Goal: Transaction & Acquisition: Download file/media

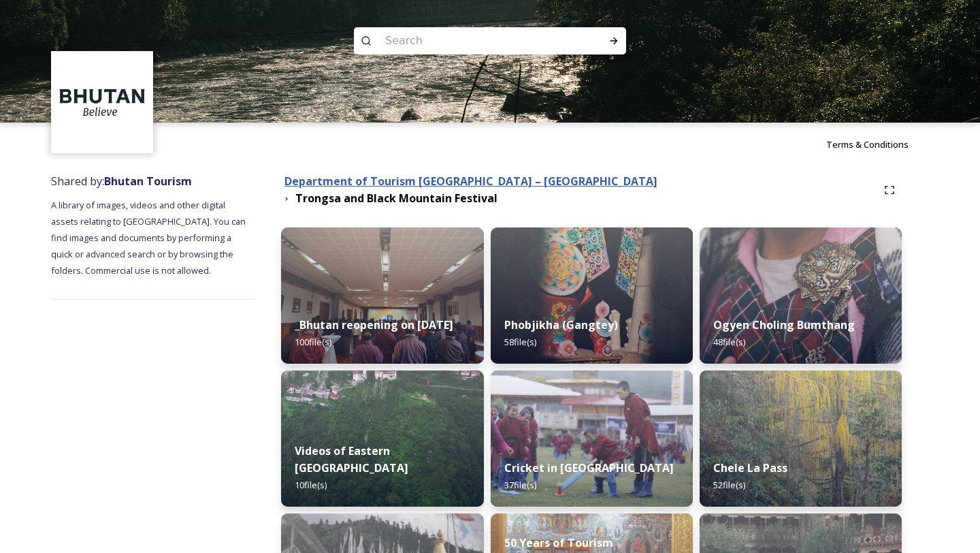
click at [412, 182] on strong "Department of Tourism [GEOGRAPHIC_DATA] – [GEOGRAPHIC_DATA]" at bounding box center [470, 181] width 373 height 15
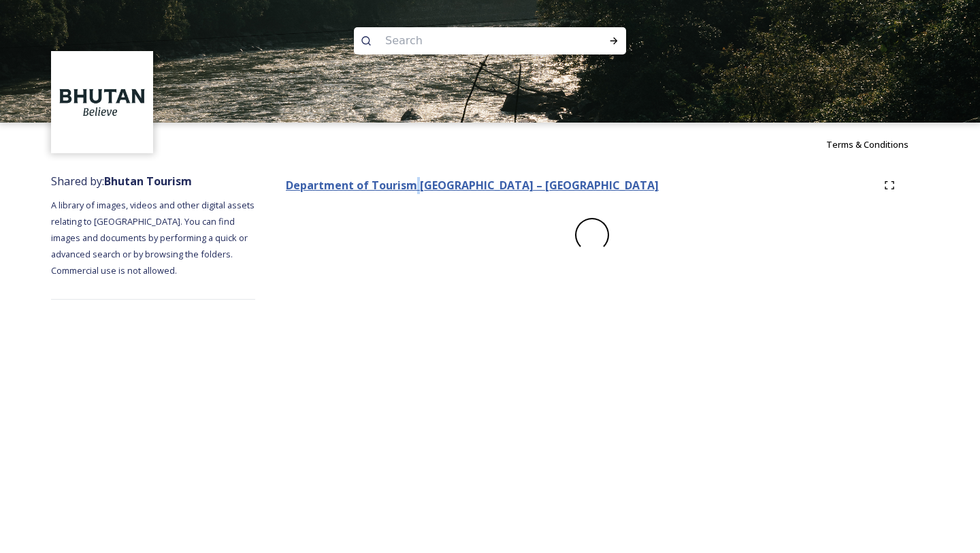
click at [412, 182] on strong "Department of Tourism [GEOGRAPHIC_DATA] – [GEOGRAPHIC_DATA]" at bounding box center [472, 185] width 373 height 15
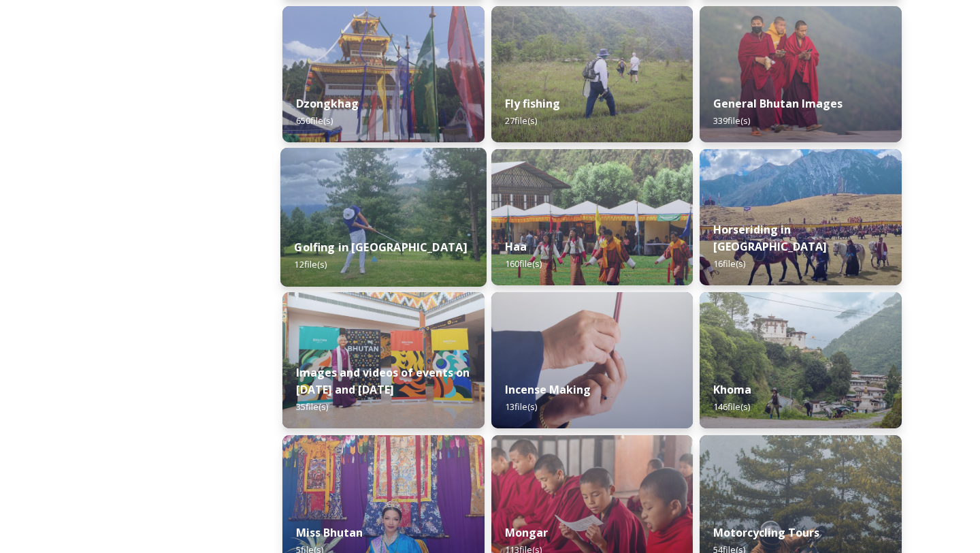
scroll to position [643, 0]
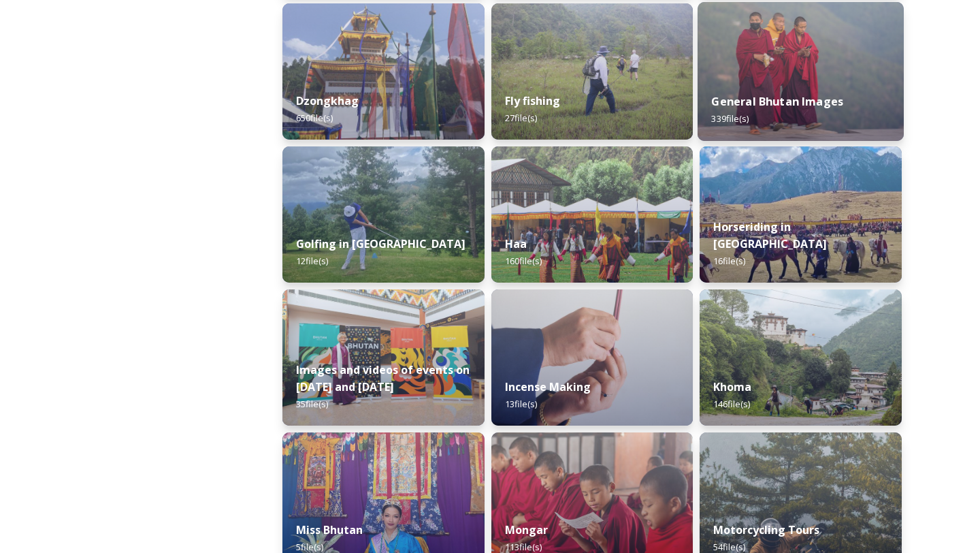
click at [777, 26] on img at bounding box center [801, 71] width 206 height 139
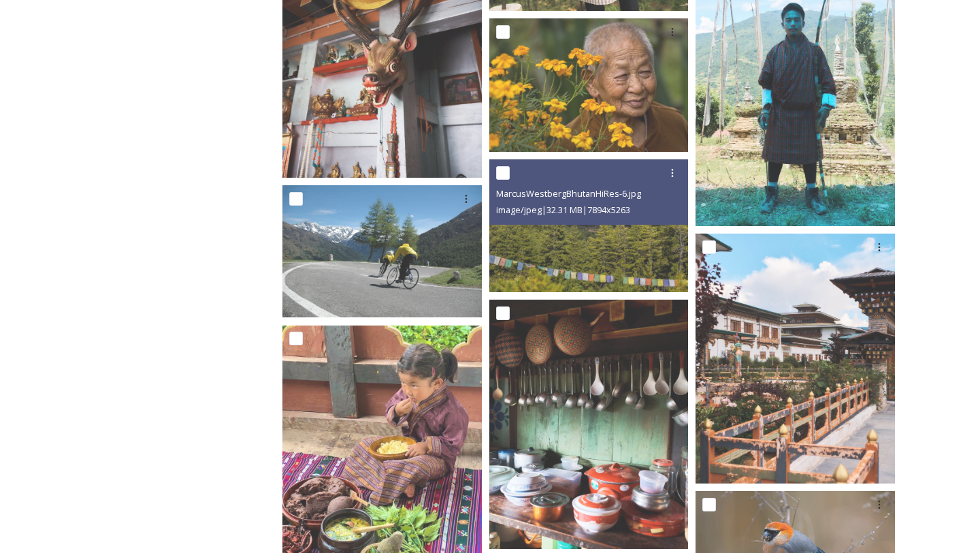
scroll to position [12030, 0]
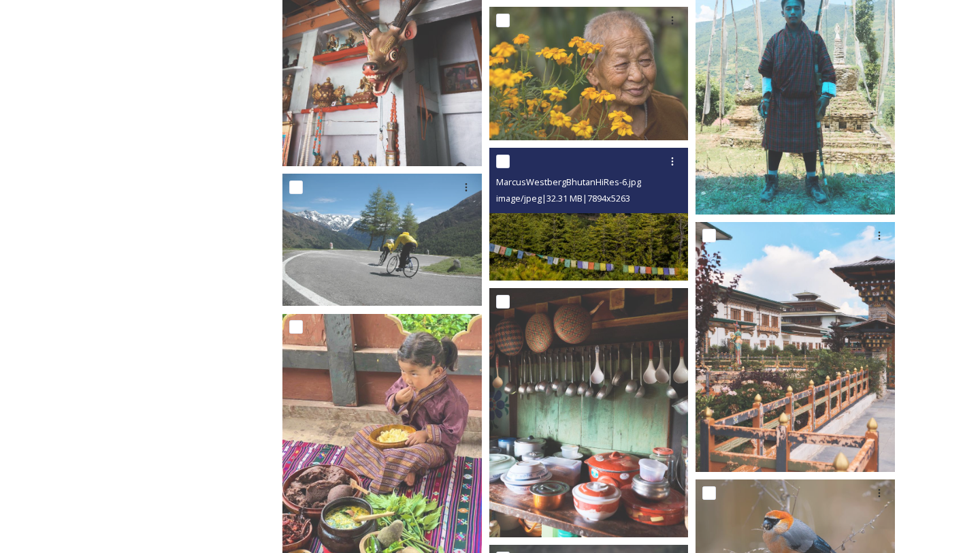
click at [602, 252] on img at bounding box center [588, 214] width 199 height 133
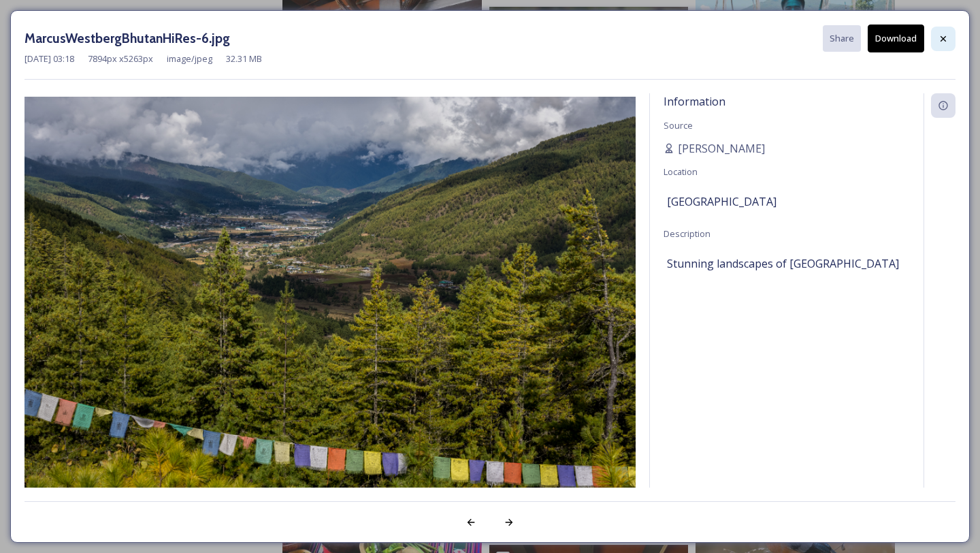
click at [947, 44] on div at bounding box center [943, 39] width 25 height 25
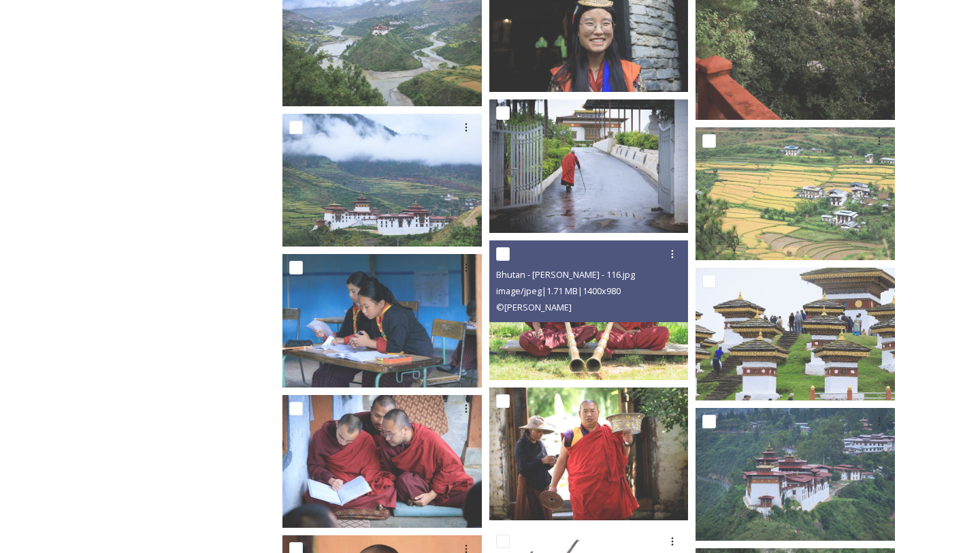
scroll to position [13640, 0]
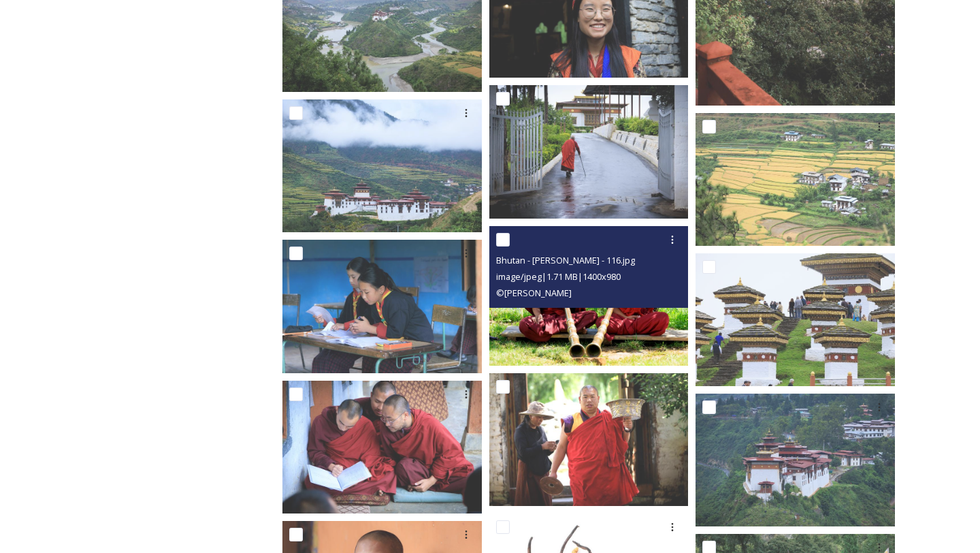
click at [619, 324] on img at bounding box center [588, 296] width 199 height 140
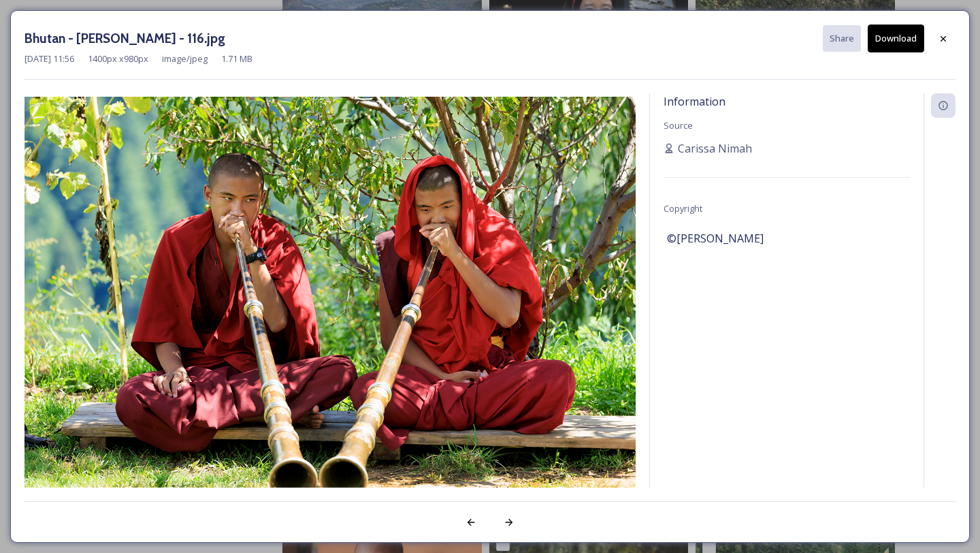
click at [894, 46] on button "Download" at bounding box center [896, 39] width 56 height 28
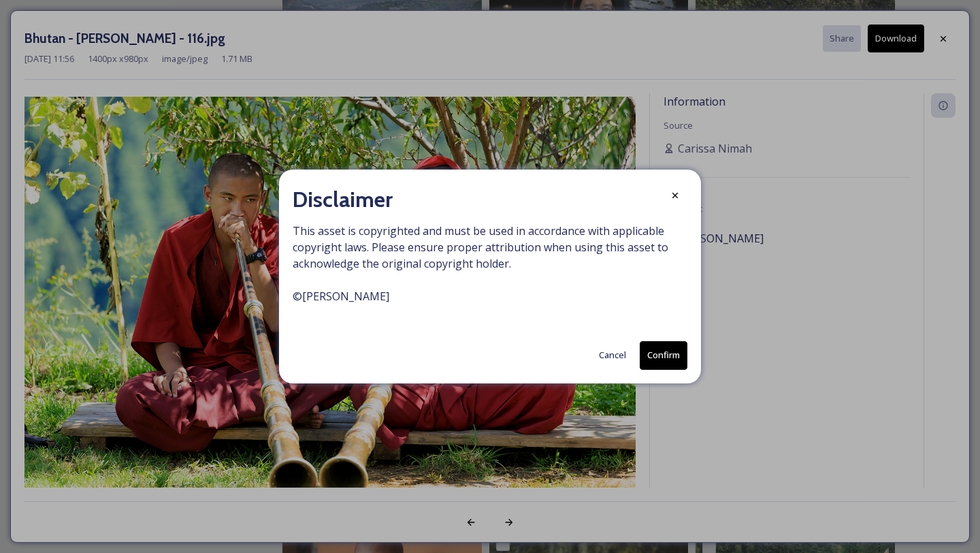
click at [653, 358] on button "Confirm" at bounding box center [664, 355] width 48 height 28
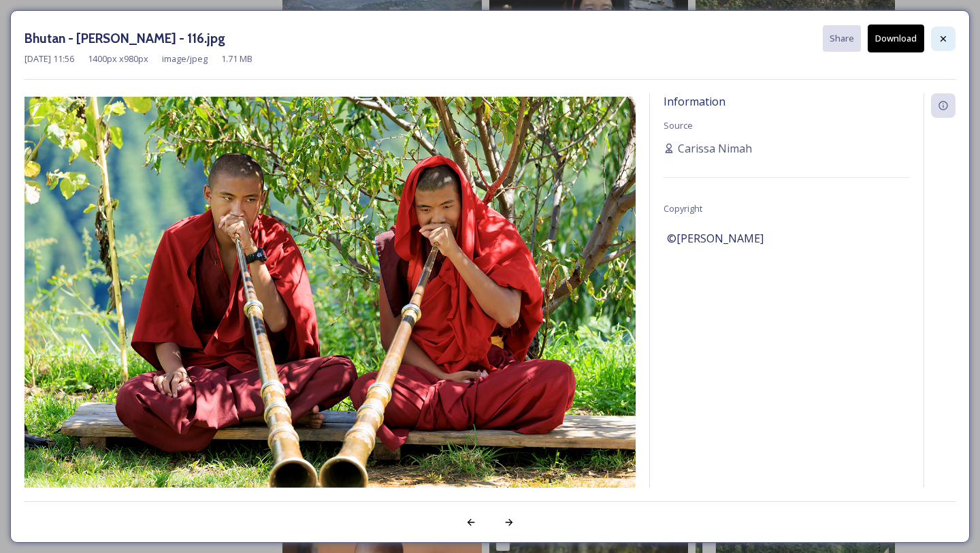
click at [943, 48] on div at bounding box center [943, 39] width 25 height 25
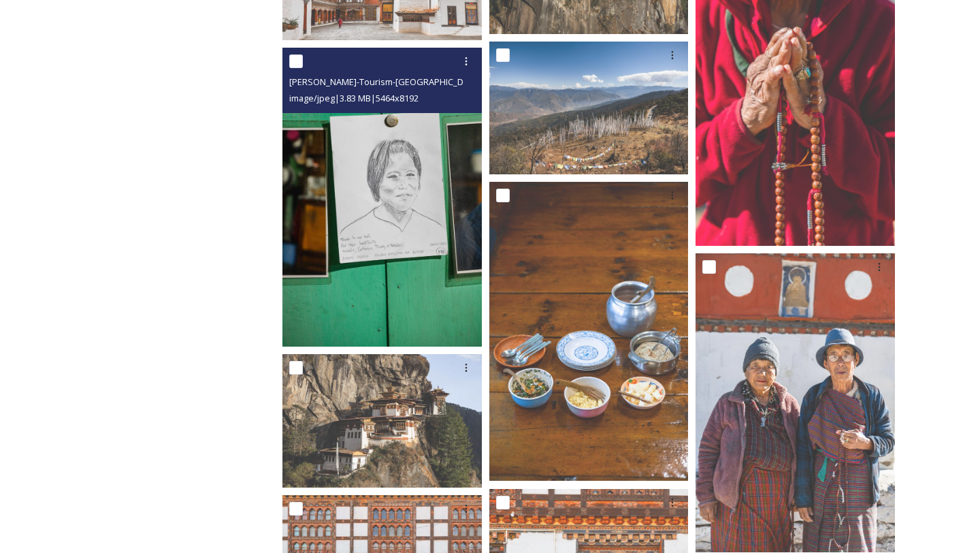
scroll to position [19481, 0]
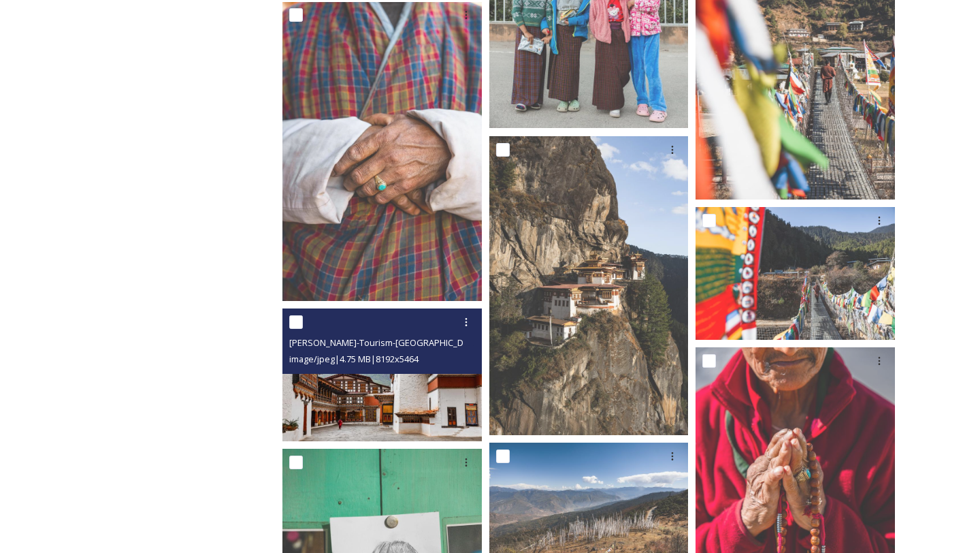
click at [395, 402] on img at bounding box center [381, 374] width 199 height 133
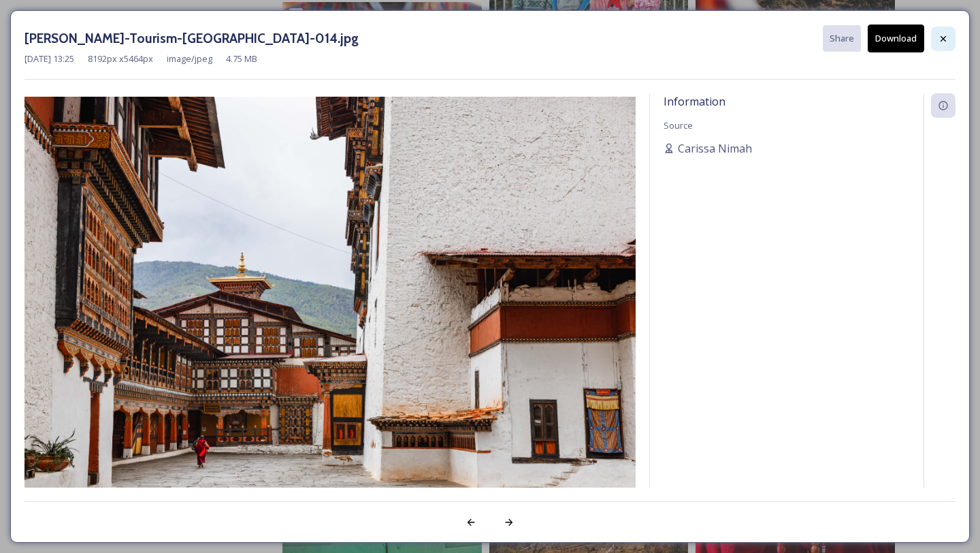
click at [941, 37] on icon at bounding box center [943, 38] width 11 height 11
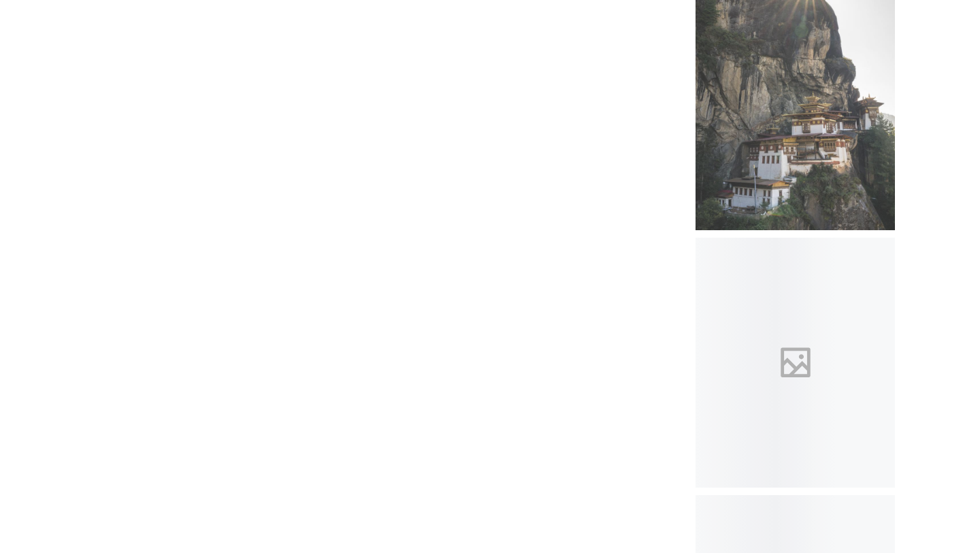
scroll to position [25349, 0]
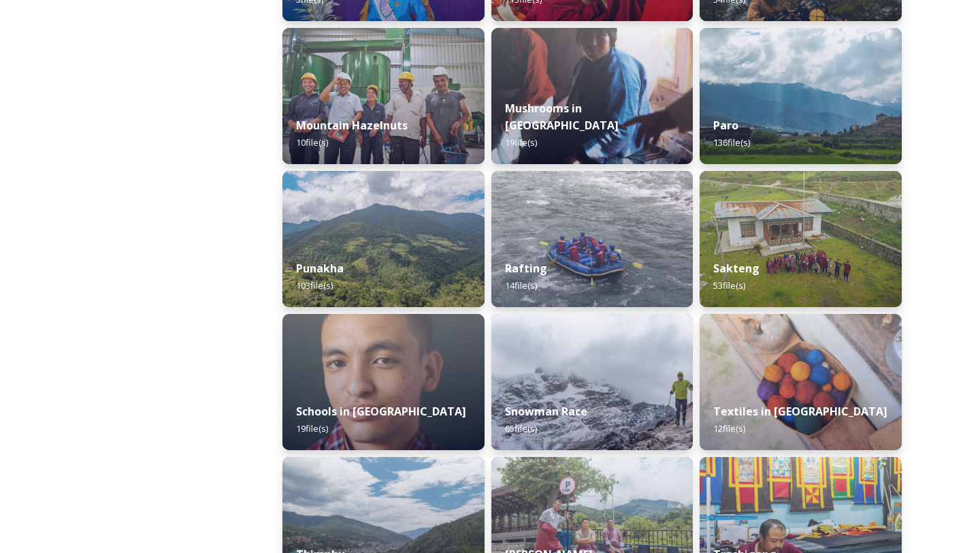
scroll to position [1477, 0]
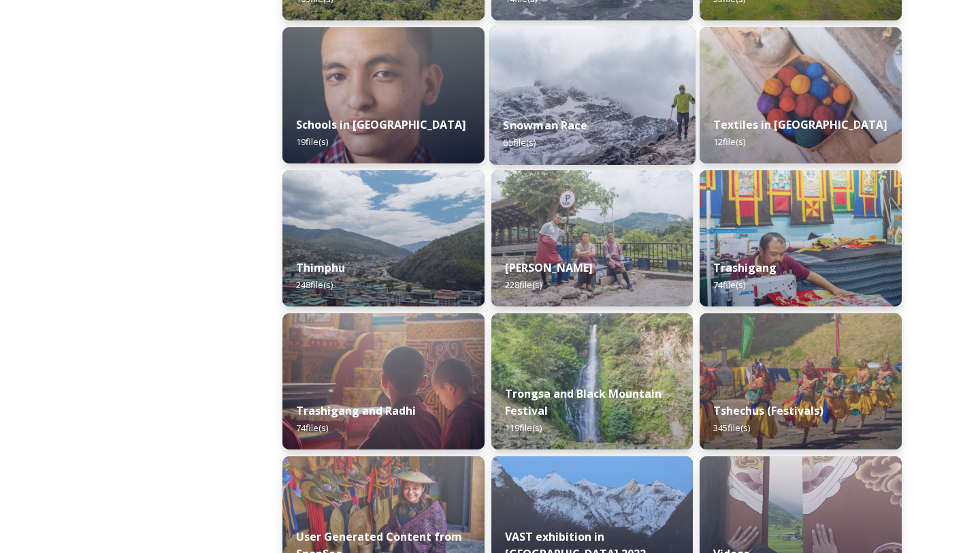
click at [595, 99] on img at bounding box center [592, 95] width 206 height 139
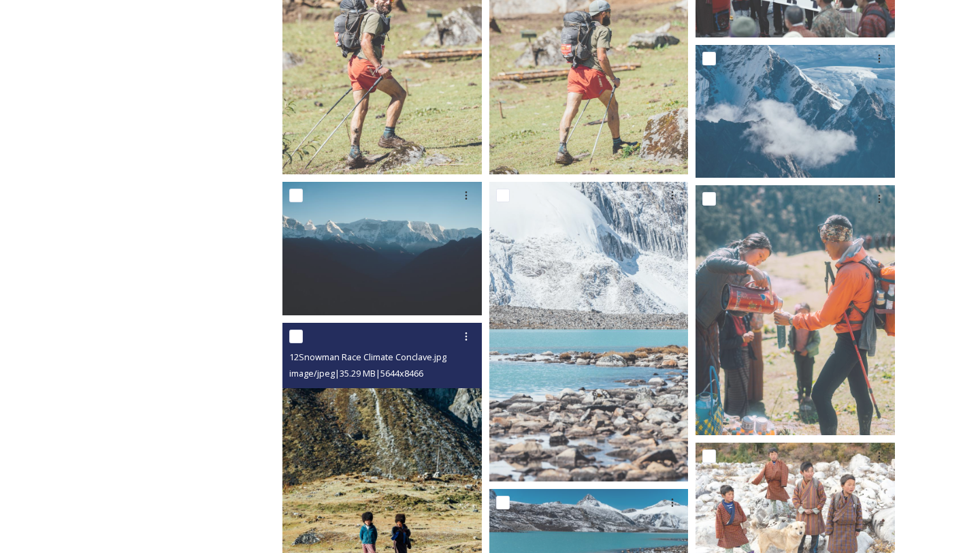
scroll to position [338, 0]
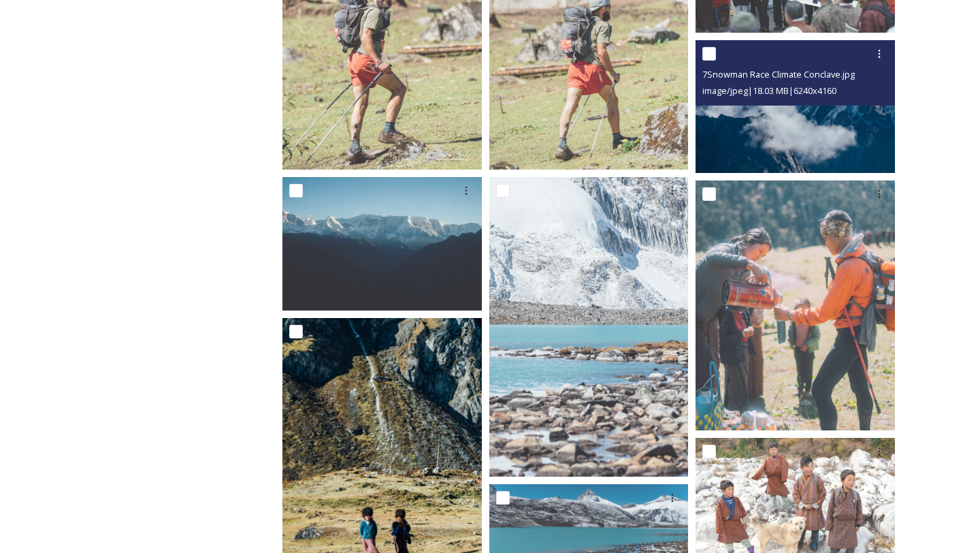
click at [812, 108] on img at bounding box center [795, 106] width 199 height 133
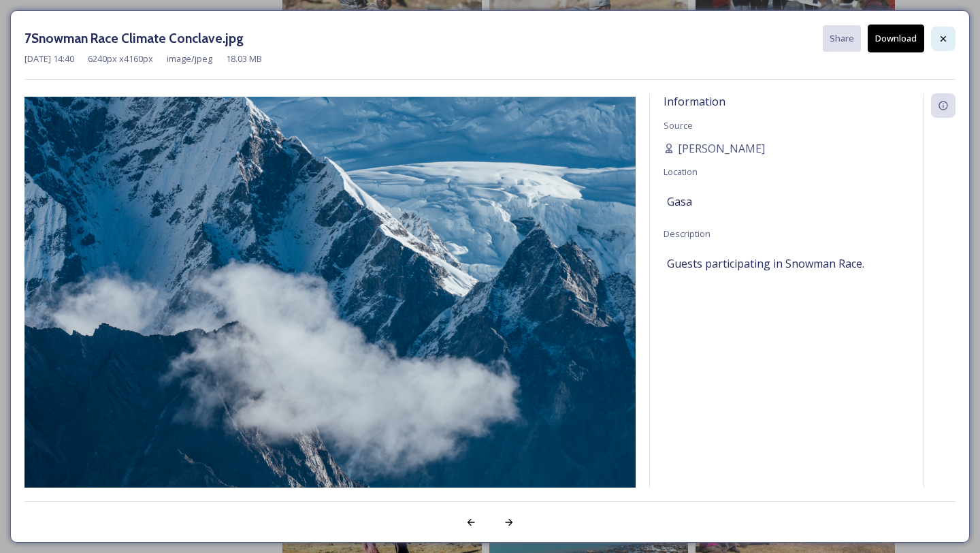
click at [945, 35] on icon at bounding box center [943, 38] width 11 height 11
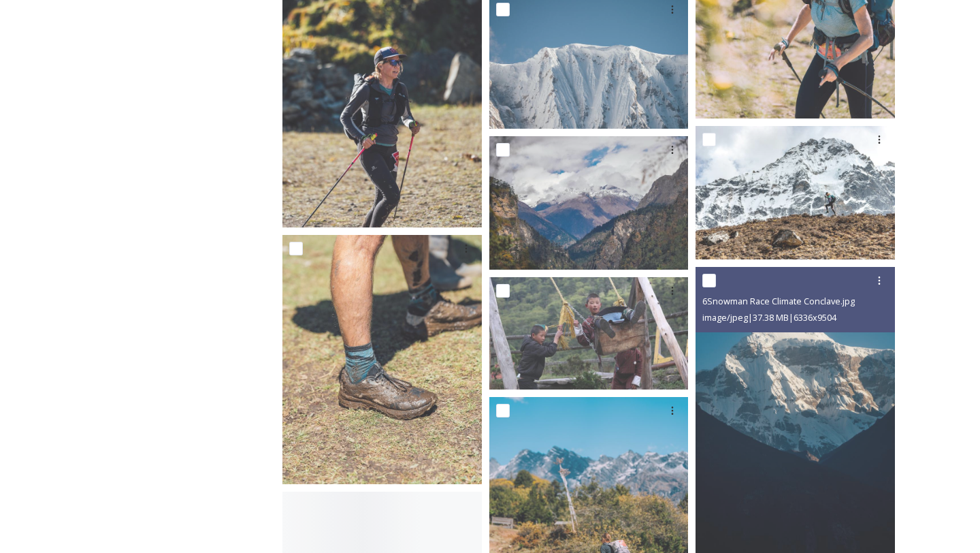
scroll to position [2769, 0]
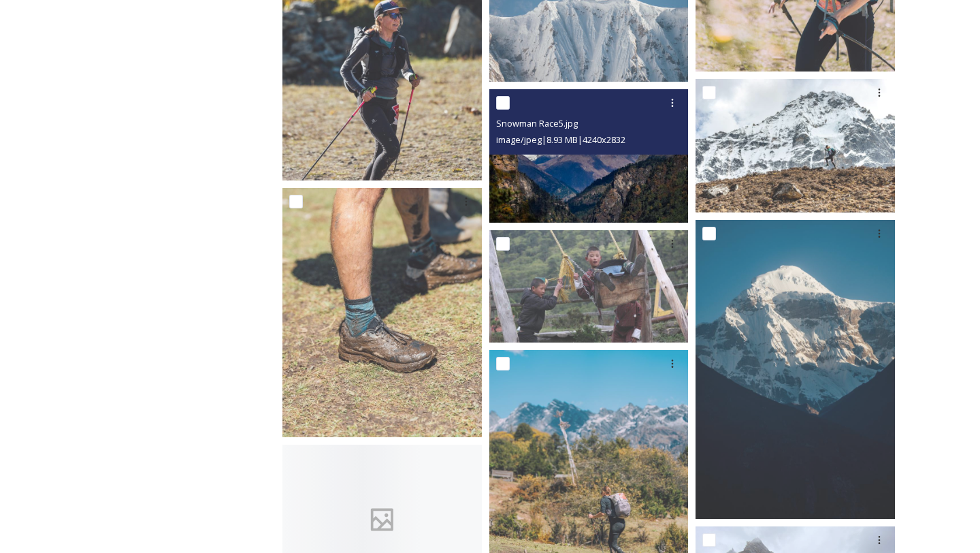
click at [651, 197] on img at bounding box center [588, 155] width 199 height 133
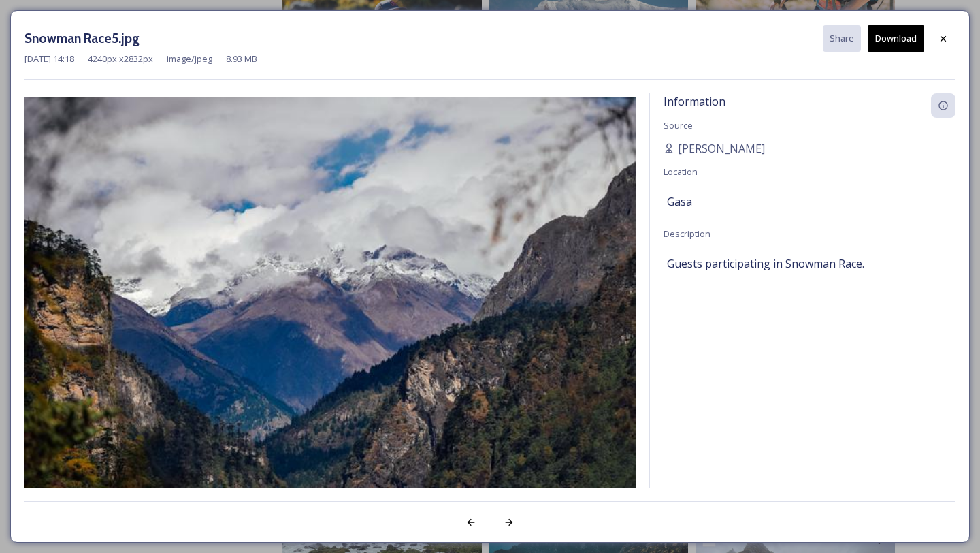
click at [879, 46] on button "Download" at bounding box center [896, 39] width 56 height 28
click at [945, 42] on icon at bounding box center [943, 38] width 11 height 11
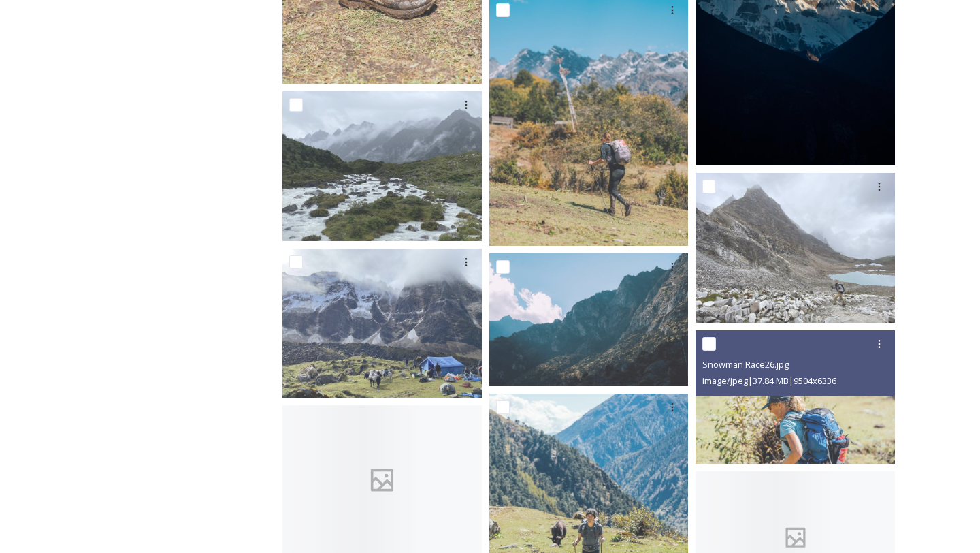
scroll to position [3160, 0]
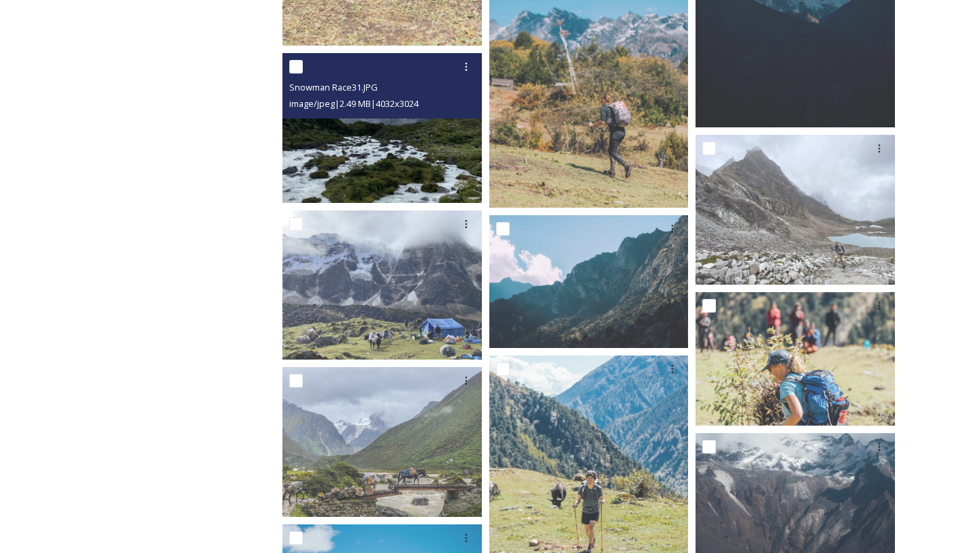
click at [416, 131] on img at bounding box center [381, 128] width 199 height 150
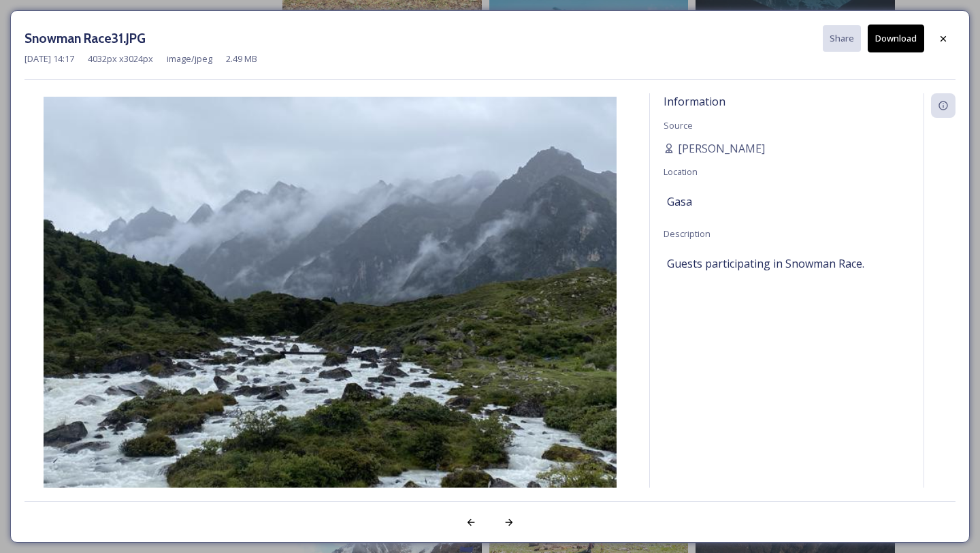
click at [881, 42] on button "Download" at bounding box center [896, 39] width 56 height 28
click at [951, 38] on div at bounding box center [943, 39] width 25 height 25
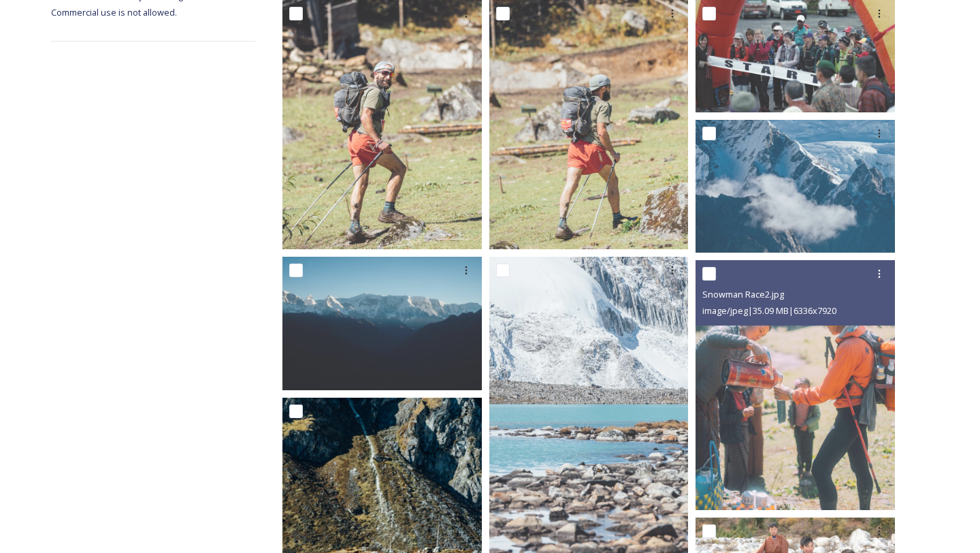
scroll to position [46, 0]
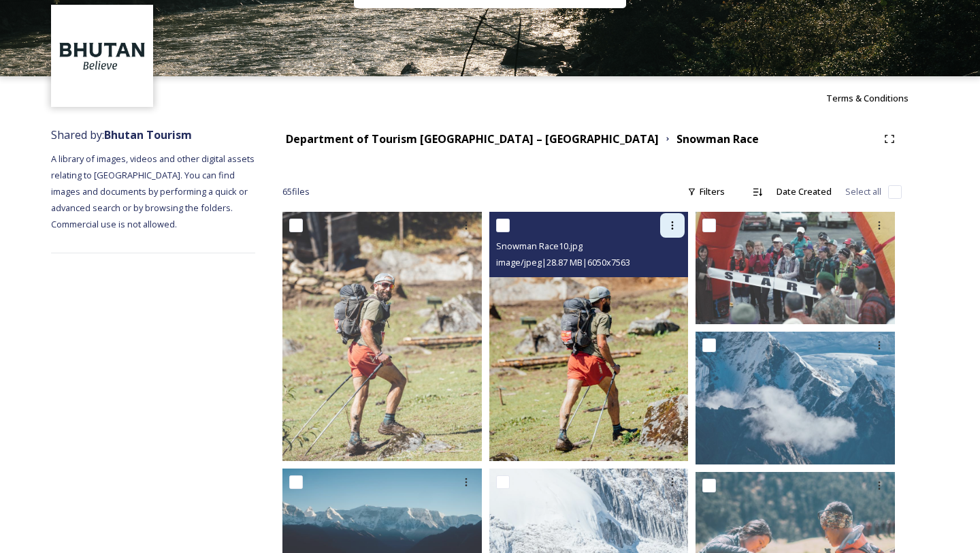
click at [674, 227] on icon at bounding box center [672, 225] width 11 height 11
click at [659, 278] on span "Download" at bounding box center [657, 281] width 42 height 13
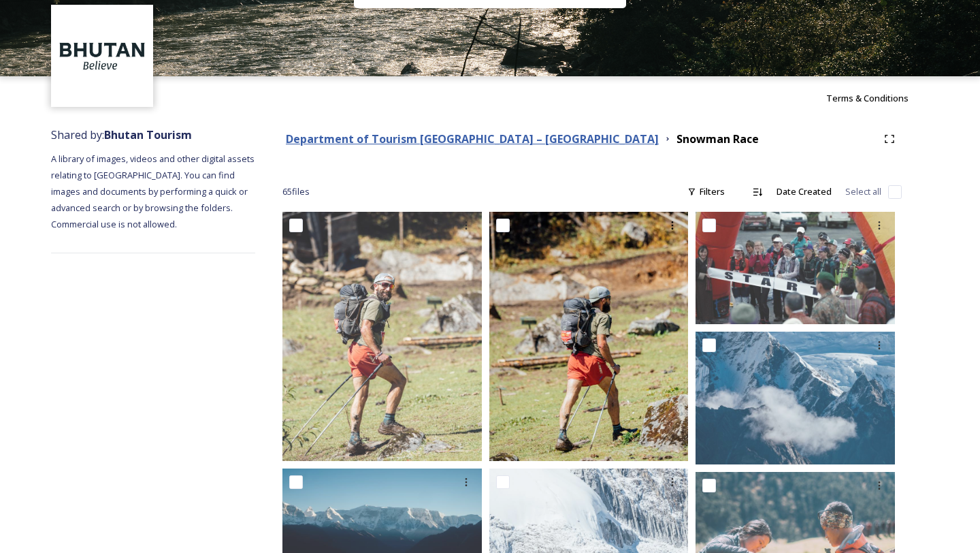
click at [433, 143] on strong "Department of Tourism [GEOGRAPHIC_DATA] – [GEOGRAPHIC_DATA]" at bounding box center [472, 138] width 373 height 15
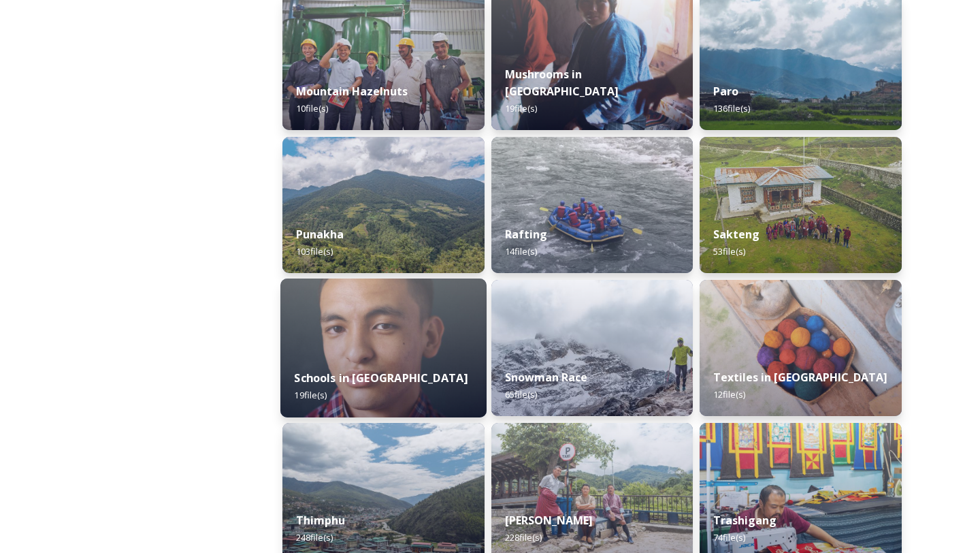
scroll to position [1276, 0]
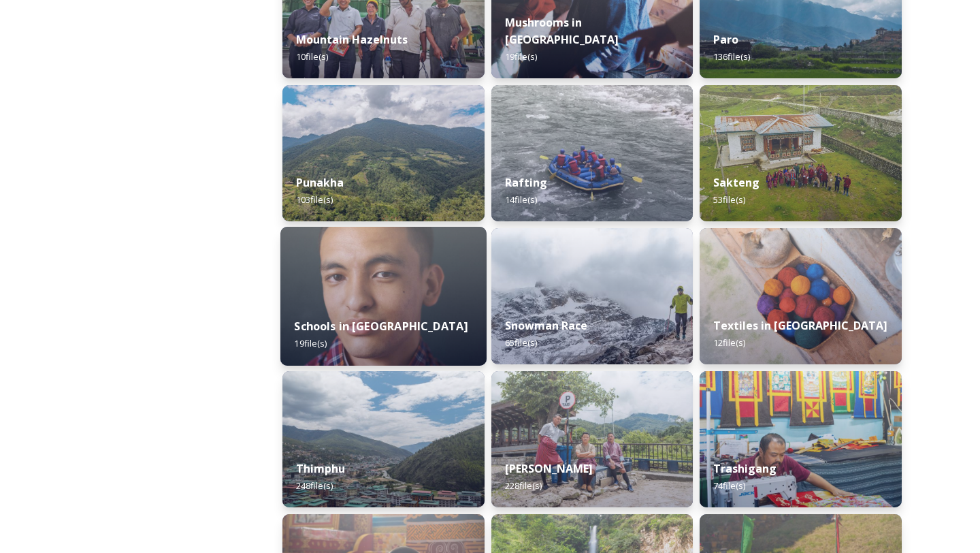
click at [434, 398] on img at bounding box center [383, 439] width 202 height 136
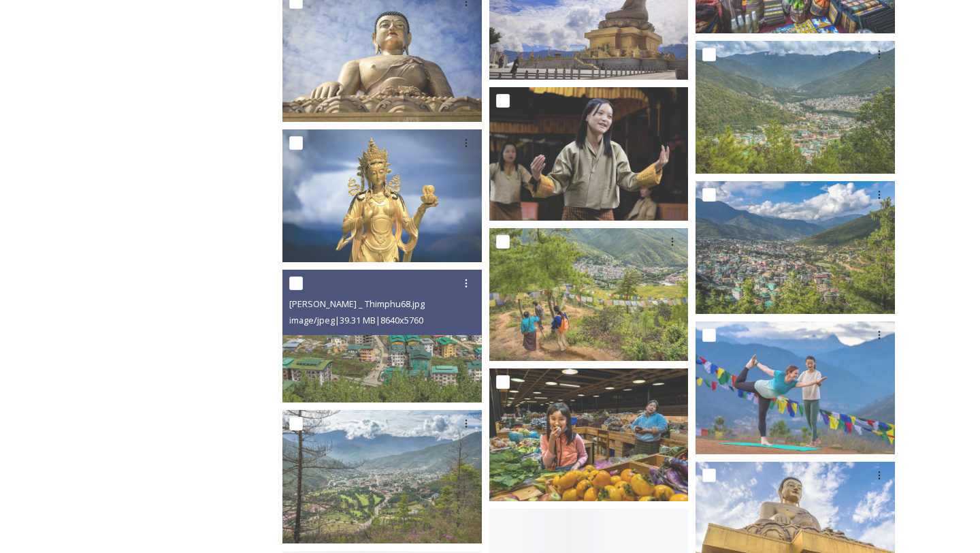
scroll to position [2153, 0]
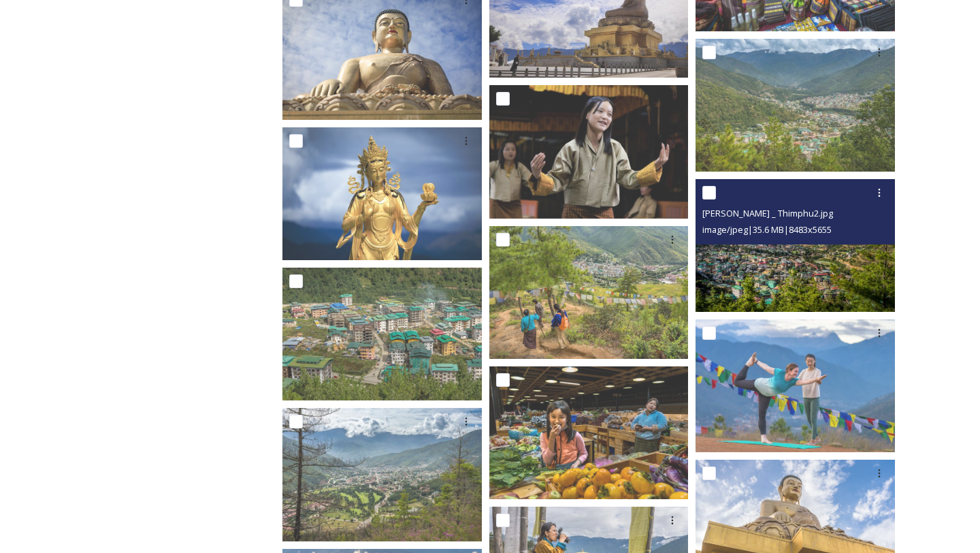
click at [763, 260] on img at bounding box center [795, 245] width 199 height 133
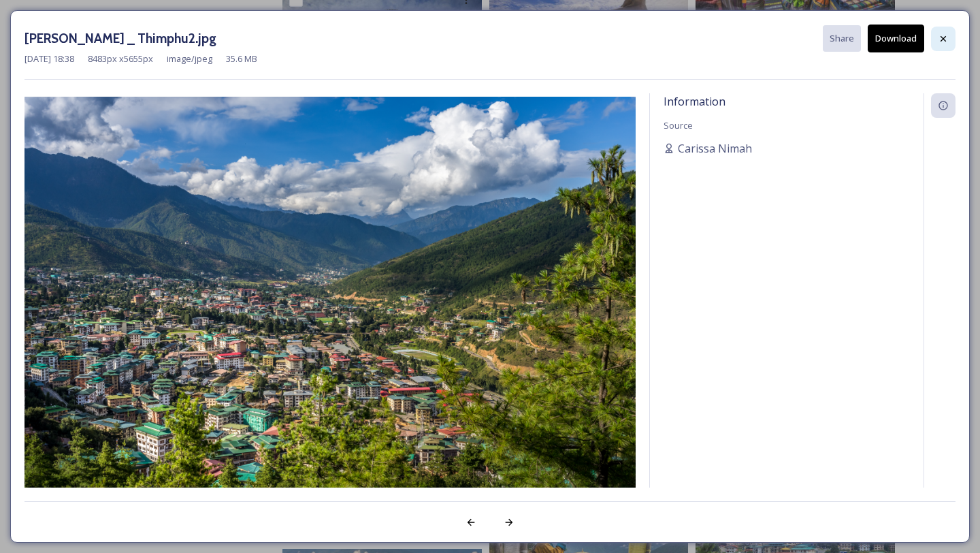
click at [946, 37] on icon at bounding box center [943, 38] width 11 height 11
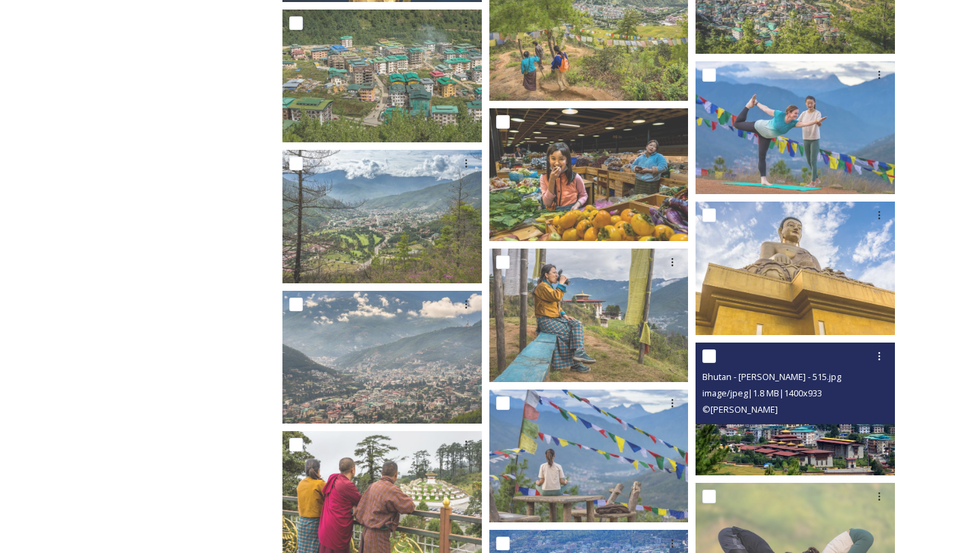
scroll to position [2417, 0]
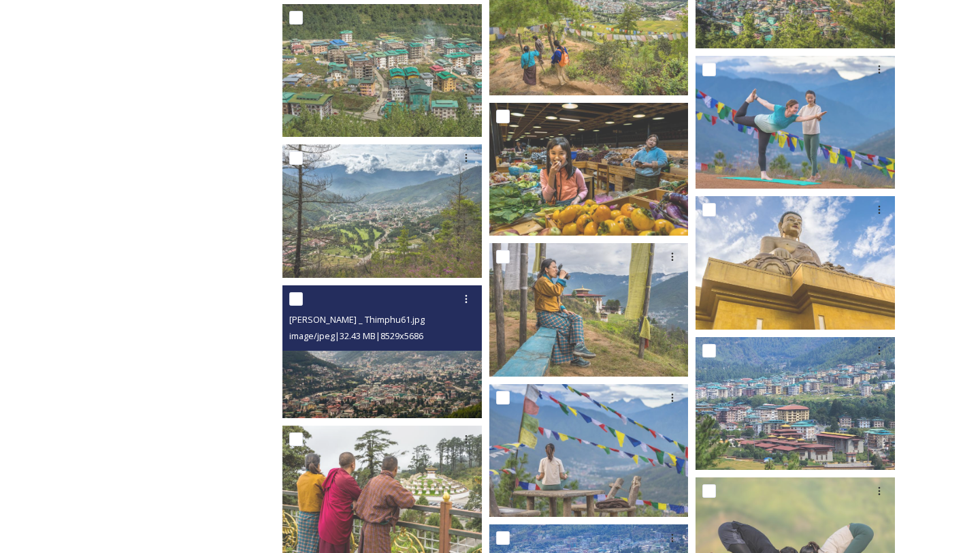
click at [393, 381] on img at bounding box center [381, 351] width 199 height 133
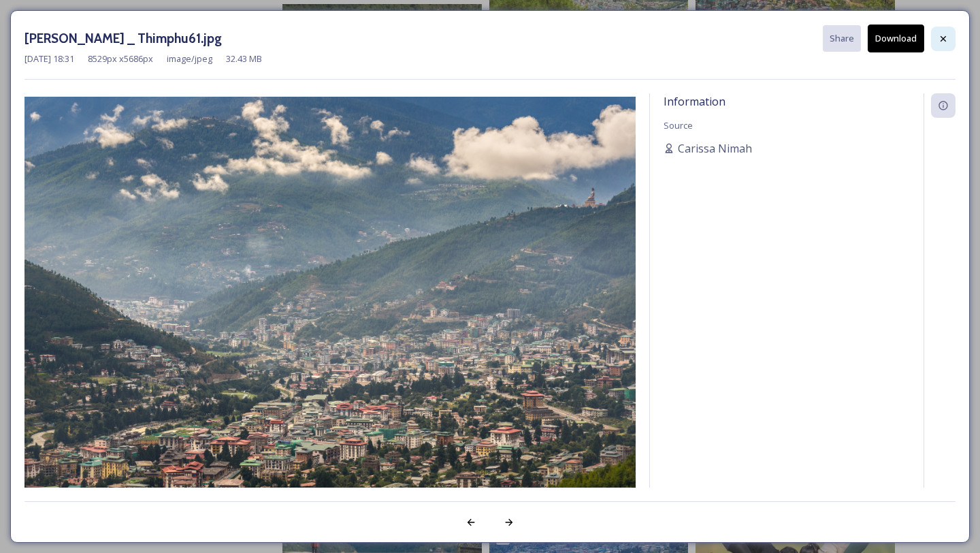
click at [947, 31] on div at bounding box center [943, 39] width 25 height 25
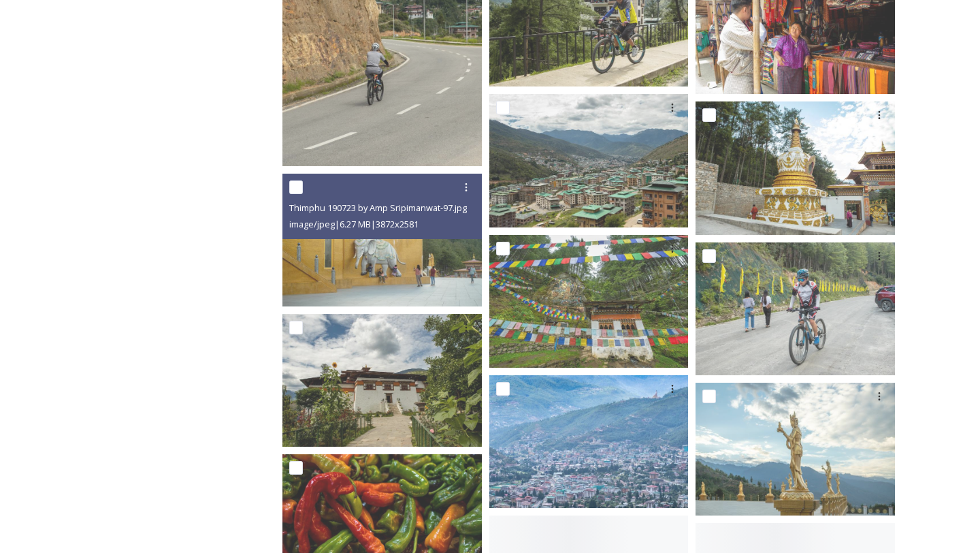
scroll to position [7382, 0]
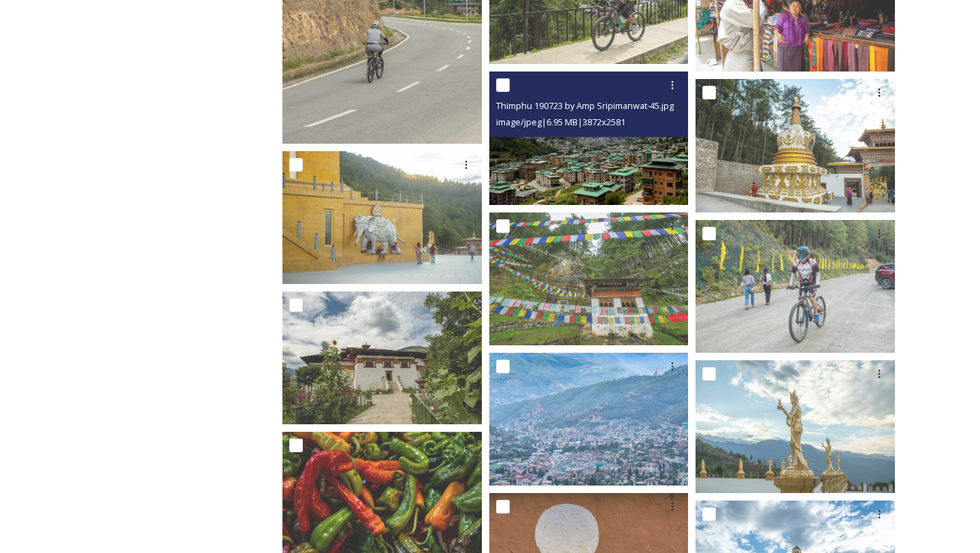
click at [560, 164] on img at bounding box center [588, 137] width 199 height 133
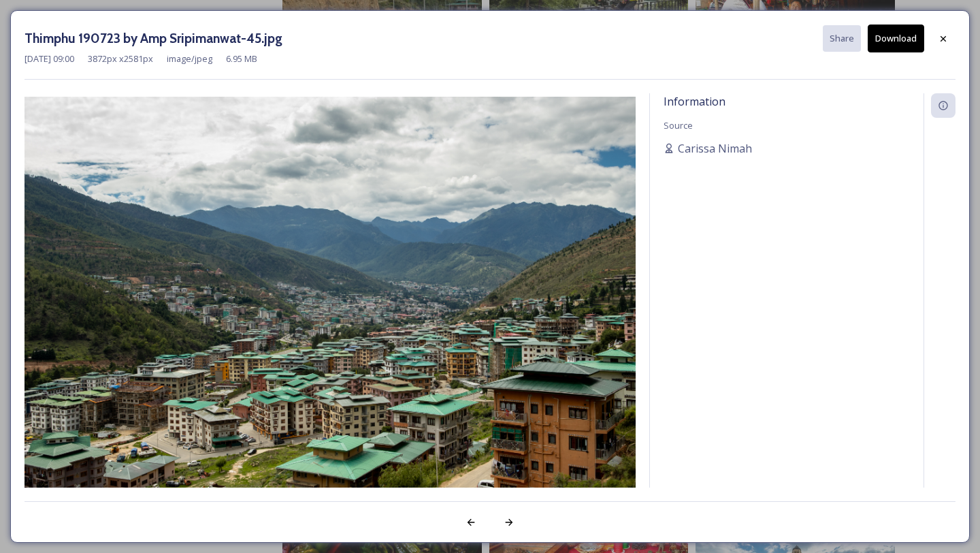
click at [905, 41] on button "Download" at bounding box center [896, 39] width 56 height 28
click at [945, 42] on icon at bounding box center [943, 38] width 11 height 11
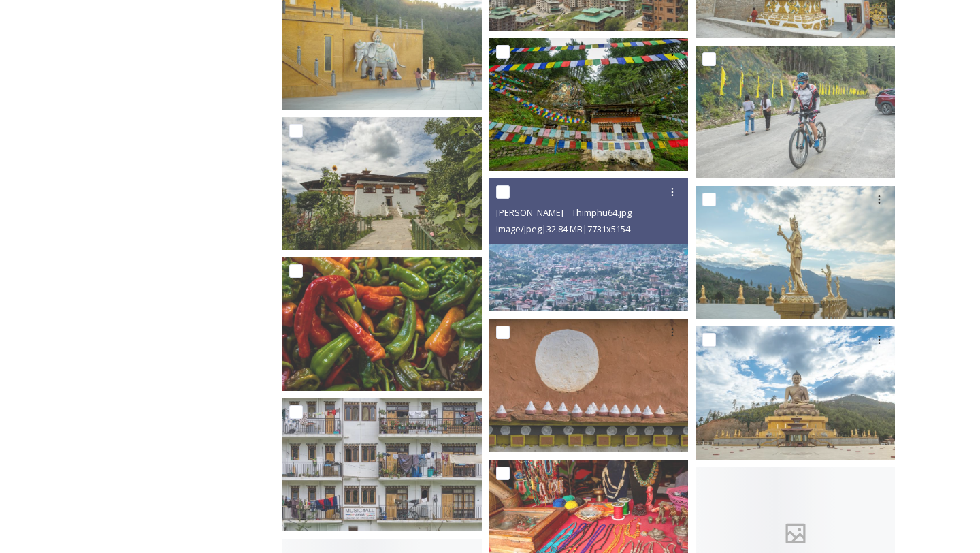
scroll to position [7559, 0]
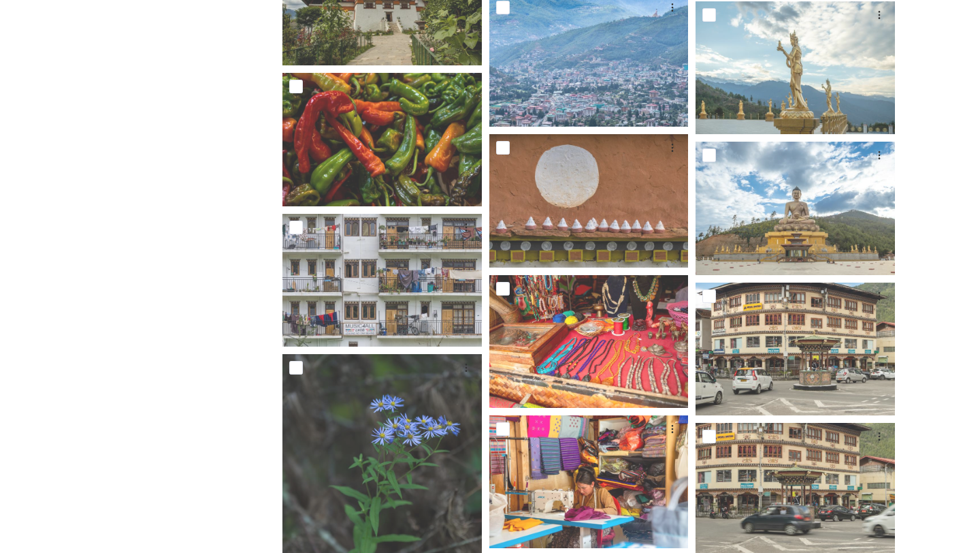
scroll to position [7478, 0]
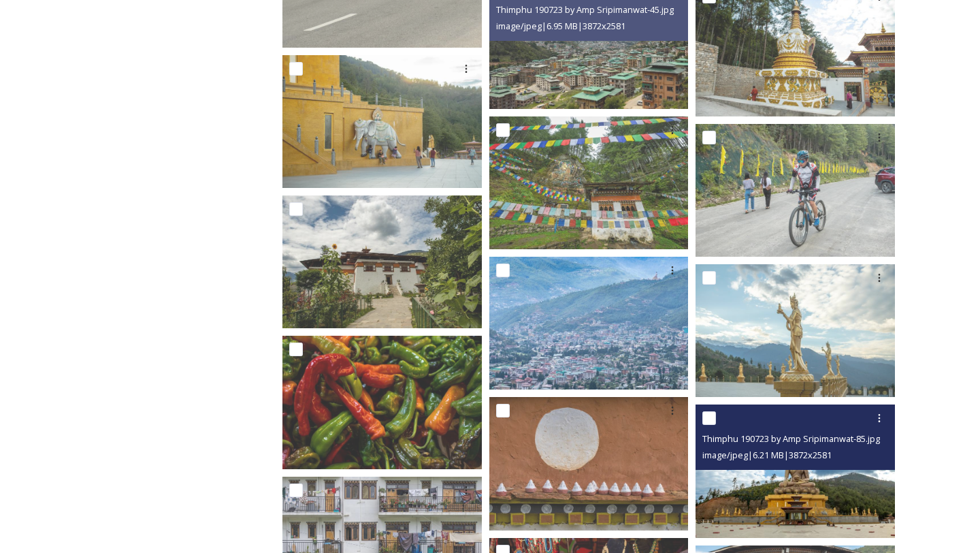
click at [758, 444] on span "Thimphu 190723 by Amp Sripimanwat-85.jpg" at bounding box center [791, 438] width 178 height 12
click at [754, 491] on img at bounding box center [795, 470] width 199 height 133
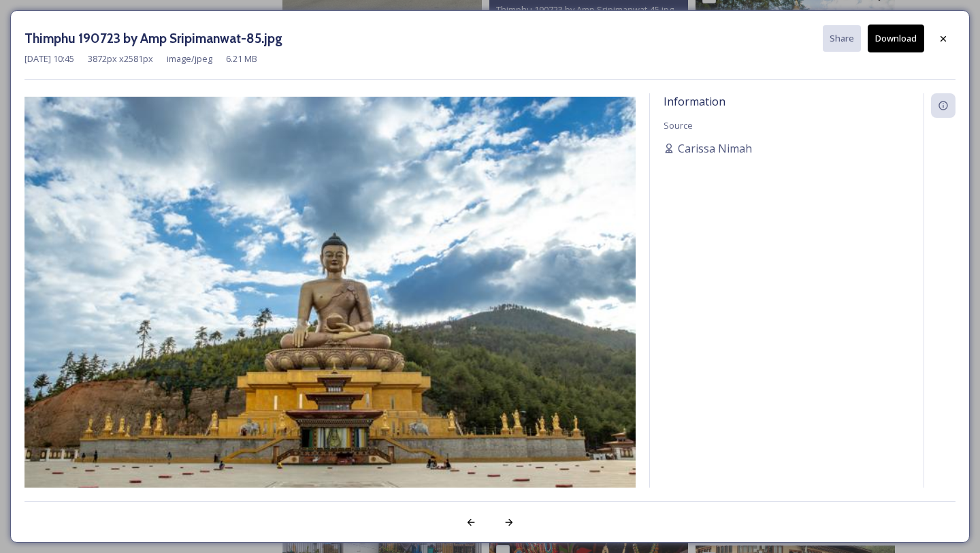
click at [902, 49] on button "Download" at bounding box center [896, 39] width 56 height 28
click at [952, 42] on div at bounding box center [943, 39] width 25 height 25
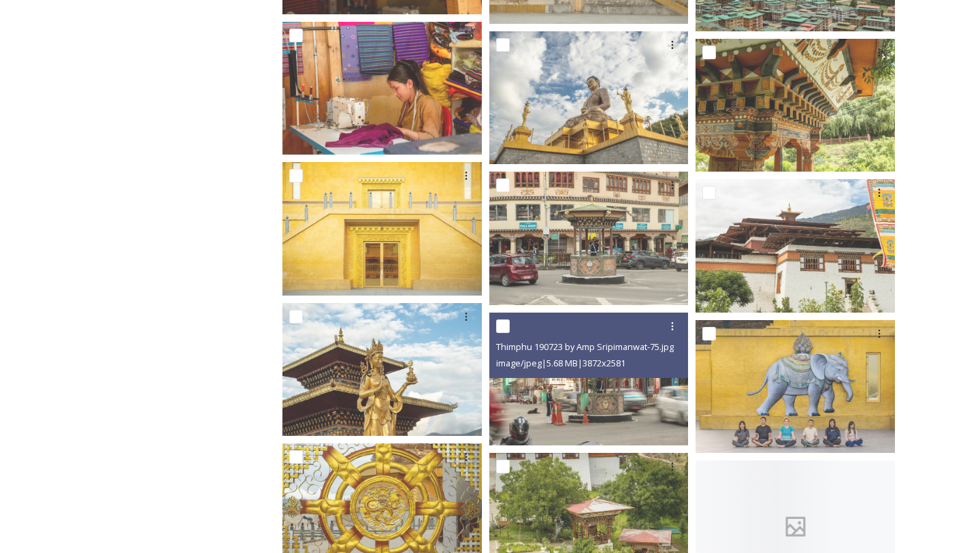
scroll to position [8687, 0]
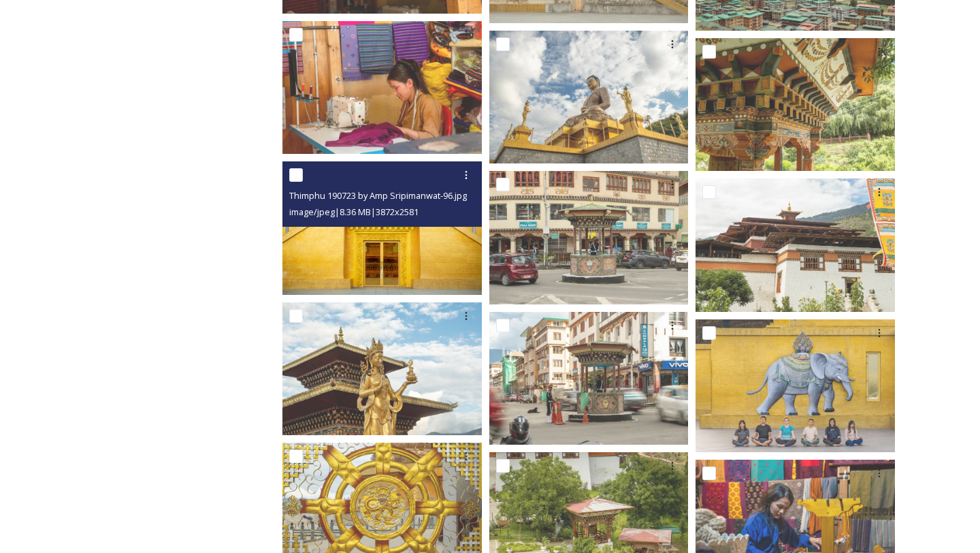
click at [393, 254] on img at bounding box center [381, 227] width 199 height 133
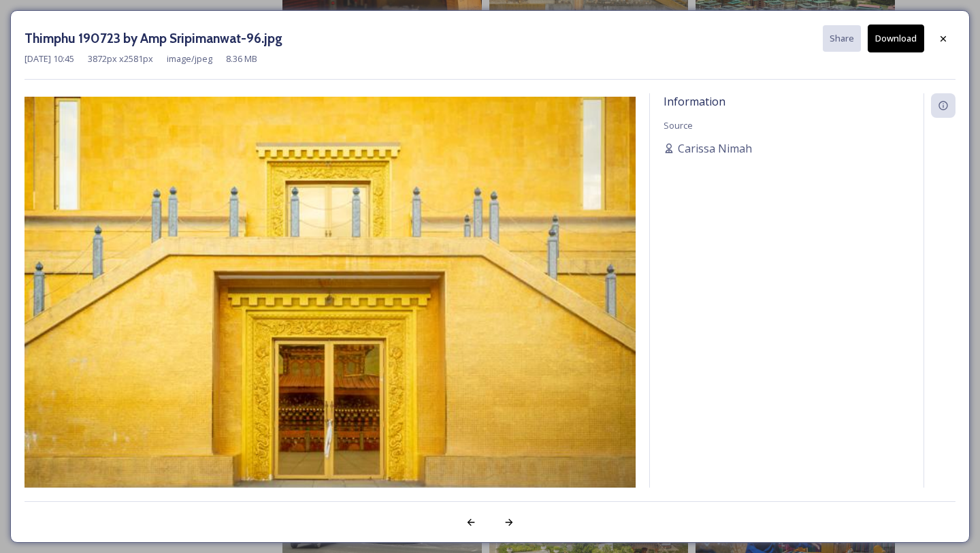
click at [944, 25] on div "Thimphu 190723 by Amp Sripimanwat-96.jpg Share Download" at bounding box center [490, 39] width 931 height 28
click at [941, 43] on icon at bounding box center [943, 38] width 11 height 11
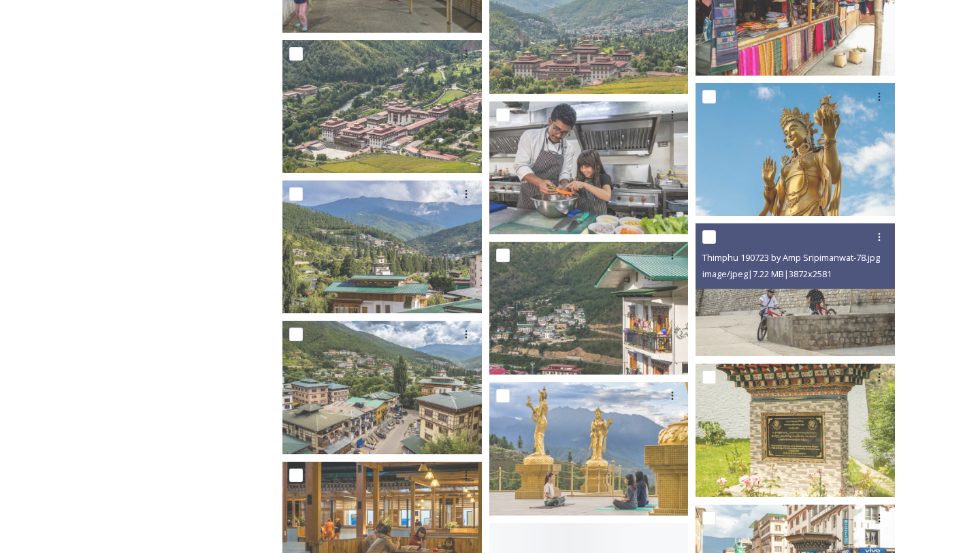
scroll to position [10383, 0]
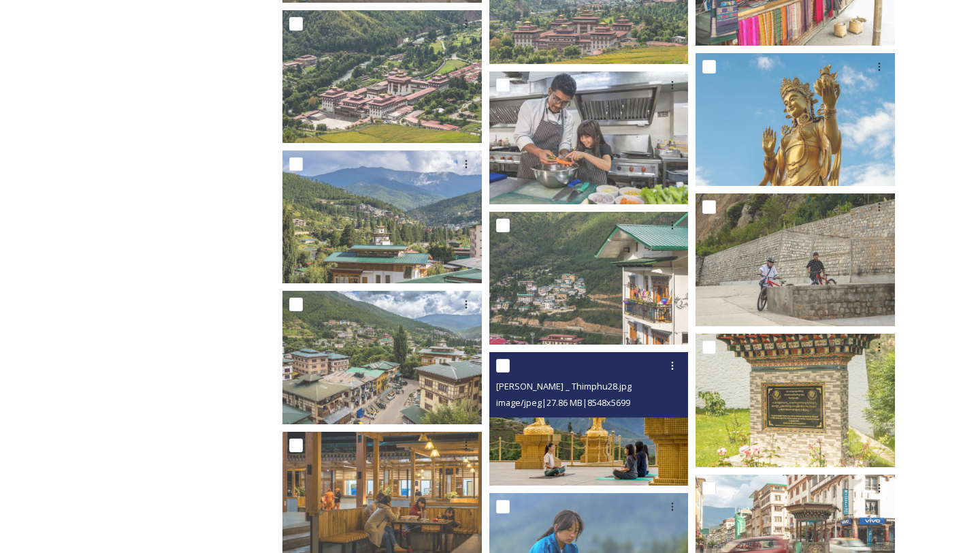
click at [661, 470] on img at bounding box center [588, 418] width 199 height 133
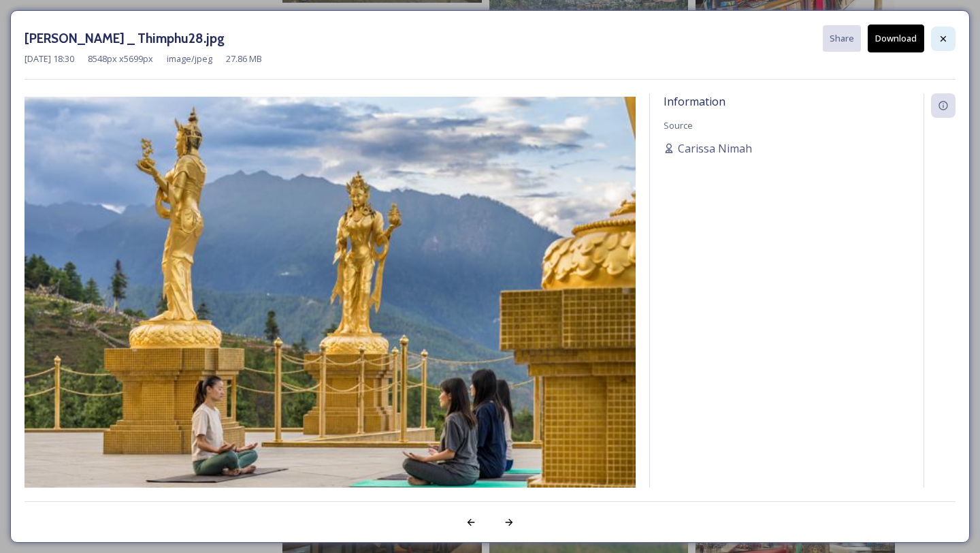
click at [951, 29] on div at bounding box center [943, 39] width 25 height 25
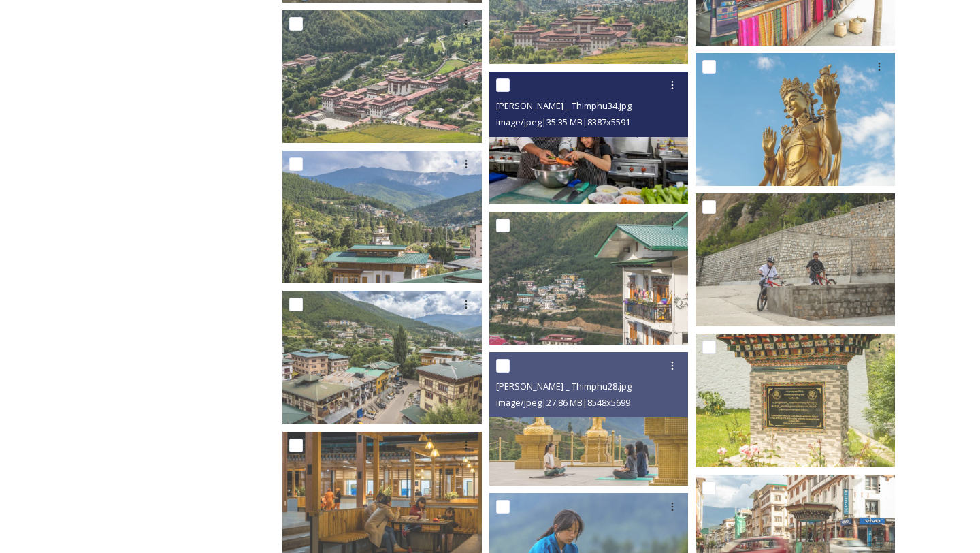
click at [564, 167] on img at bounding box center [588, 137] width 199 height 133
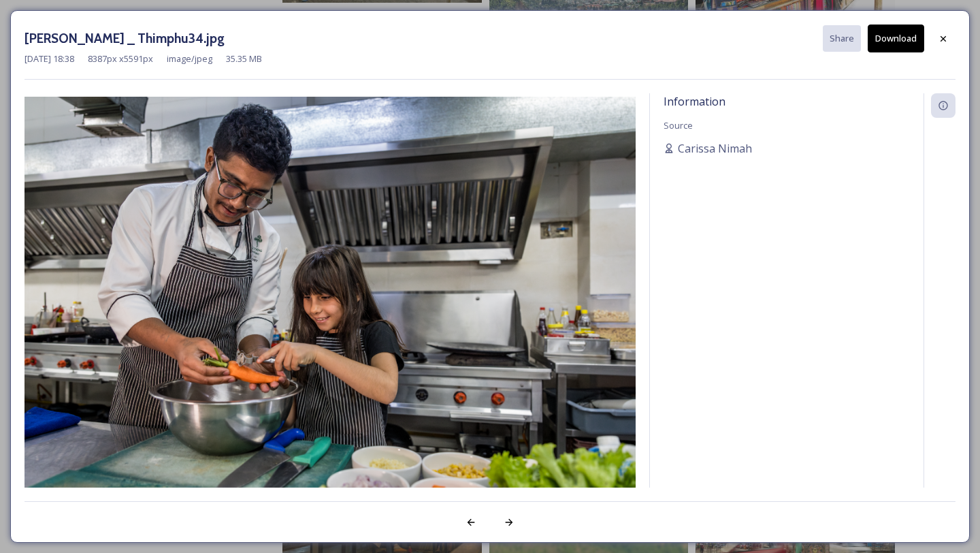
click at [877, 46] on button "Download" at bounding box center [896, 39] width 56 height 28
click at [943, 31] on div at bounding box center [943, 39] width 25 height 25
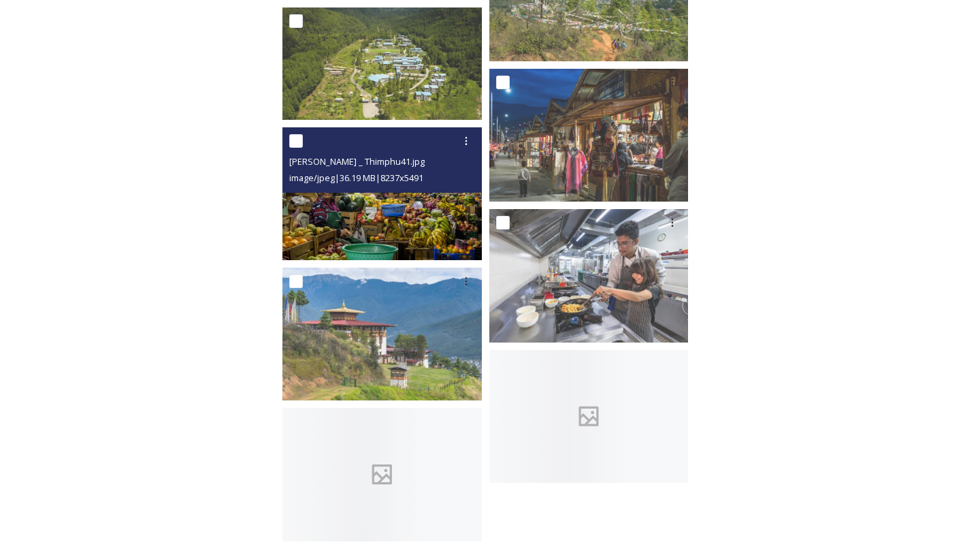
scroll to position [12795, 0]
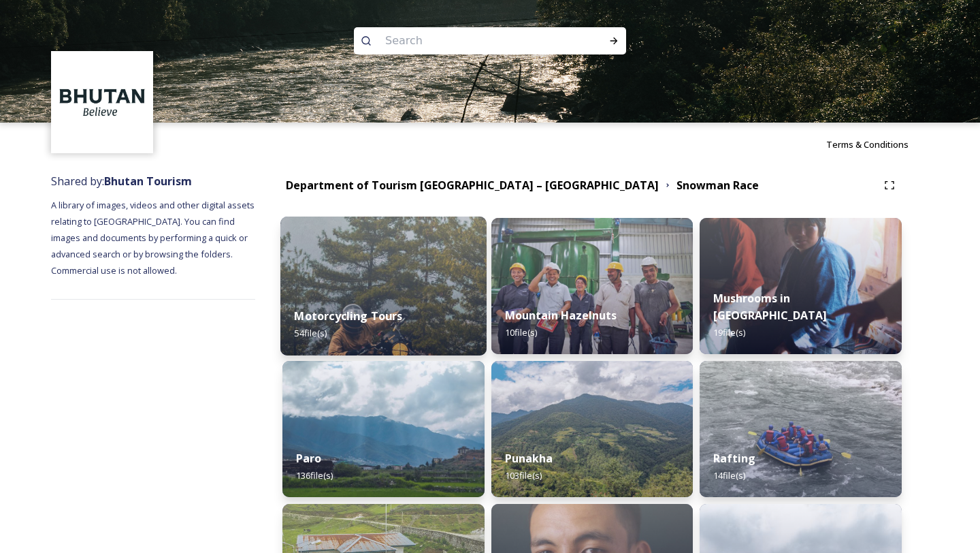
scroll to position [93, 0]
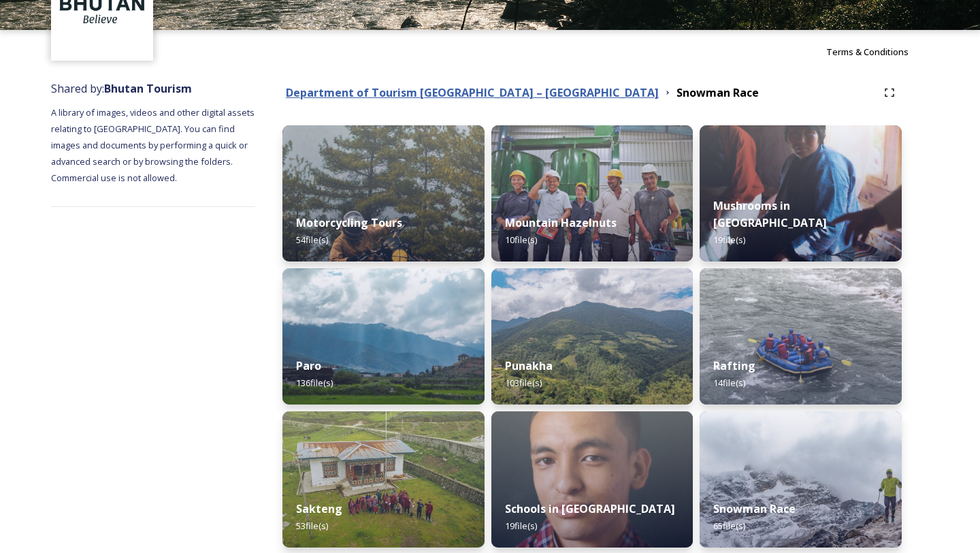
click at [484, 92] on strong "Department of Tourism [GEOGRAPHIC_DATA] – [GEOGRAPHIC_DATA]" at bounding box center [472, 92] width 373 height 15
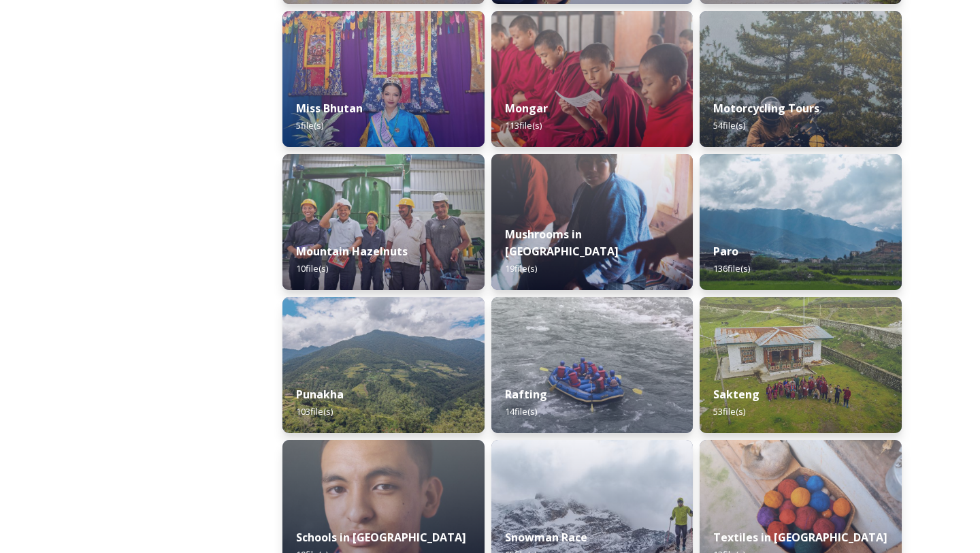
scroll to position [1079, 0]
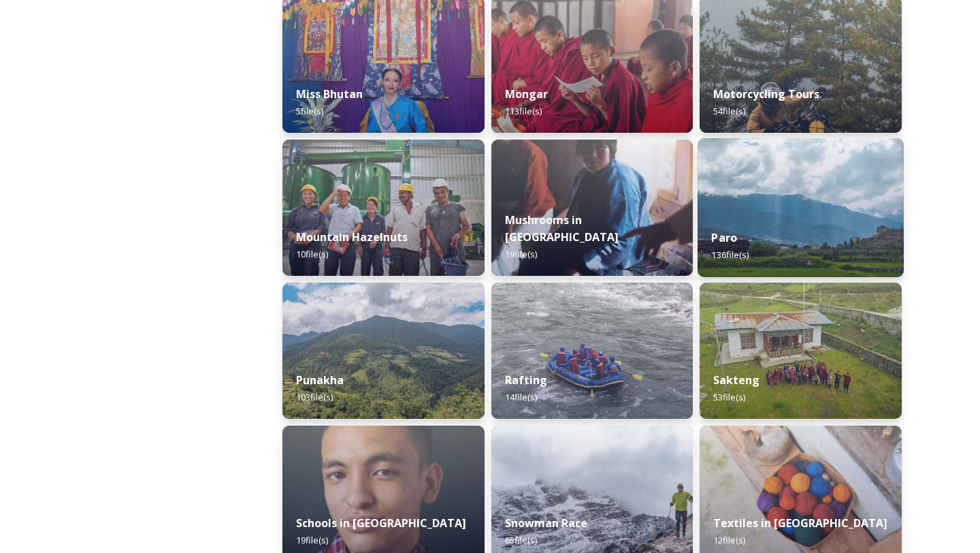
click at [832, 163] on img at bounding box center [801, 207] width 206 height 139
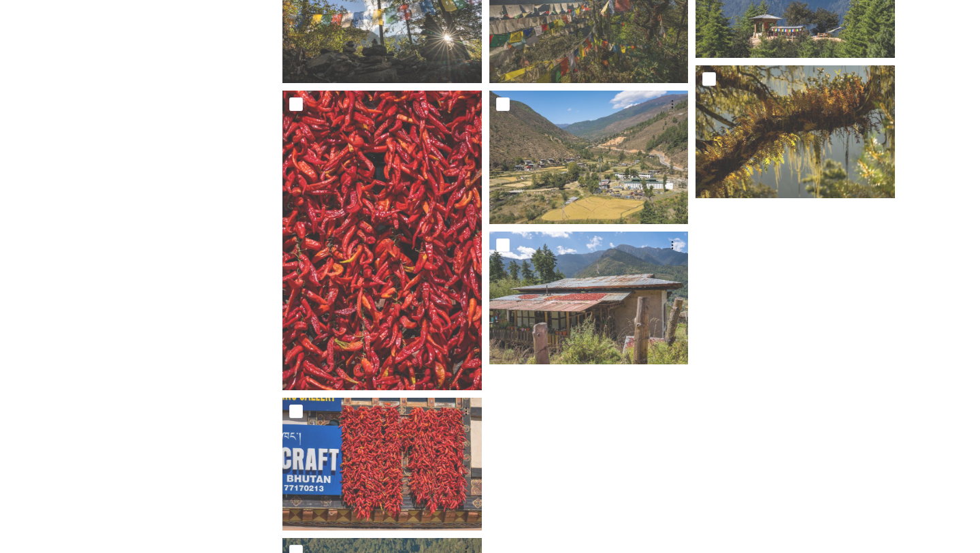
scroll to position [2210, 0]
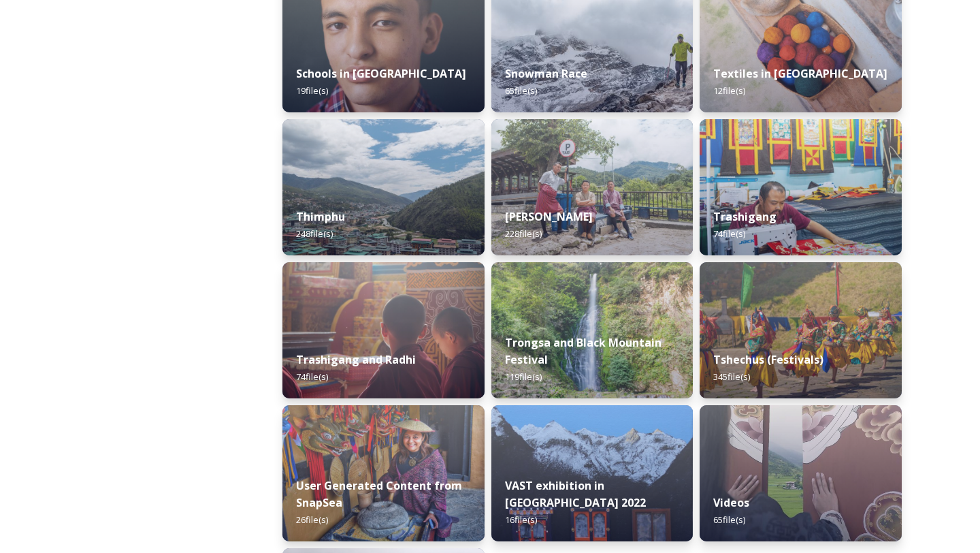
scroll to position [1567, 0]
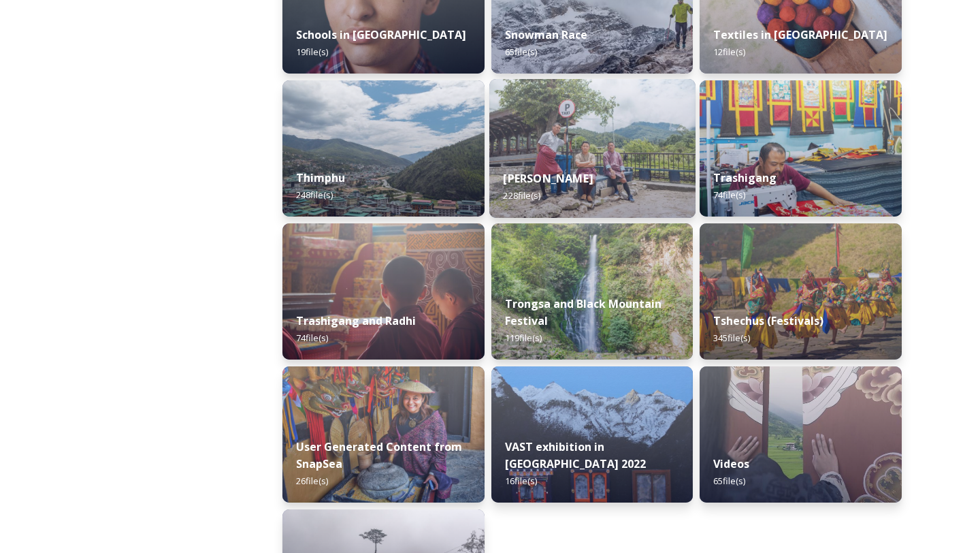
click at [630, 120] on img at bounding box center [592, 148] width 206 height 139
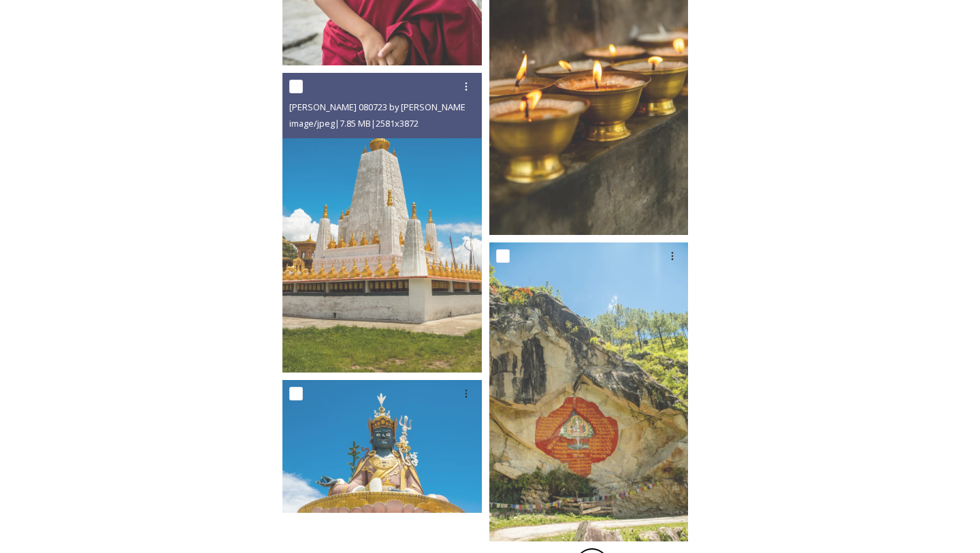
scroll to position [7239, 0]
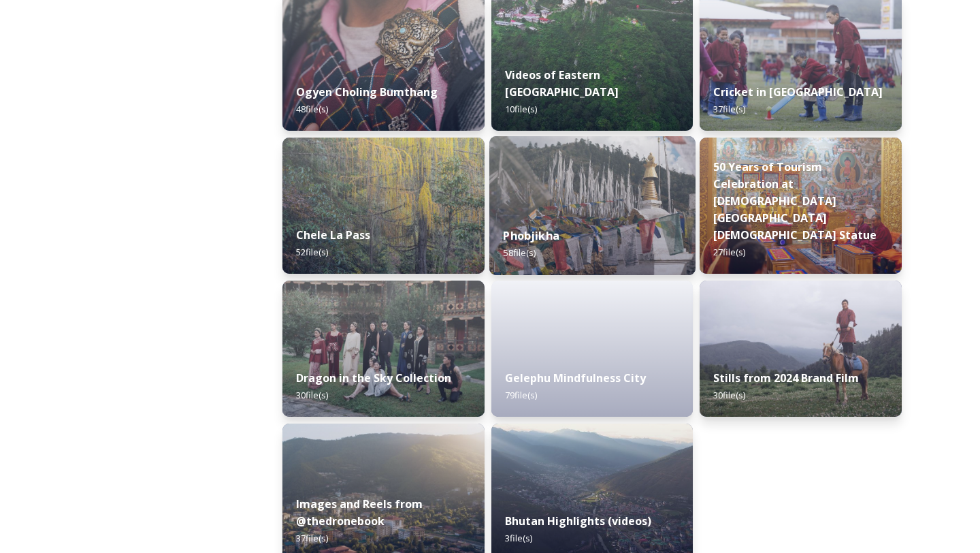
scroll to position [2245, 0]
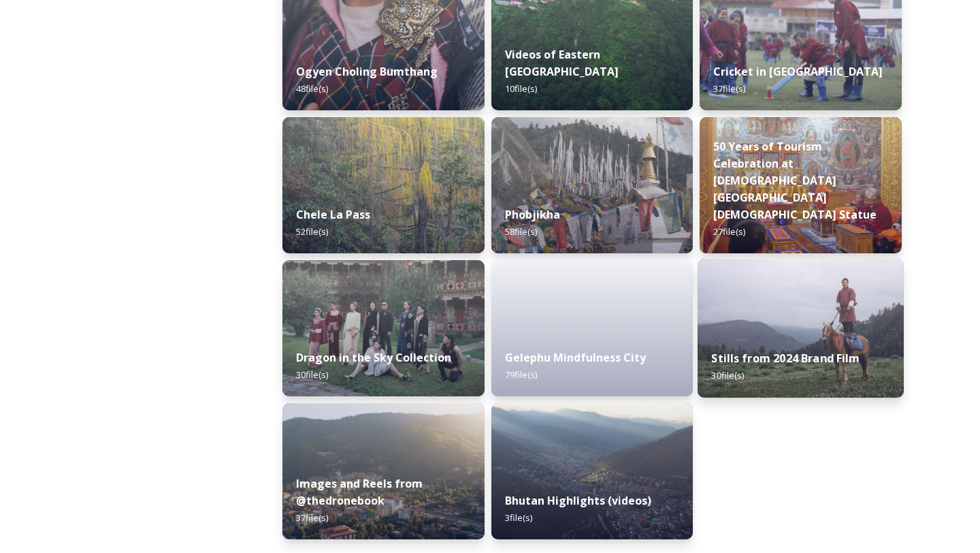
click at [761, 370] on div "Stills from 2024 Brand Film 30 file(s)" at bounding box center [801, 367] width 206 height 62
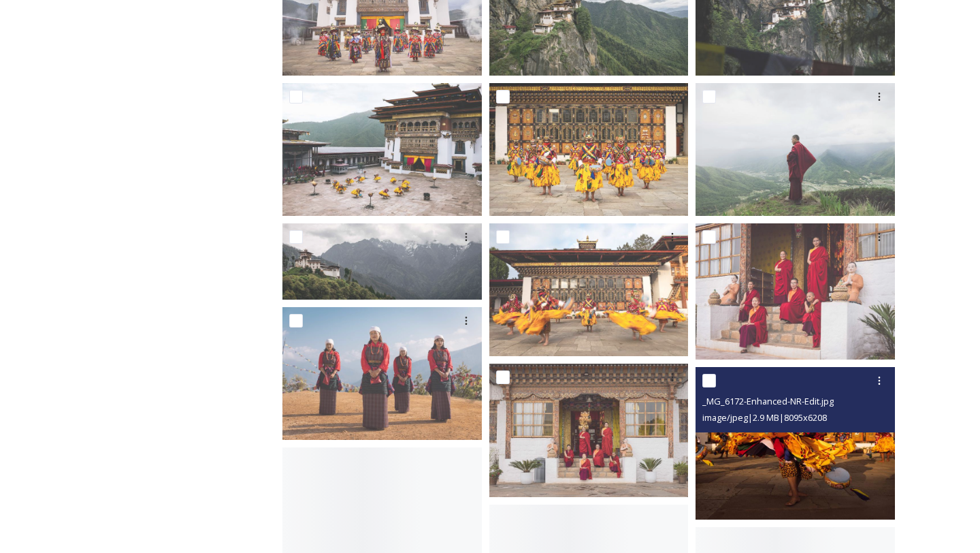
scroll to position [402, 0]
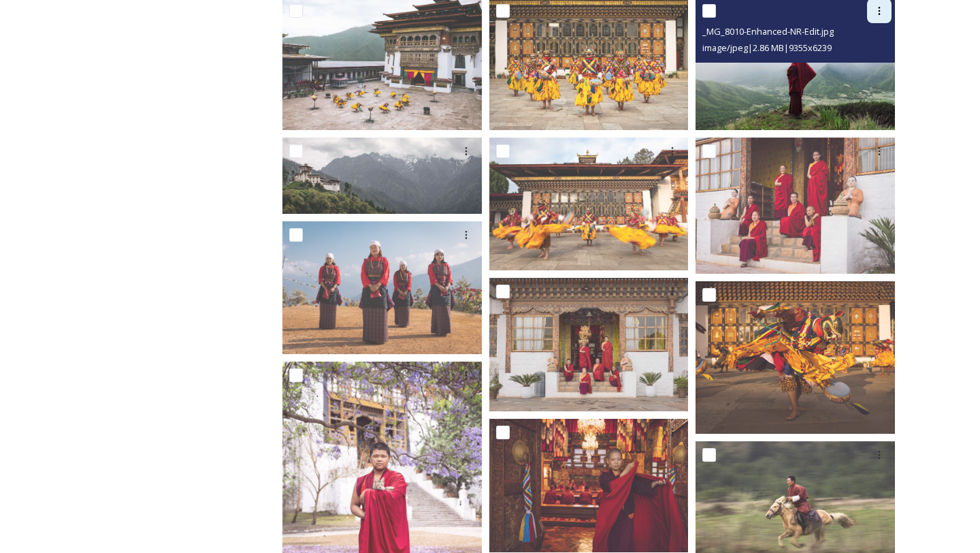
click at [885, 14] on div at bounding box center [879, 11] width 25 height 25
click at [871, 64] on span "Download" at bounding box center [864, 67] width 42 height 13
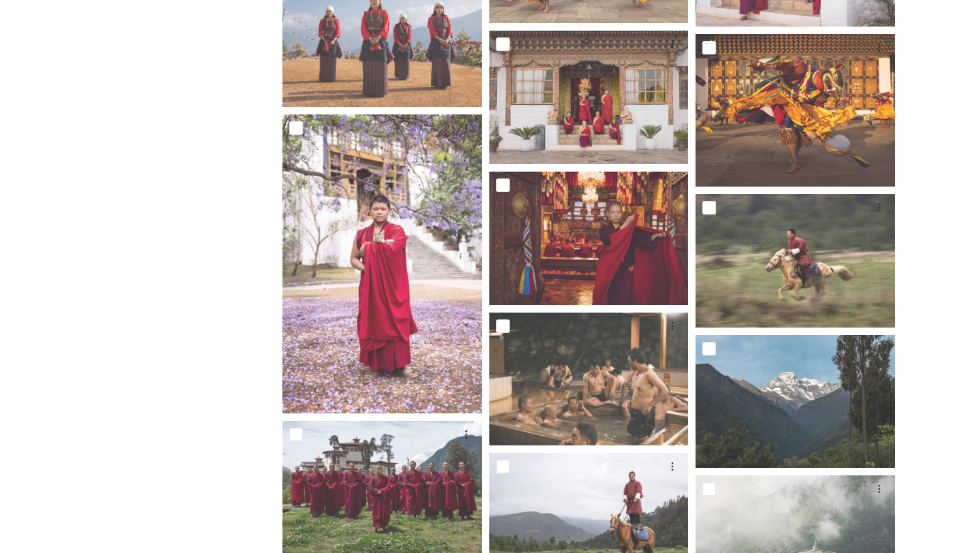
scroll to position [602, 0]
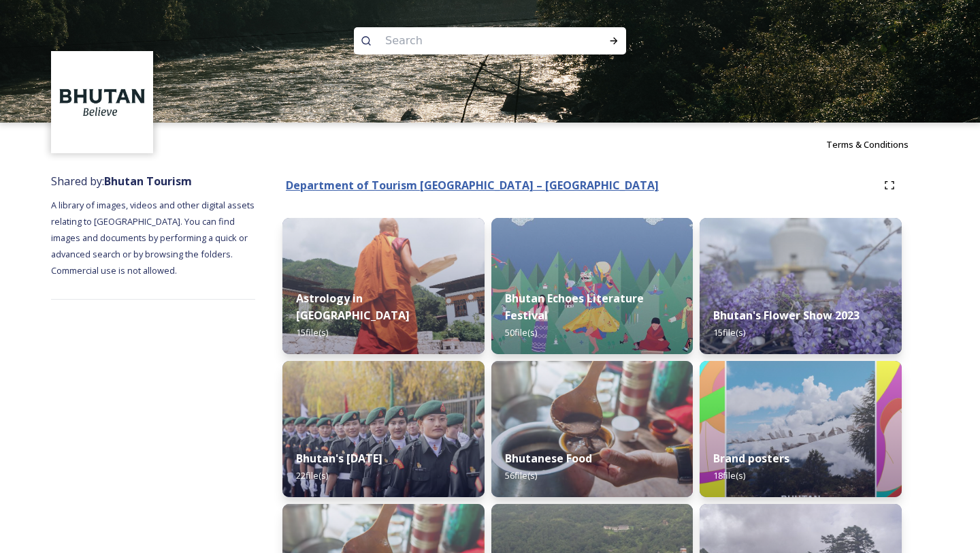
click at [419, 186] on strong "Department of Tourism [GEOGRAPHIC_DATA] – [GEOGRAPHIC_DATA]" at bounding box center [472, 185] width 373 height 15
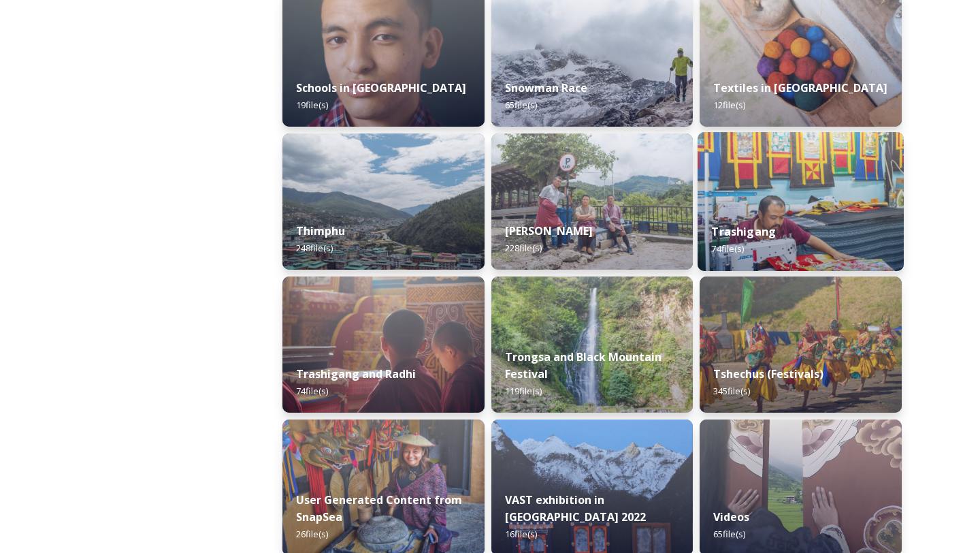
scroll to position [1515, 0]
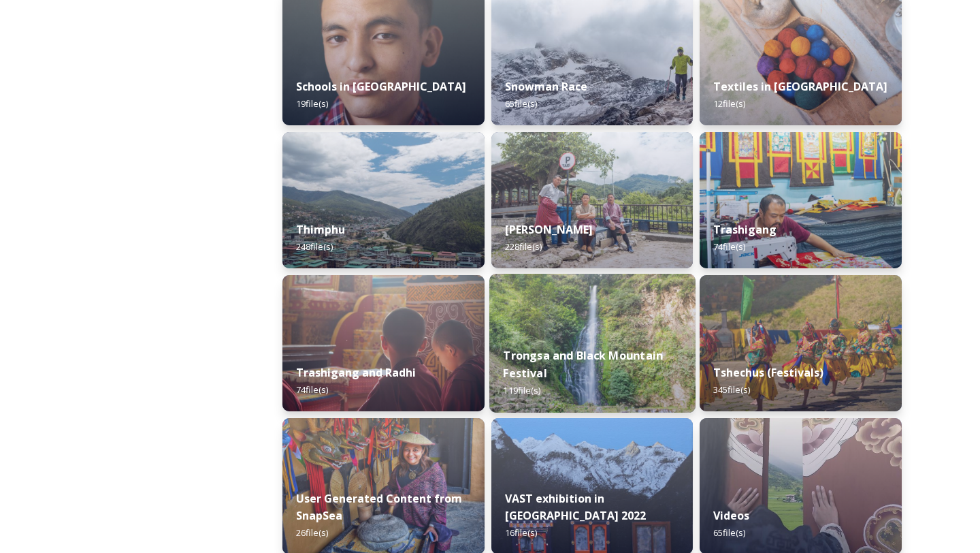
click at [527, 378] on strong "Trongsa and Black Mountain Festival" at bounding box center [583, 364] width 160 height 33
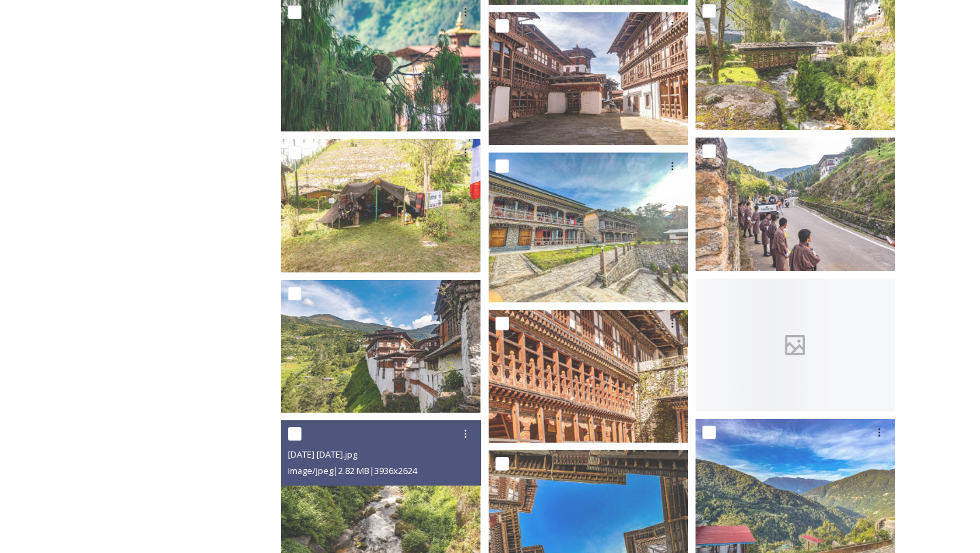
scroll to position [2183, 0]
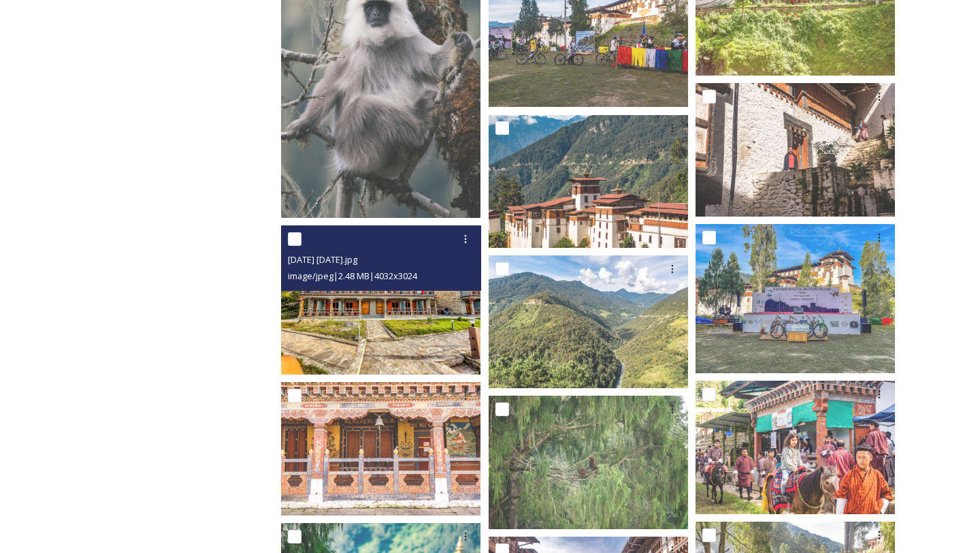
click at [372, 228] on div at bounding box center [382, 239] width 189 height 25
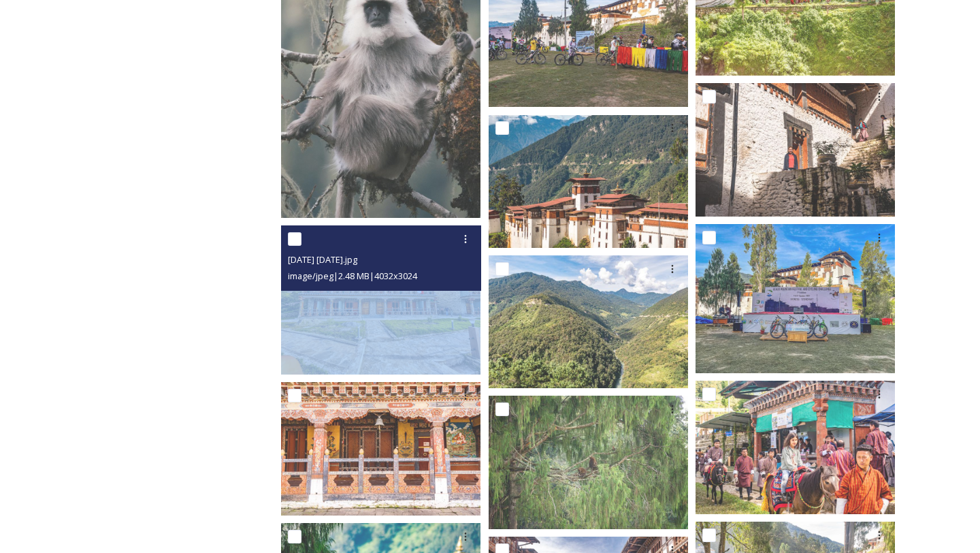
click at [372, 228] on div at bounding box center [382, 239] width 189 height 25
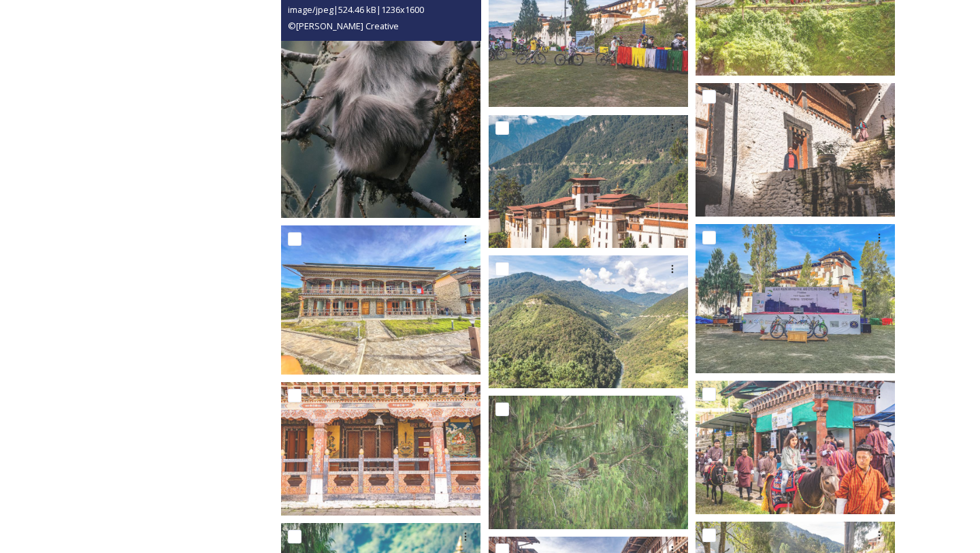
click at [381, 121] on img at bounding box center [380, 88] width 199 height 258
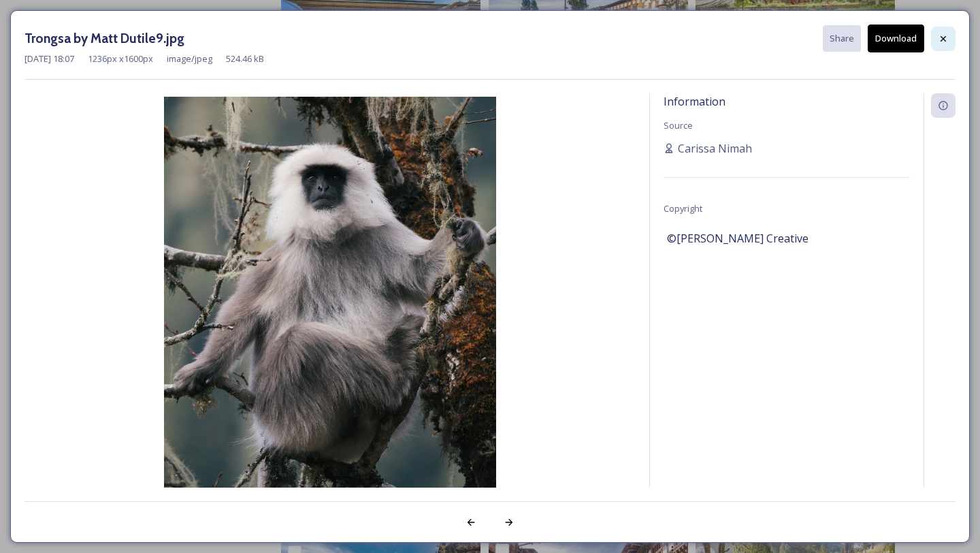
click at [943, 48] on div at bounding box center [943, 39] width 25 height 25
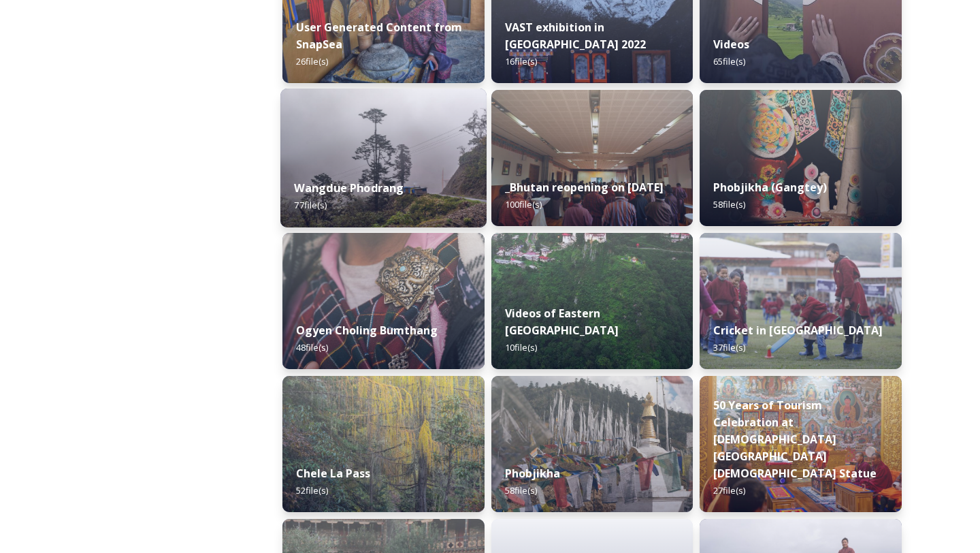
scroll to position [1861, 0]
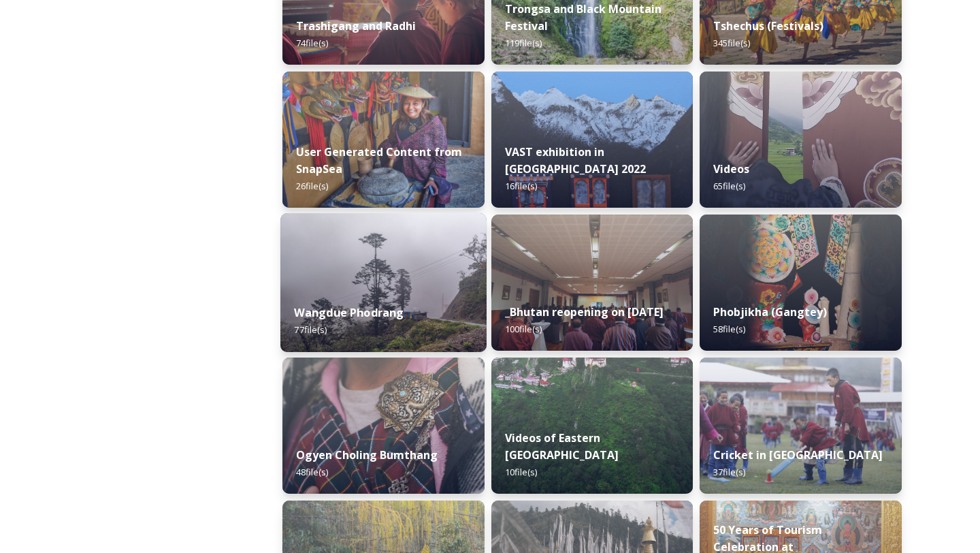
click at [386, 260] on img at bounding box center [383, 282] width 206 height 139
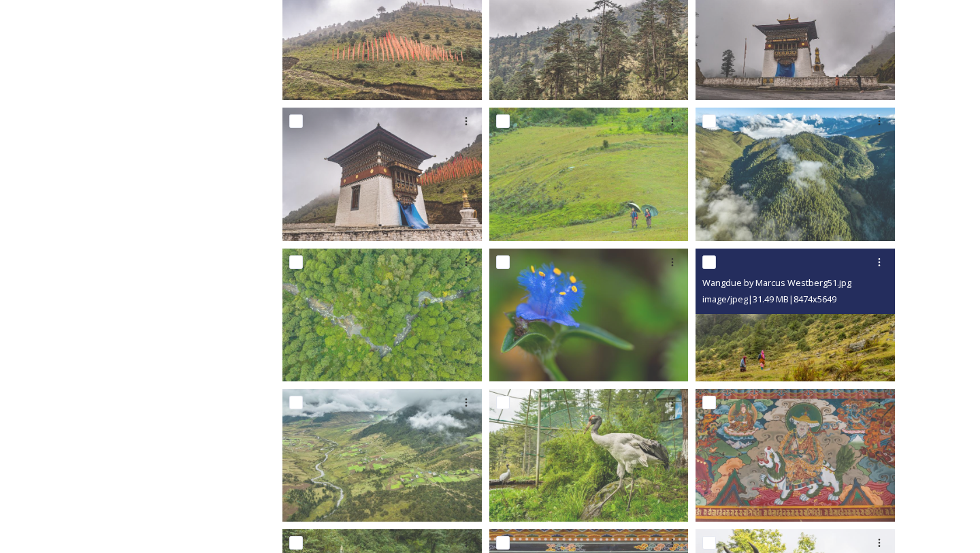
scroll to position [544, 0]
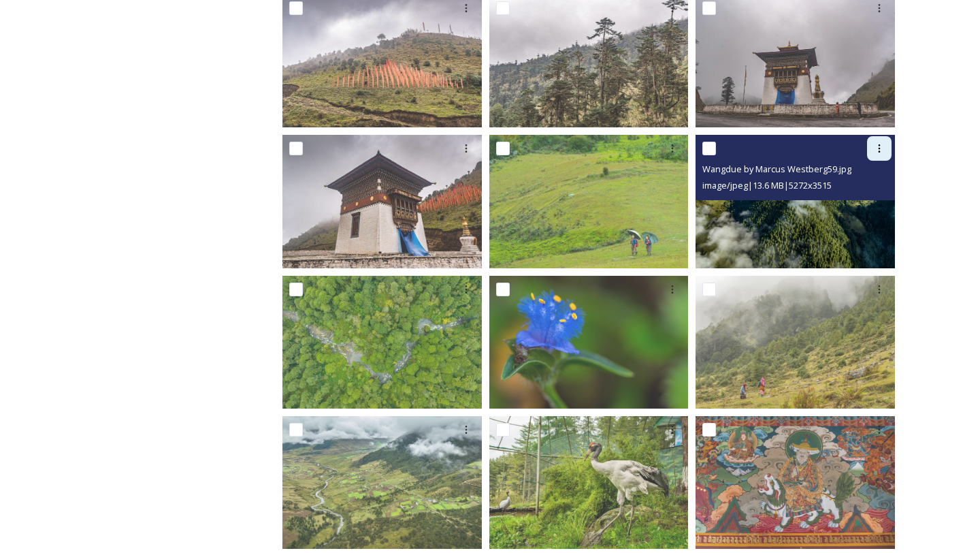
click at [879, 155] on div at bounding box center [879, 148] width 25 height 25
click at [851, 212] on div "Download" at bounding box center [863, 204] width 55 height 27
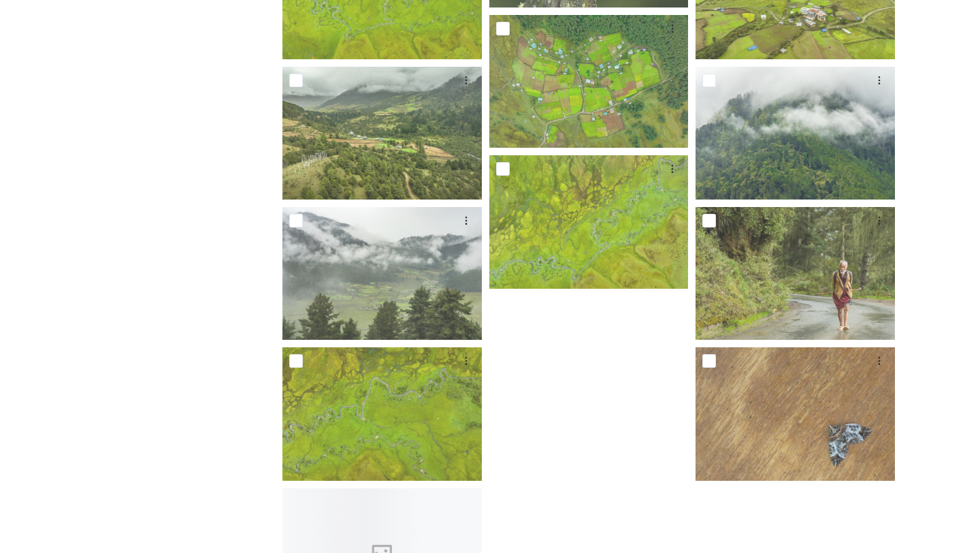
scroll to position [3711, 0]
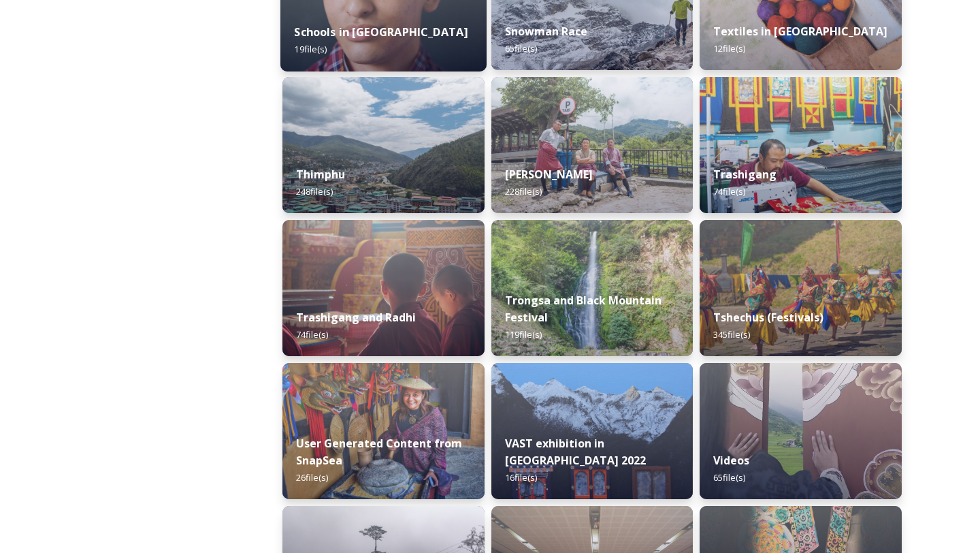
scroll to position [1625, 0]
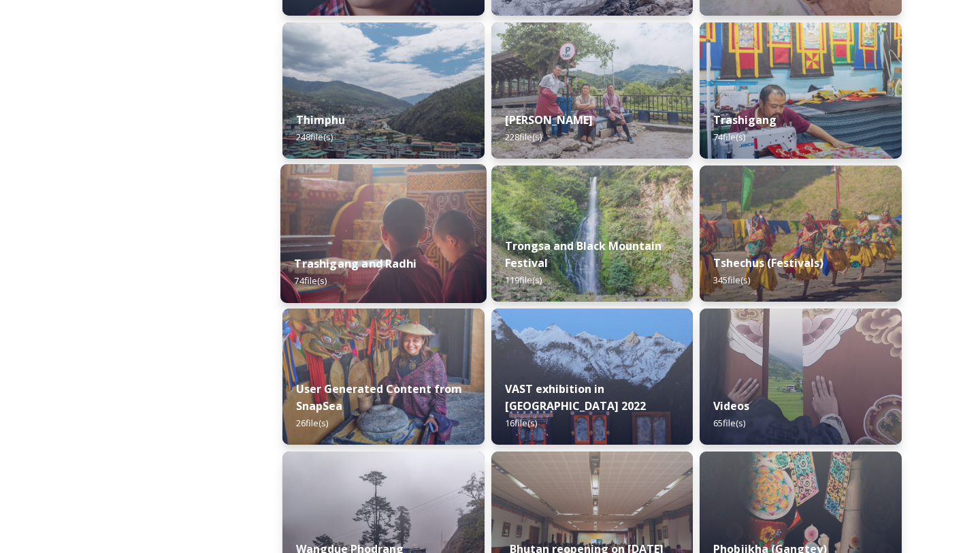
click at [406, 231] on img at bounding box center [383, 233] width 206 height 139
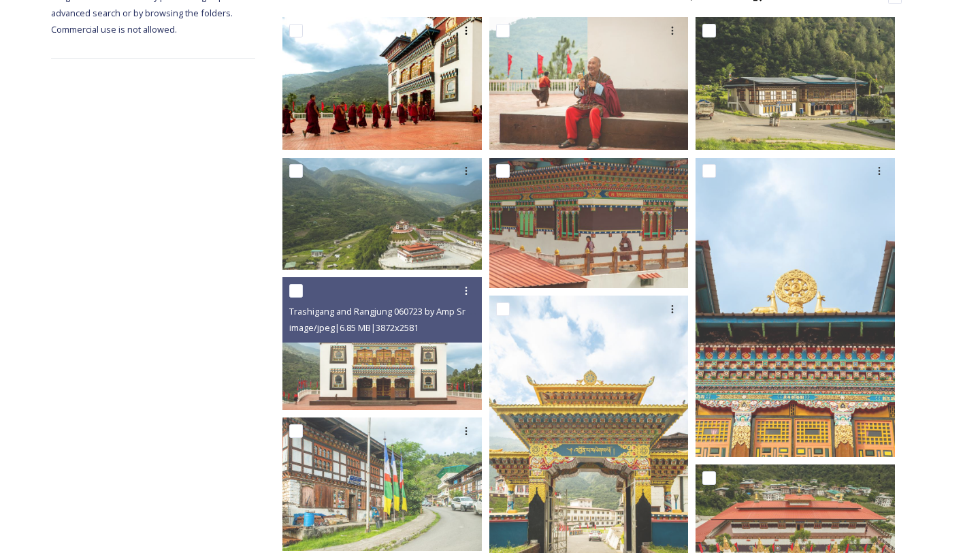
scroll to position [249, 0]
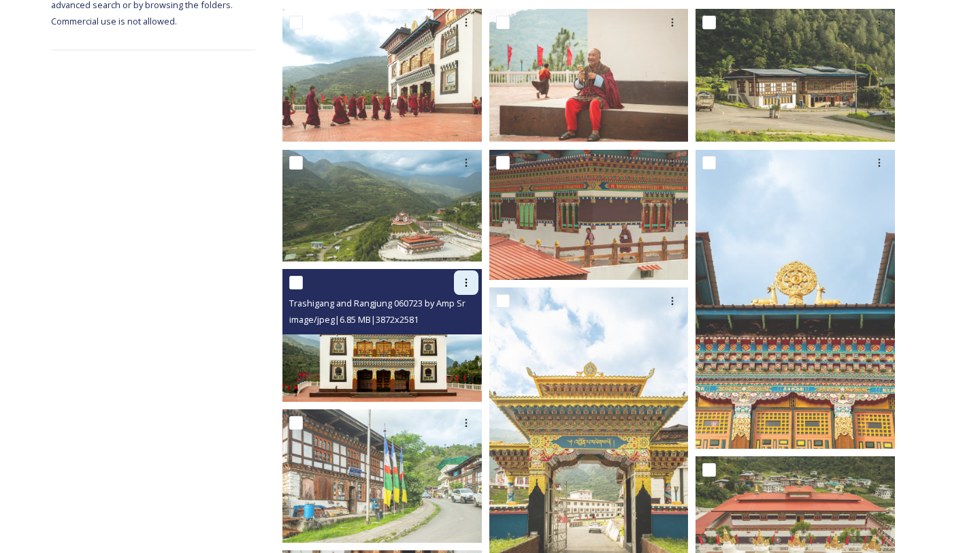
click at [462, 282] on icon at bounding box center [466, 282] width 11 height 11
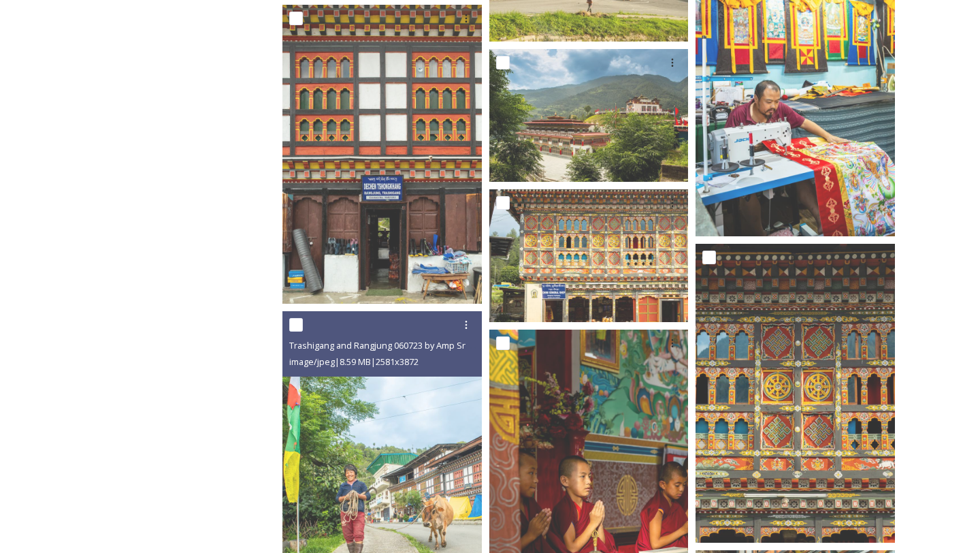
scroll to position [2459, 0]
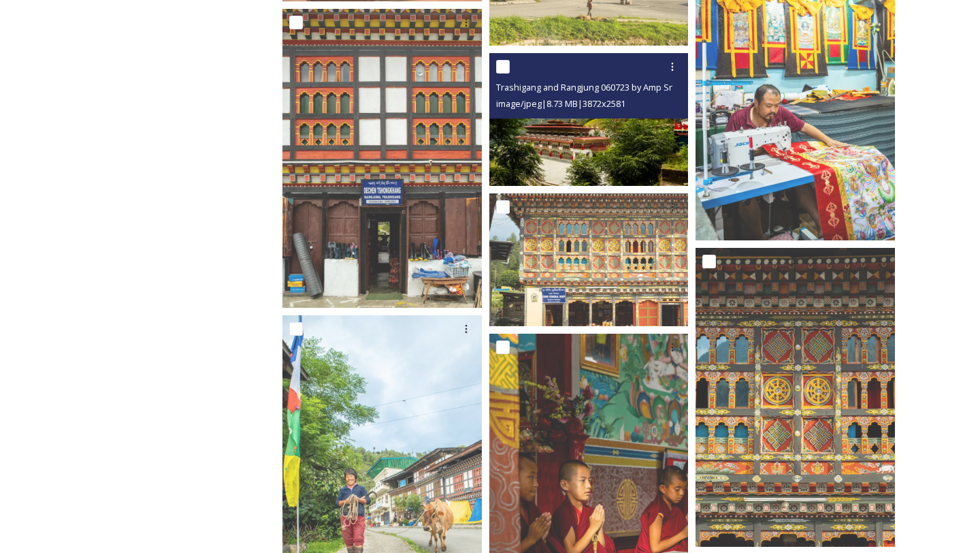
click at [551, 135] on img at bounding box center [588, 118] width 199 height 133
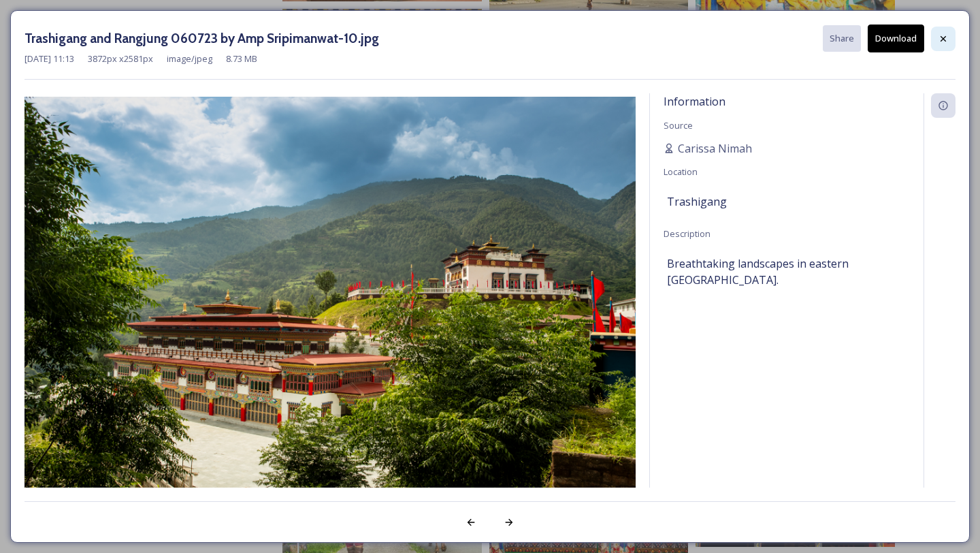
click at [937, 33] on div at bounding box center [943, 39] width 25 height 25
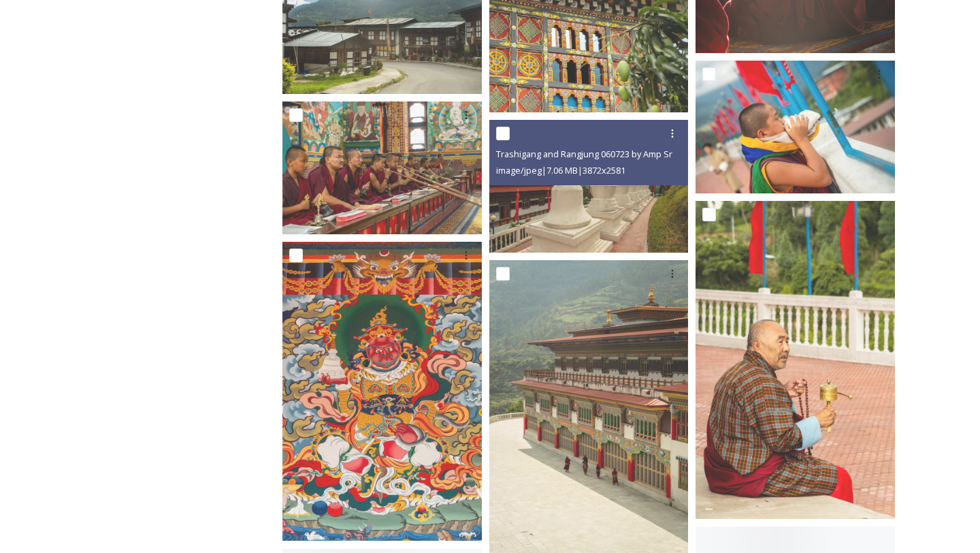
scroll to position [3434, 0]
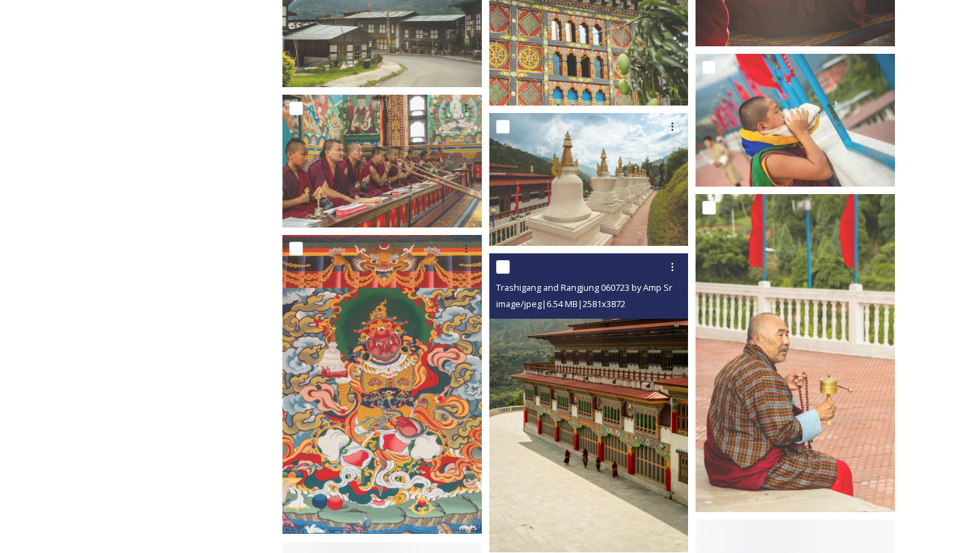
click at [612, 353] on img at bounding box center [588, 402] width 199 height 299
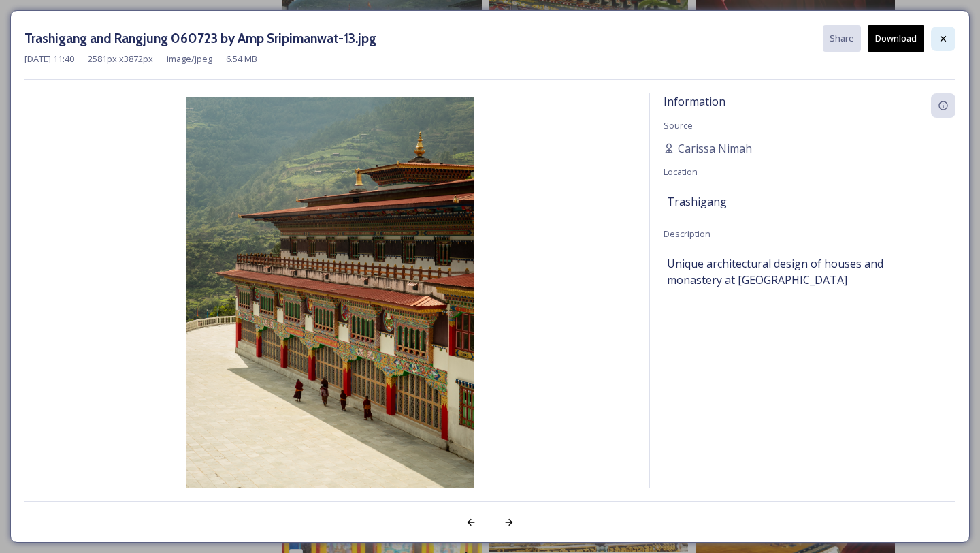
click at [941, 44] on div at bounding box center [943, 39] width 25 height 25
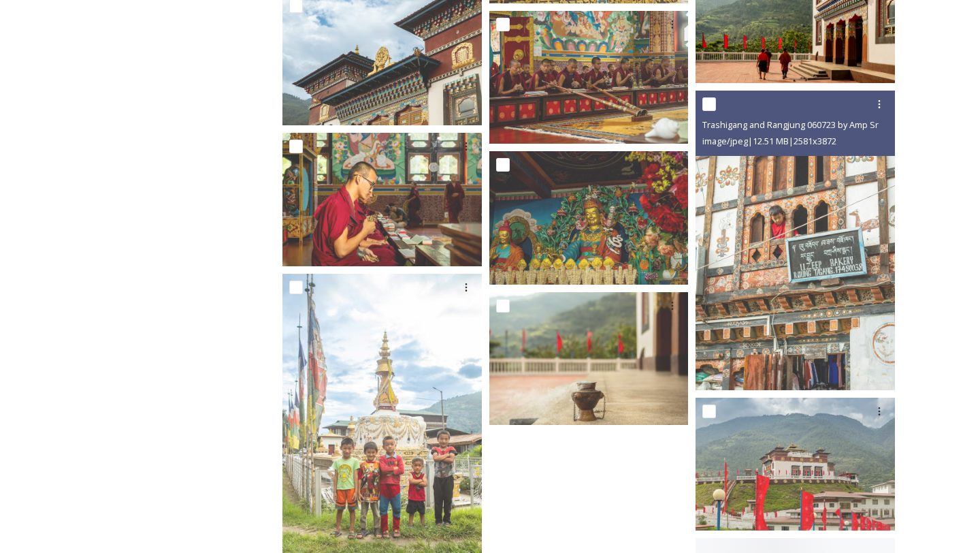
scroll to position [4604, 0]
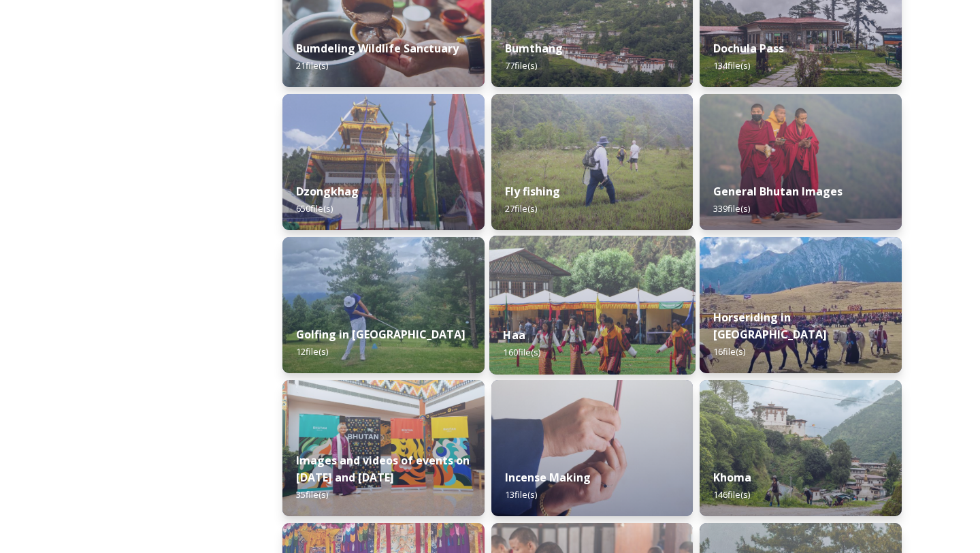
scroll to position [590, 0]
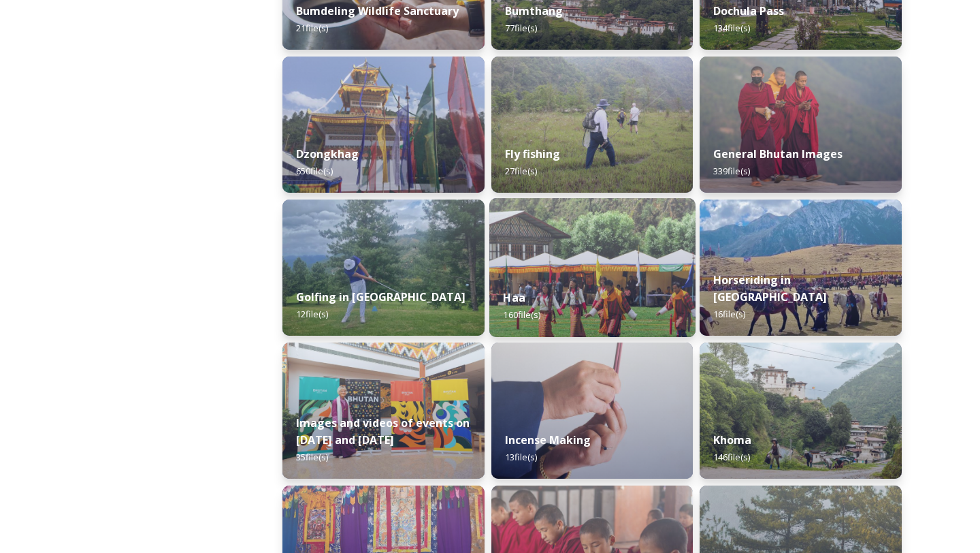
click at [580, 465] on div "Incense Making 13 file(s)" at bounding box center [592, 448] width 202 height 61
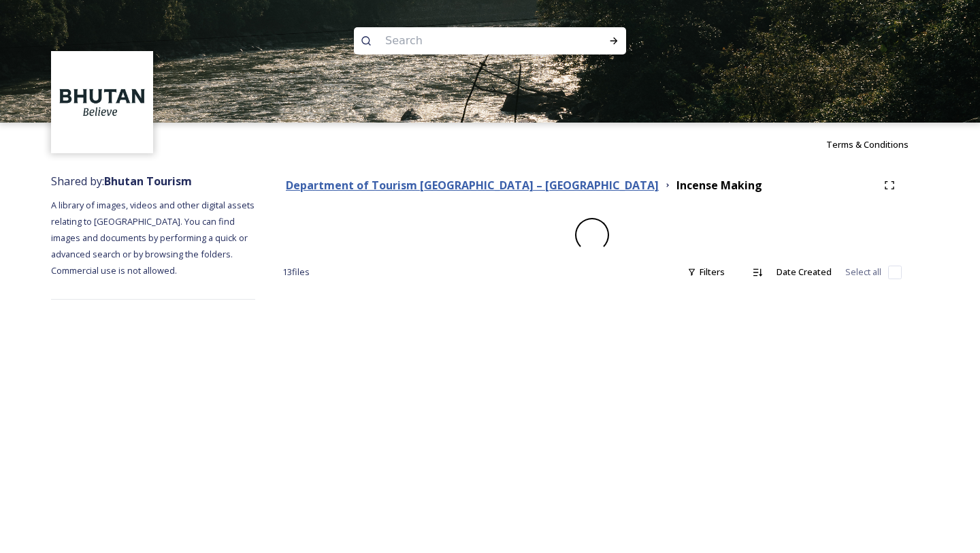
click at [391, 189] on strong "Department of Tourism [GEOGRAPHIC_DATA] – [GEOGRAPHIC_DATA]" at bounding box center [472, 185] width 373 height 15
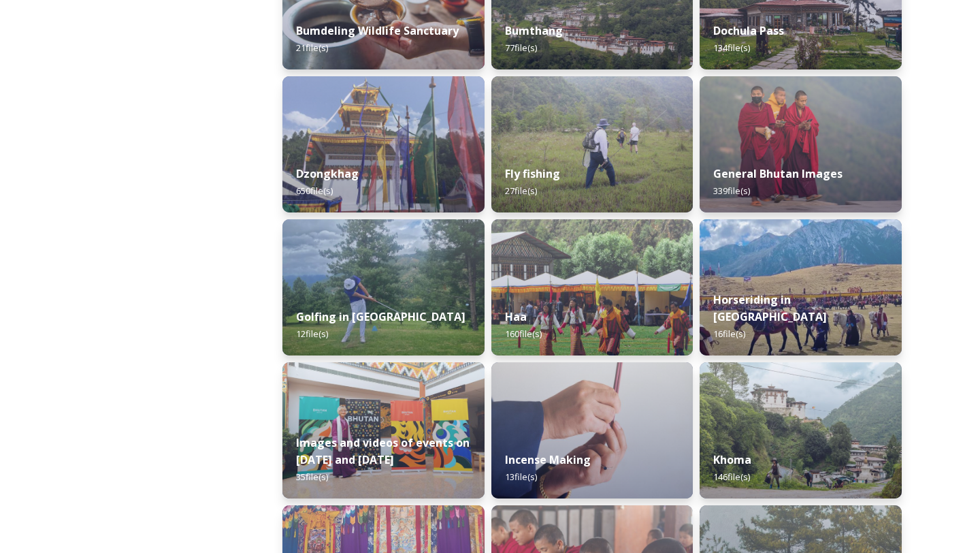
scroll to position [569, 0]
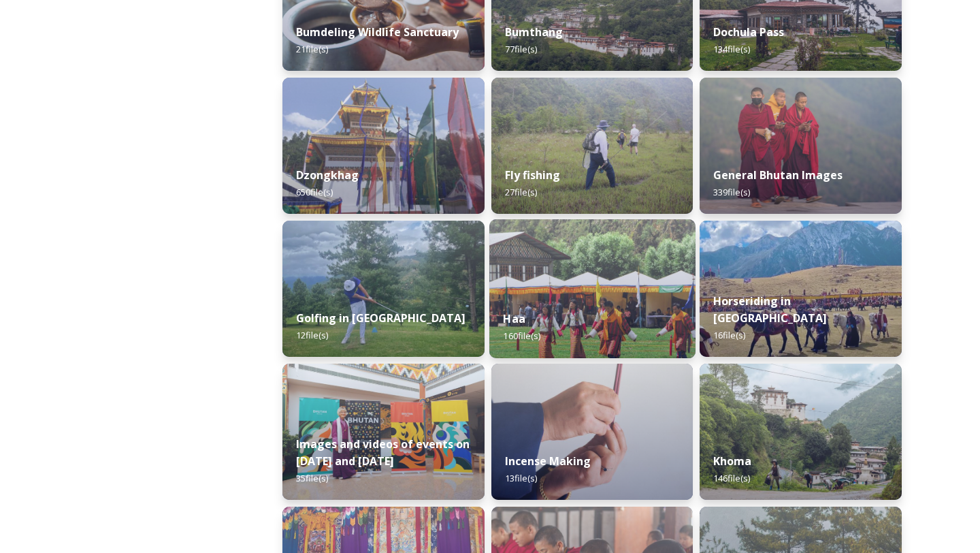
click at [638, 340] on div "Haa 160 file(s)" at bounding box center [592, 327] width 206 height 62
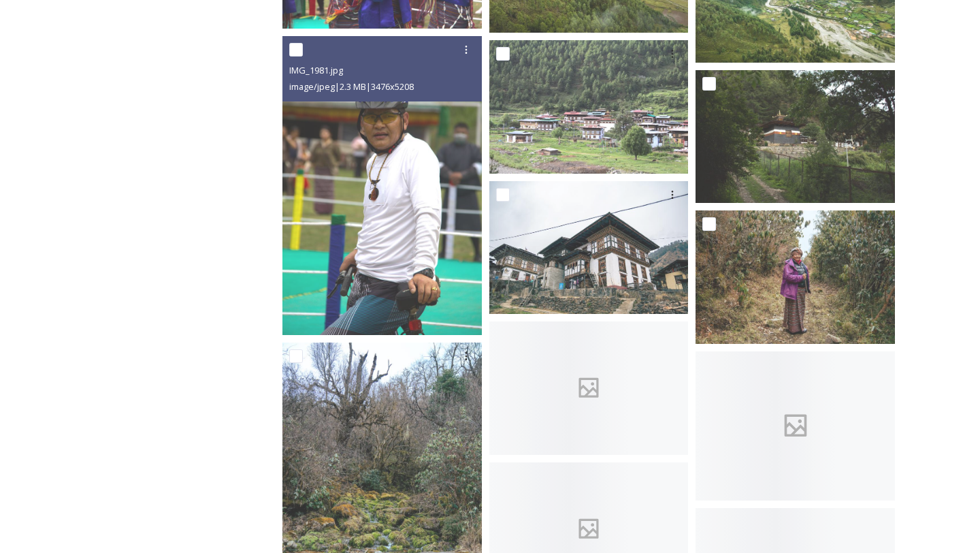
scroll to position [2170, 0]
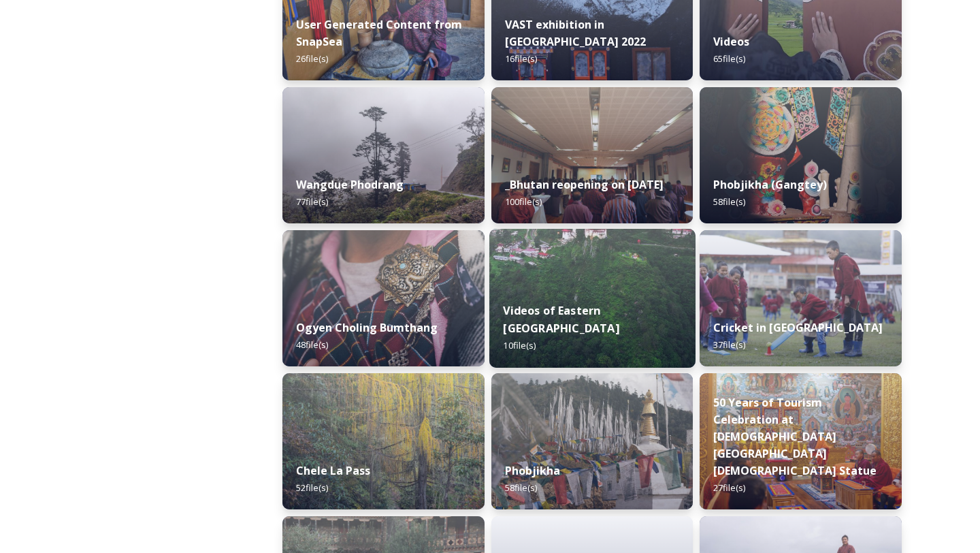
scroll to position [1992, 0]
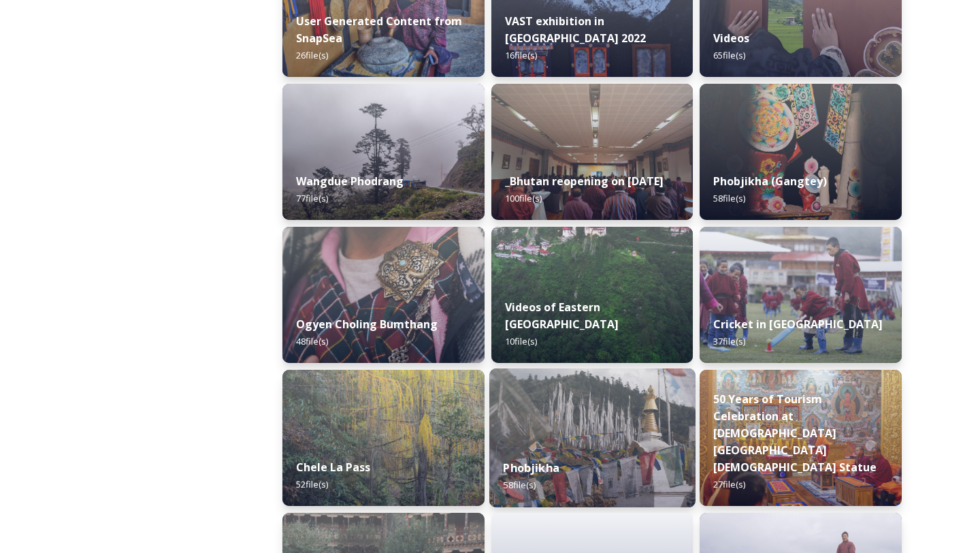
click at [593, 410] on img at bounding box center [592, 437] width 206 height 139
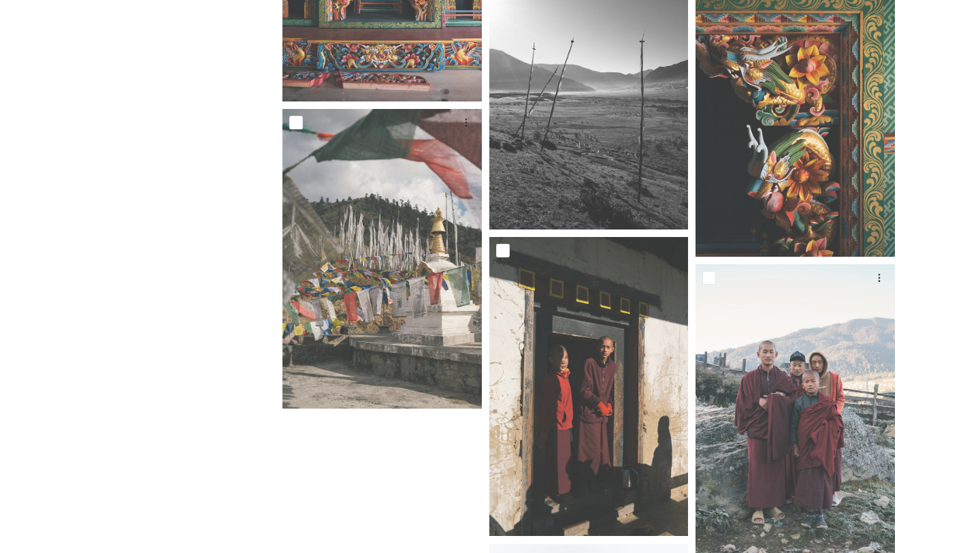
scroll to position [3843, 0]
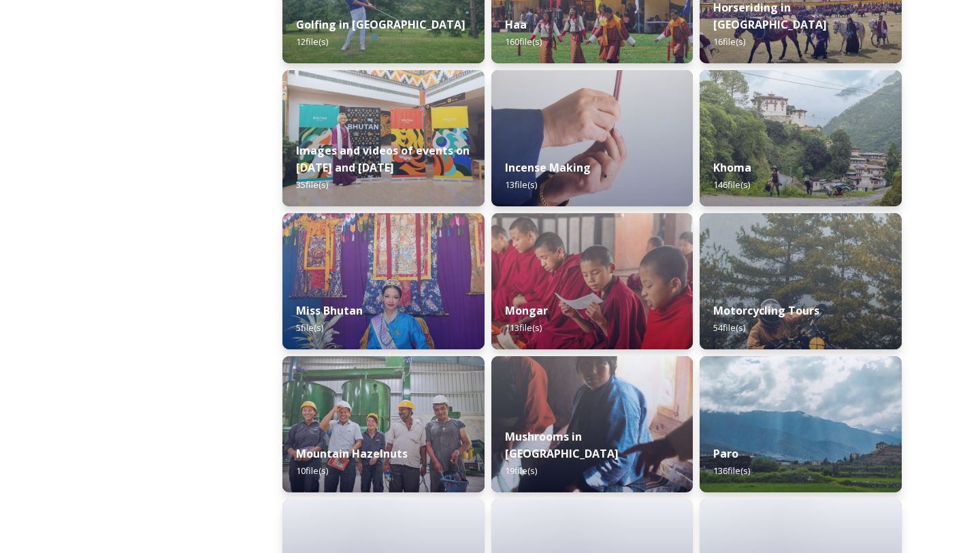
scroll to position [894, 0]
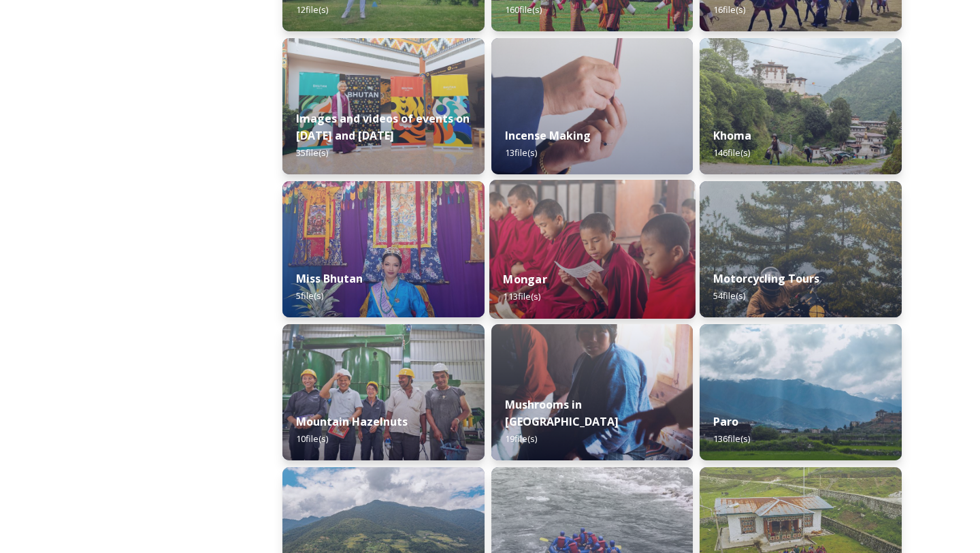
click at [590, 224] on img at bounding box center [592, 249] width 206 height 139
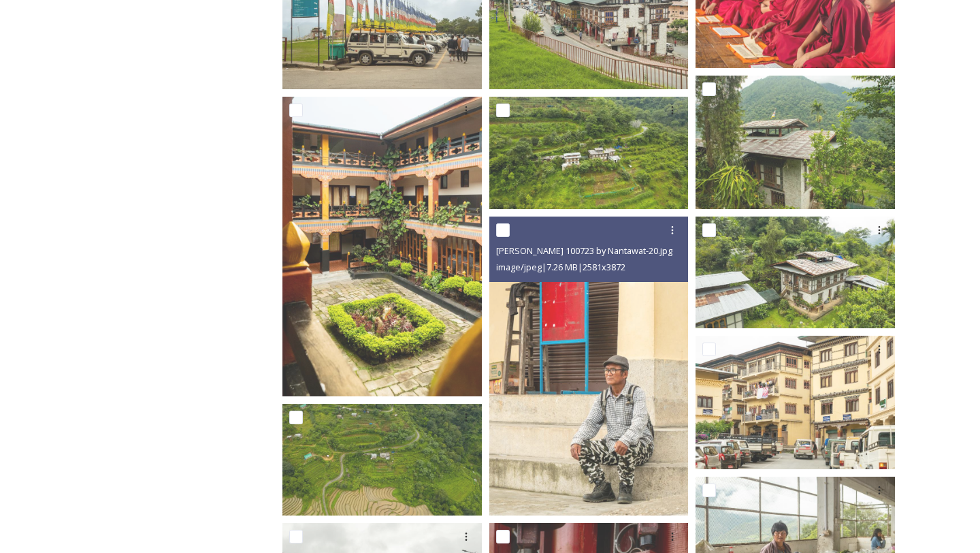
scroll to position [171, 0]
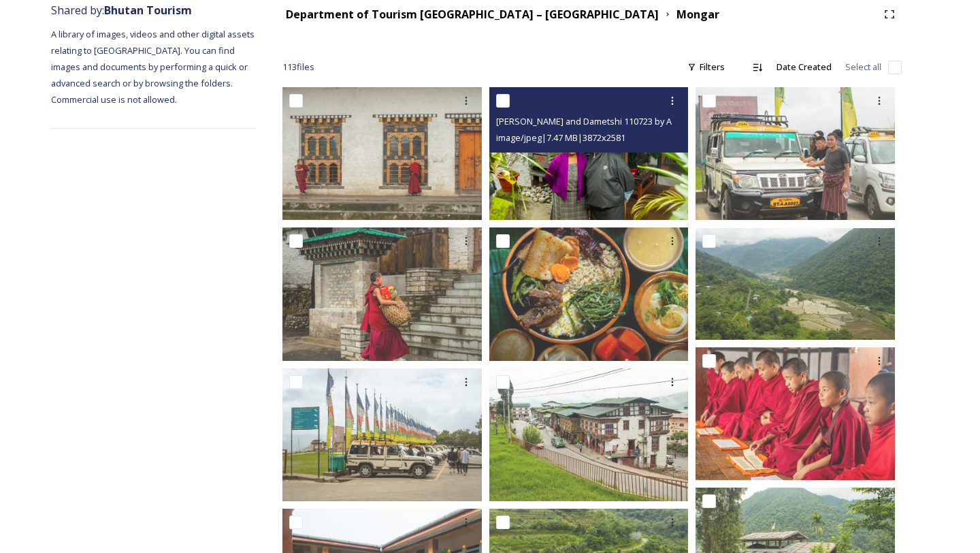
click at [576, 157] on img at bounding box center [588, 153] width 199 height 133
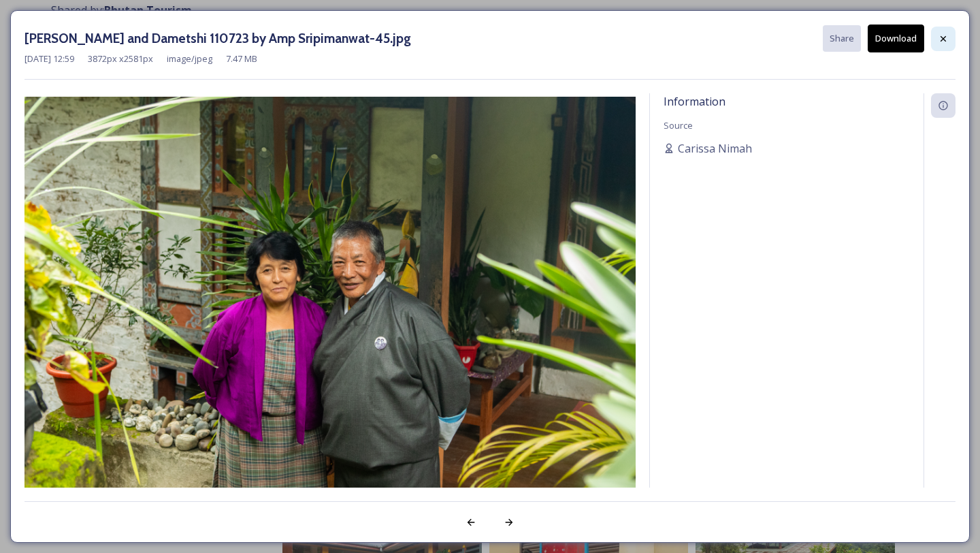
click at [950, 42] on div at bounding box center [943, 39] width 25 height 25
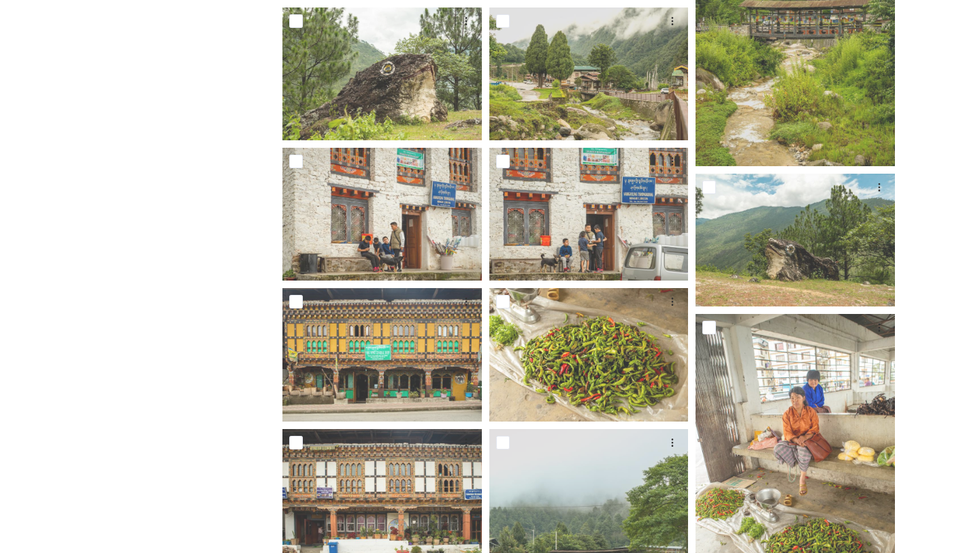
scroll to position [4984, 0]
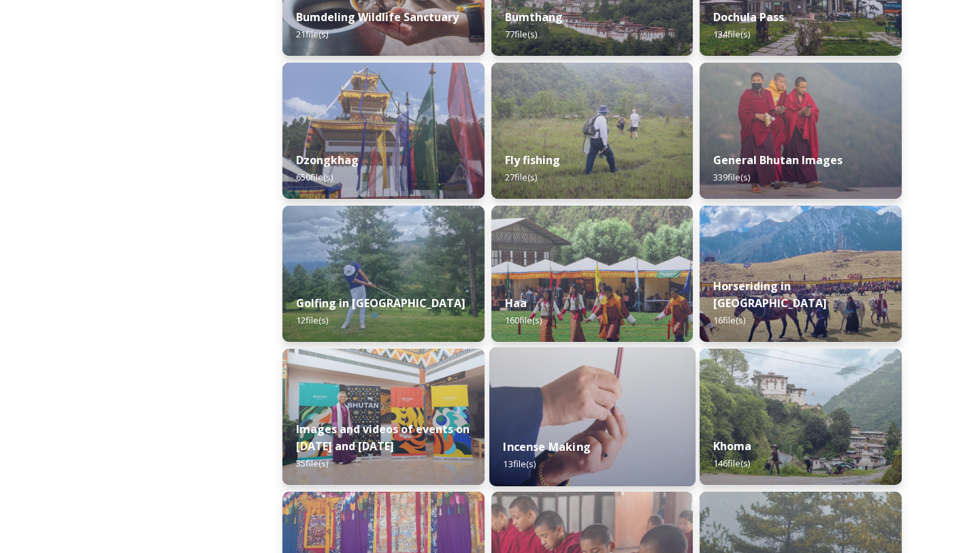
scroll to position [597, 0]
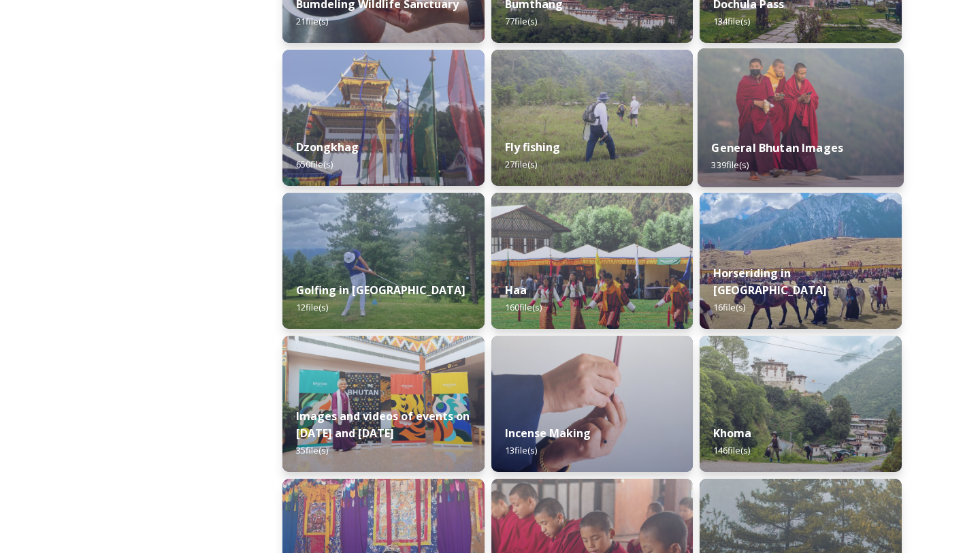
click at [811, 97] on img at bounding box center [801, 117] width 206 height 139
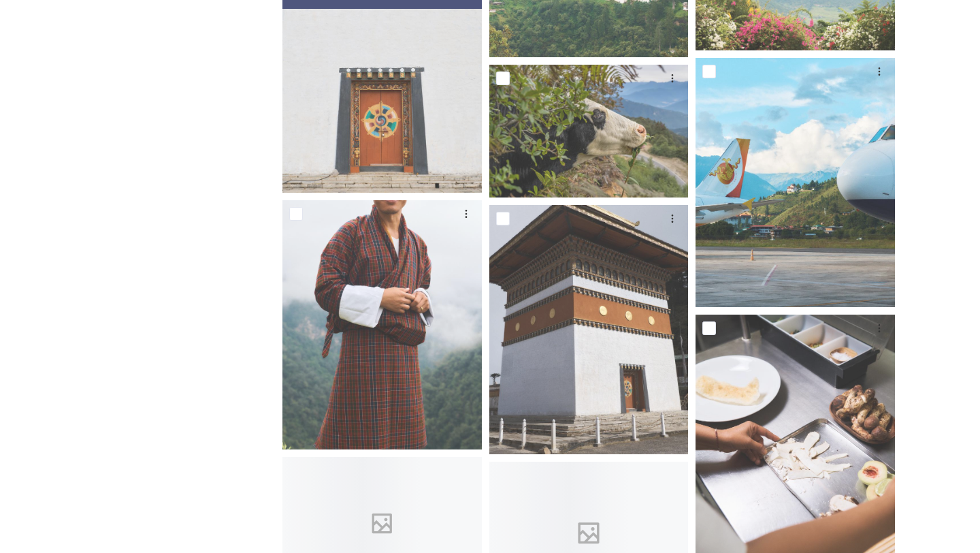
scroll to position [10010, 0]
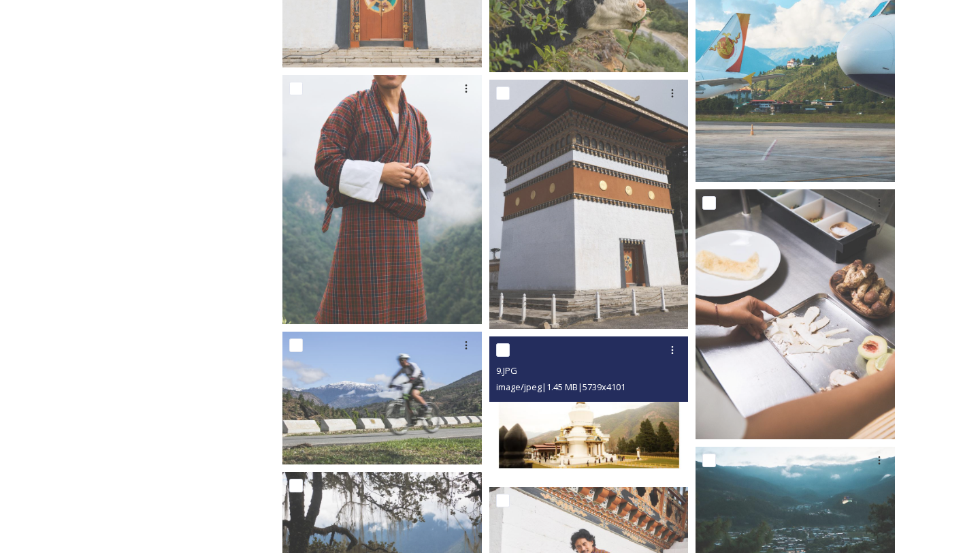
click at [608, 453] on img at bounding box center [588, 407] width 199 height 142
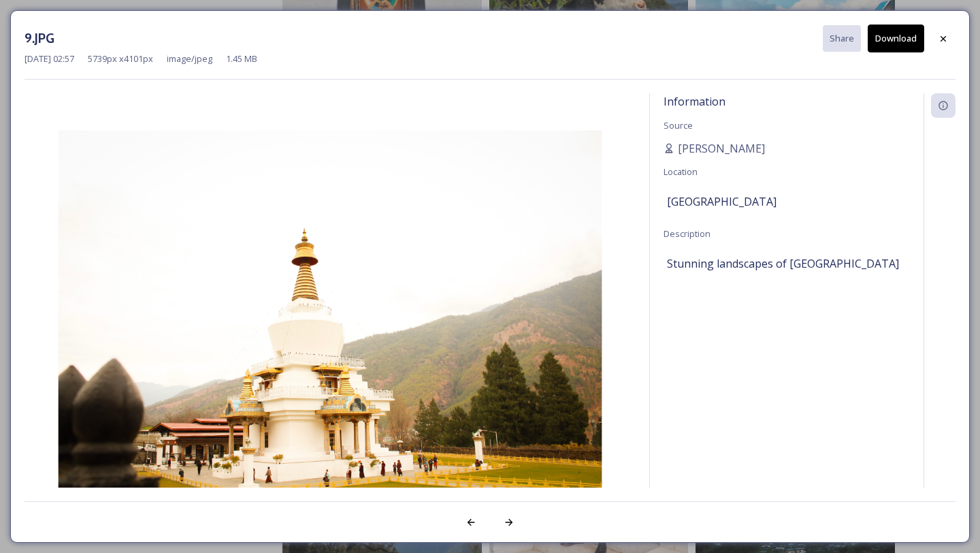
click at [893, 43] on button "Download" at bounding box center [896, 39] width 56 height 28
click at [939, 34] on icon at bounding box center [943, 38] width 11 height 11
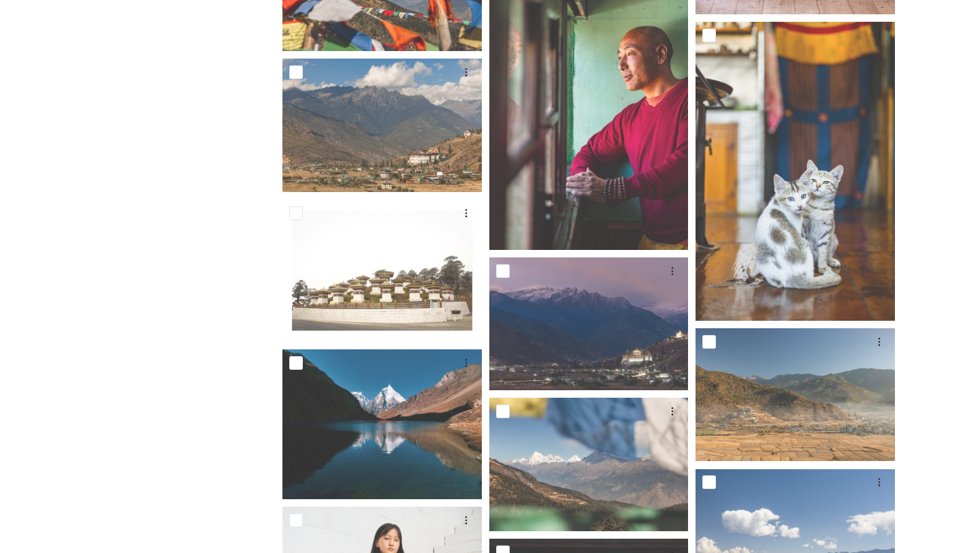
scroll to position [22013, 0]
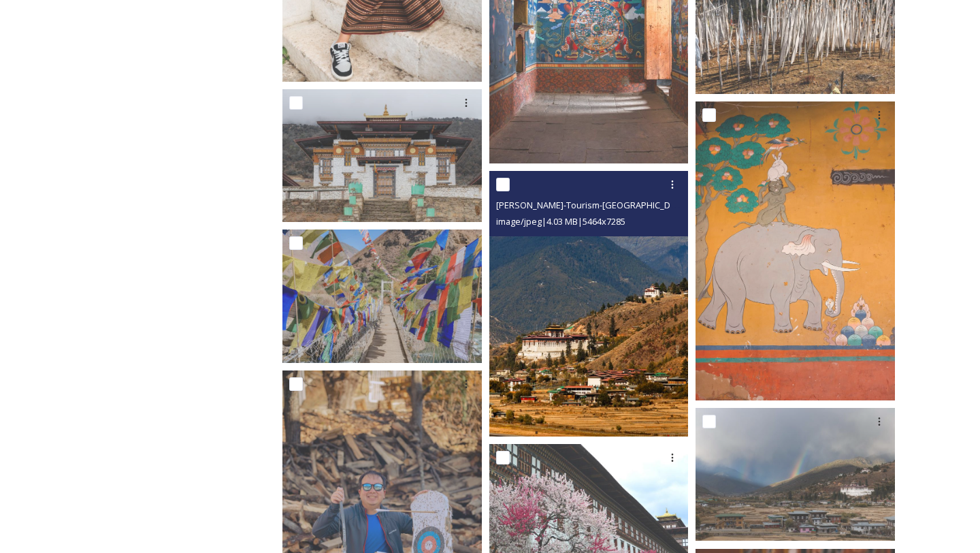
click at [621, 330] on img at bounding box center [588, 304] width 199 height 266
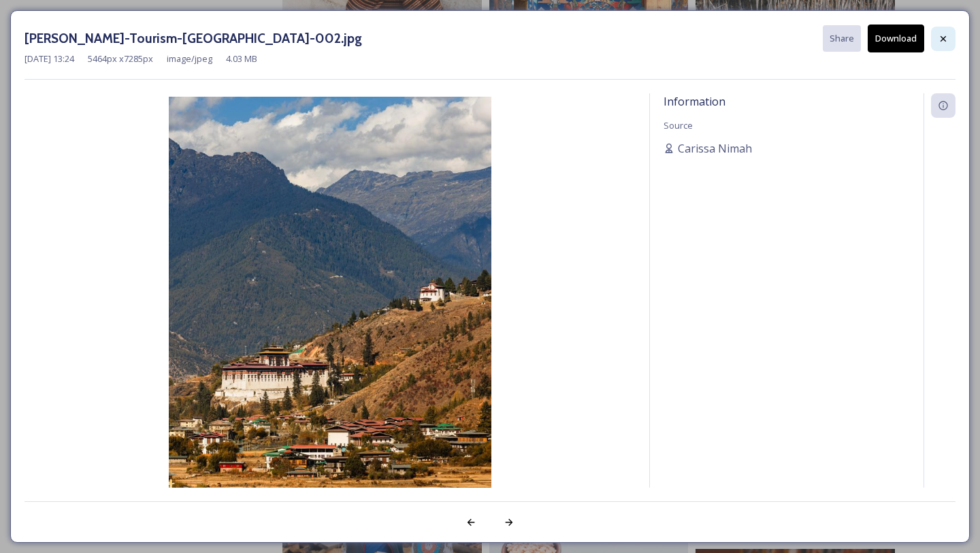
click at [939, 46] on div at bounding box center [943, 39] width 25 height 25
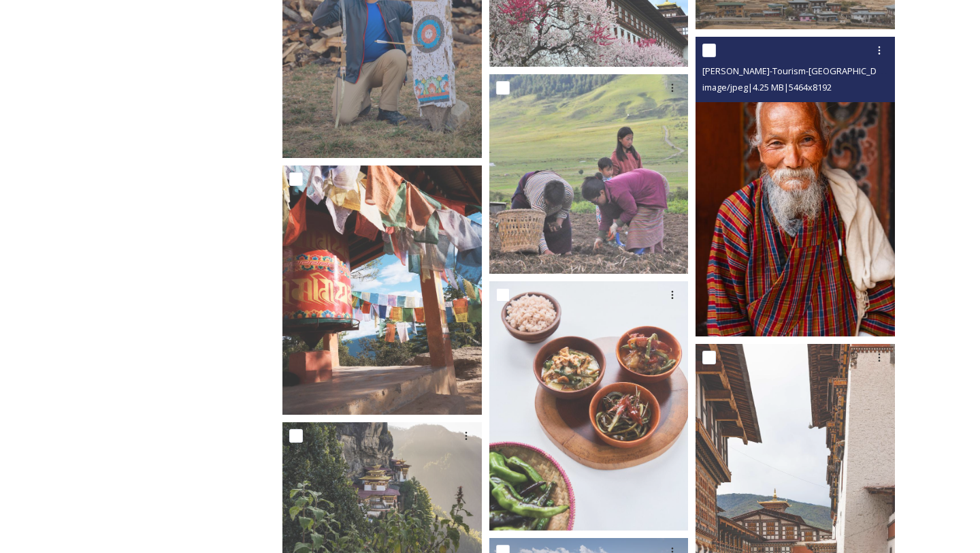
scroll to position [22300, 0]
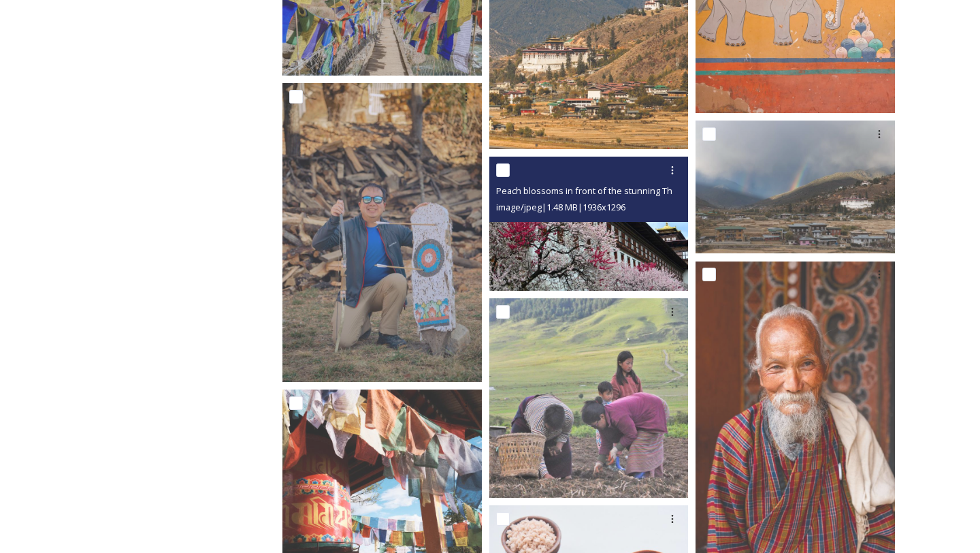
click at [619, 249] on img at bounding box center [588, 223] width 199 height 133
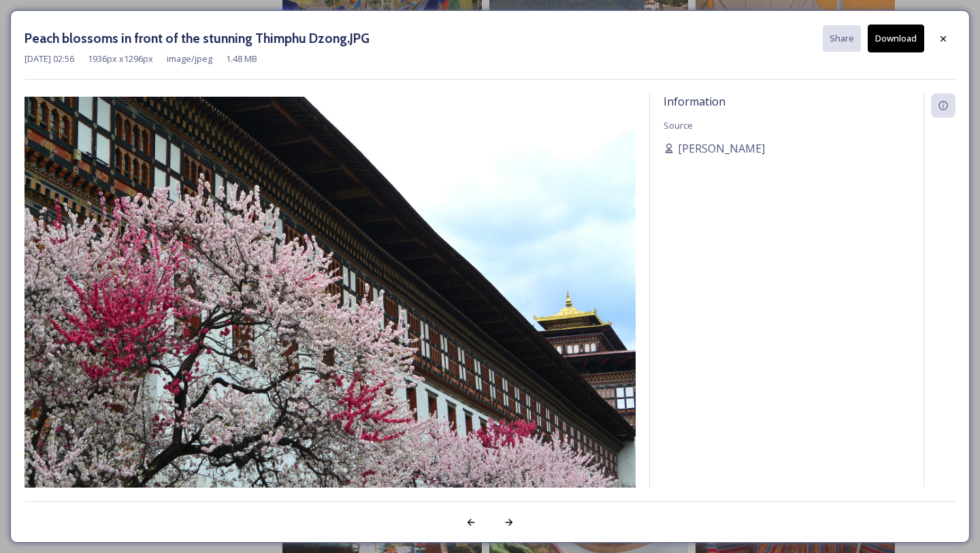
click at [905, 47] on button "Download" at bounding box center [896, 39] width 56 height 28
click at [941, 44] on div at bounding box center [943, 39] width 25 height 25
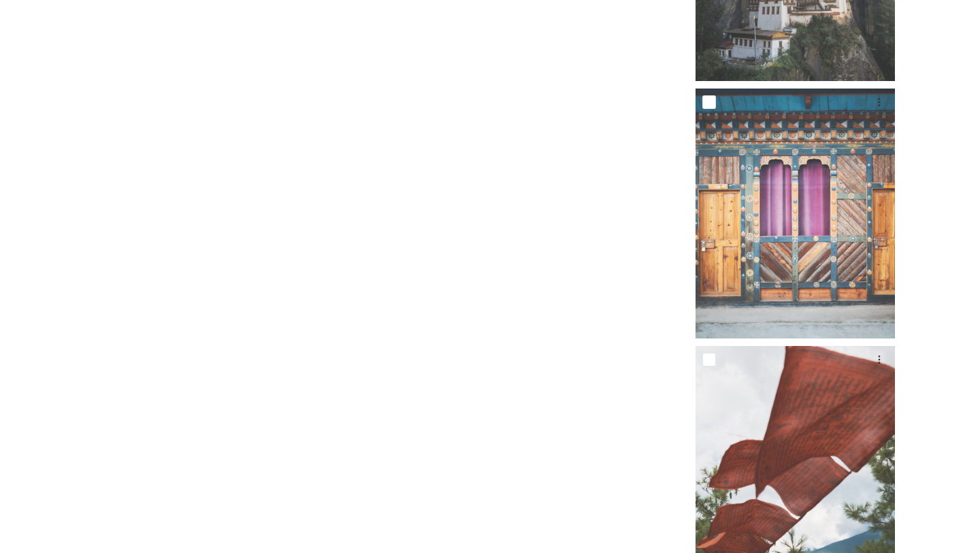
scroll to position [25369, 0]
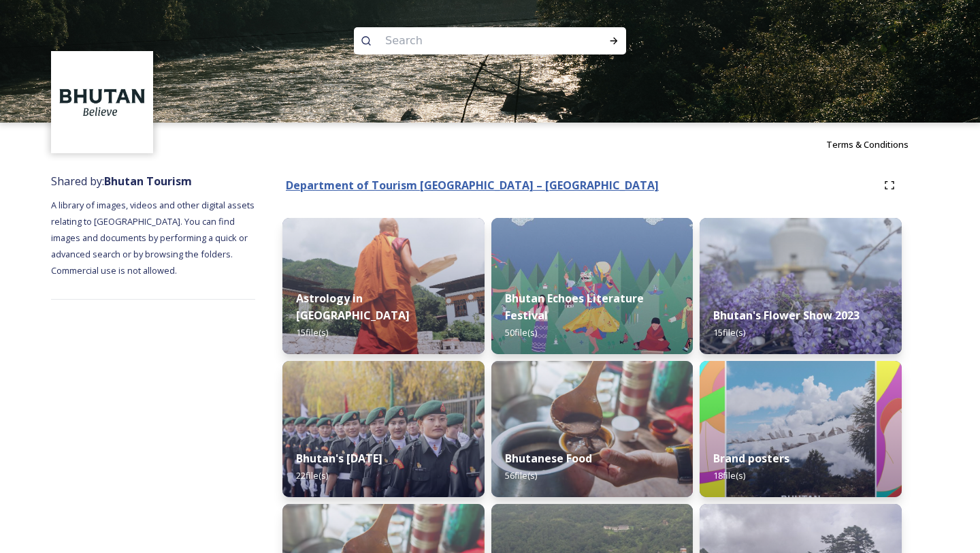
click at [406, 183] on strong "Department of Tourism [GEOGRAPHIC_DATA] – [GEOGRAPHIC_DATA]" at bounding box center [472, 185] width 373 height 15
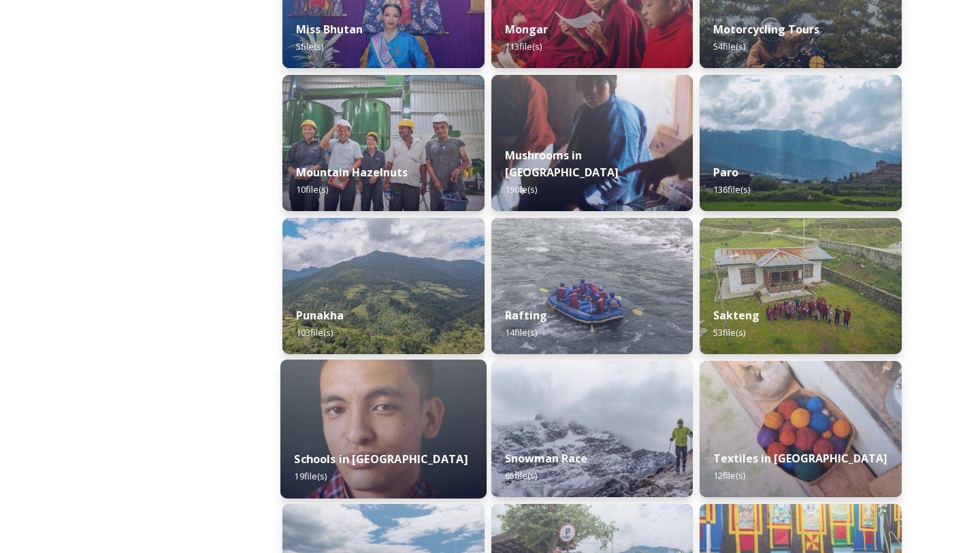
scroll to position [1151, 0]
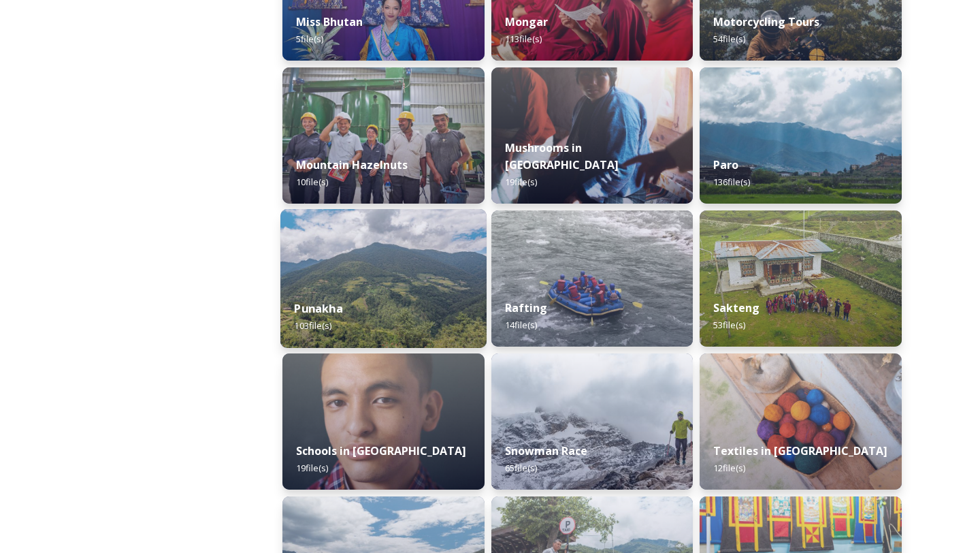
click at [428, 289] on div "Punakha 103 file(s)" at bounding box center [383, 317] width 206 height 62
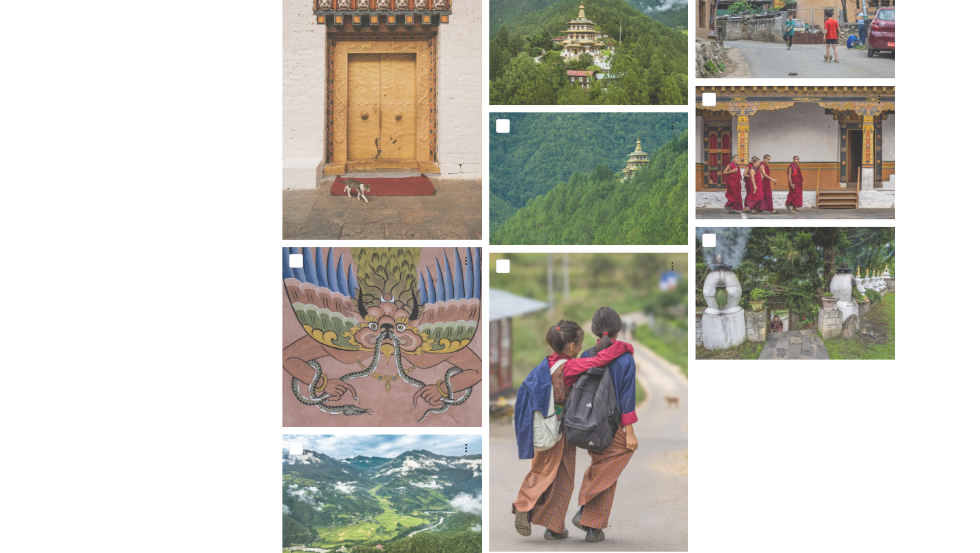
scroll to position [5073, 0]
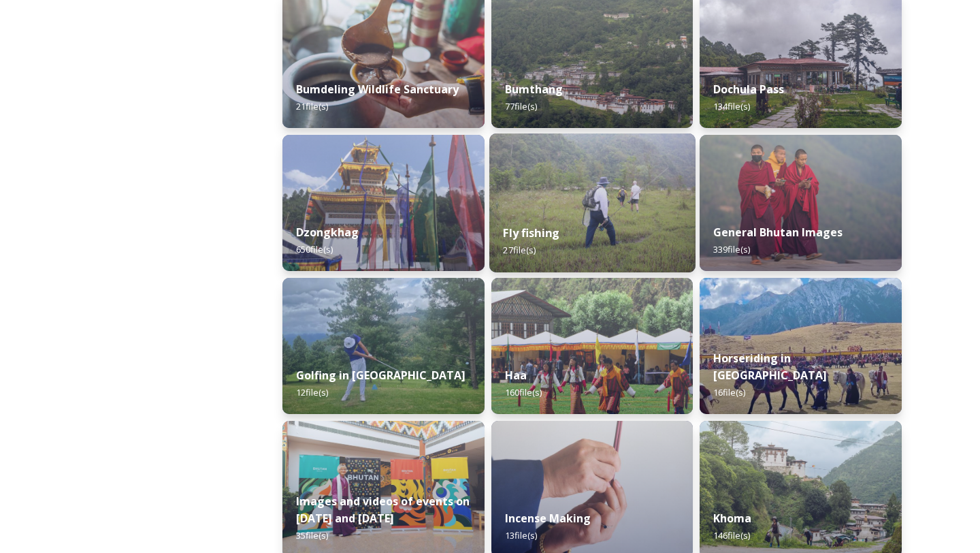
scroll to position [594, 0]
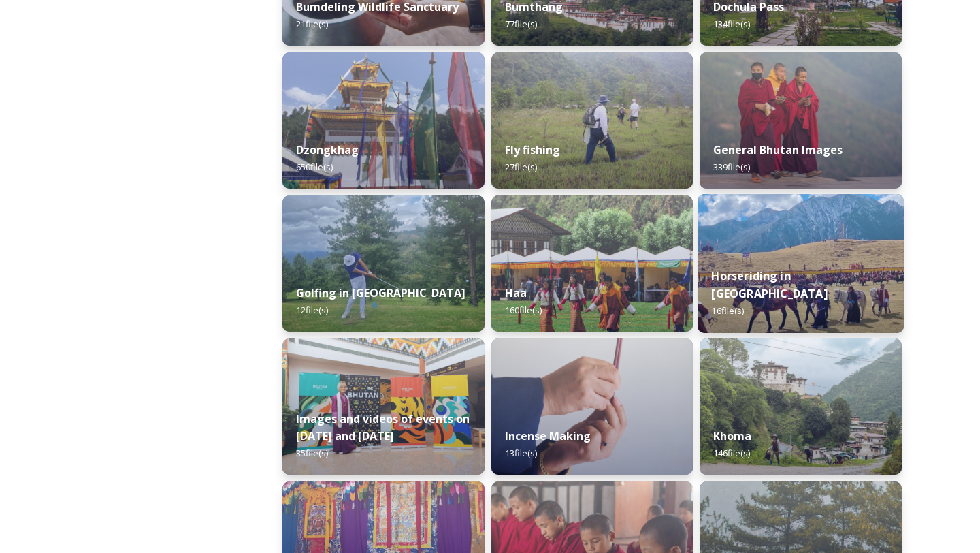
click at [775, 289] on strong "Horseriding in [GEOGRAPHIC_DATA]" at bounding box center [770, 284] width 116 height 33
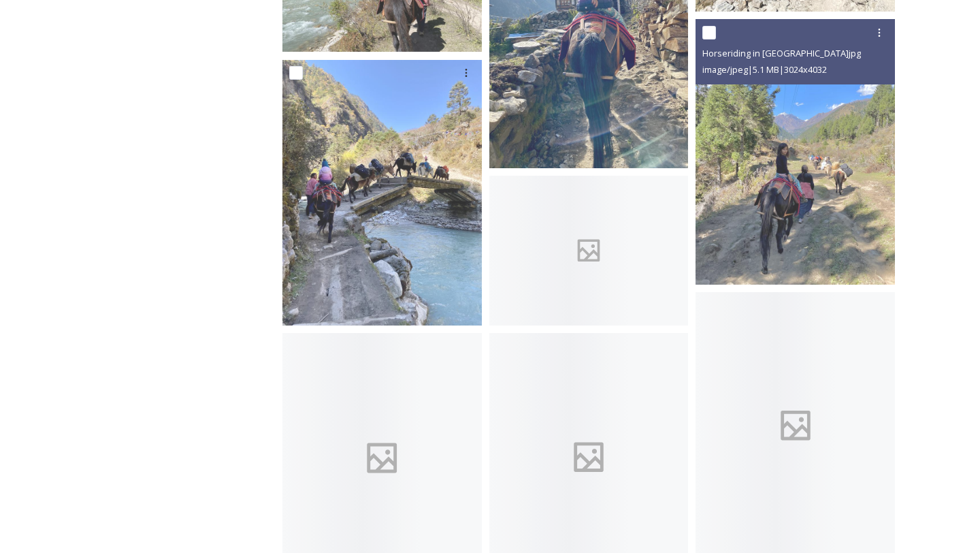
scroll to position [707, 0]
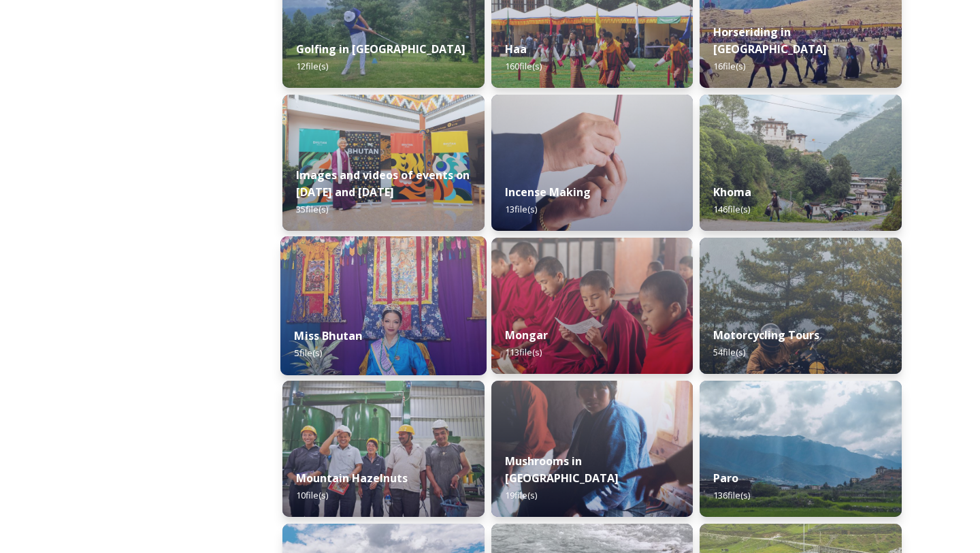
scroll to position [919, 0]
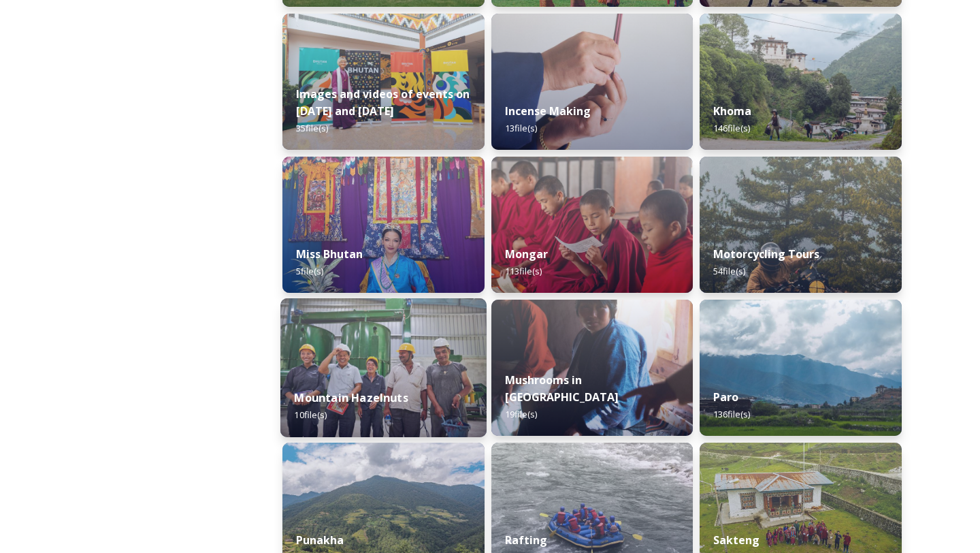
click at [323, 363] on img at bounding box center [383, 367] width 206 height 139
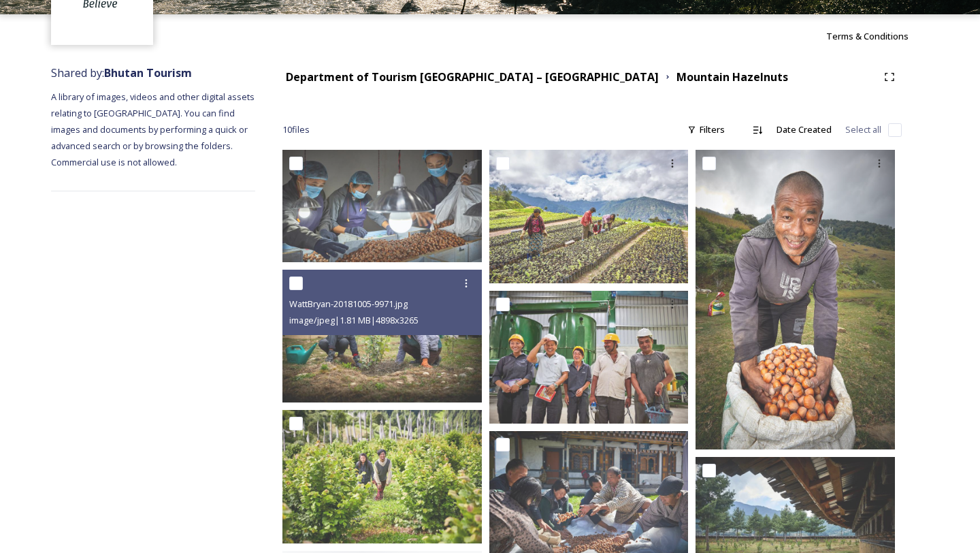
scroll to position [115, 0]
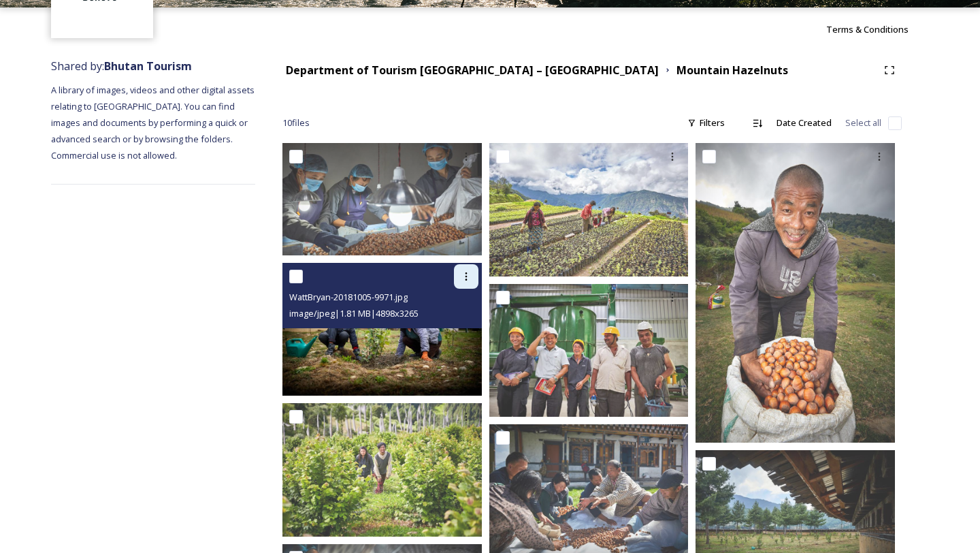
click at [457, 281] on div at bounding box center [466, 276] width 25 height 25
click at [457, 338] on span "Download" at bounding box center [450, 332] width 42 height 13
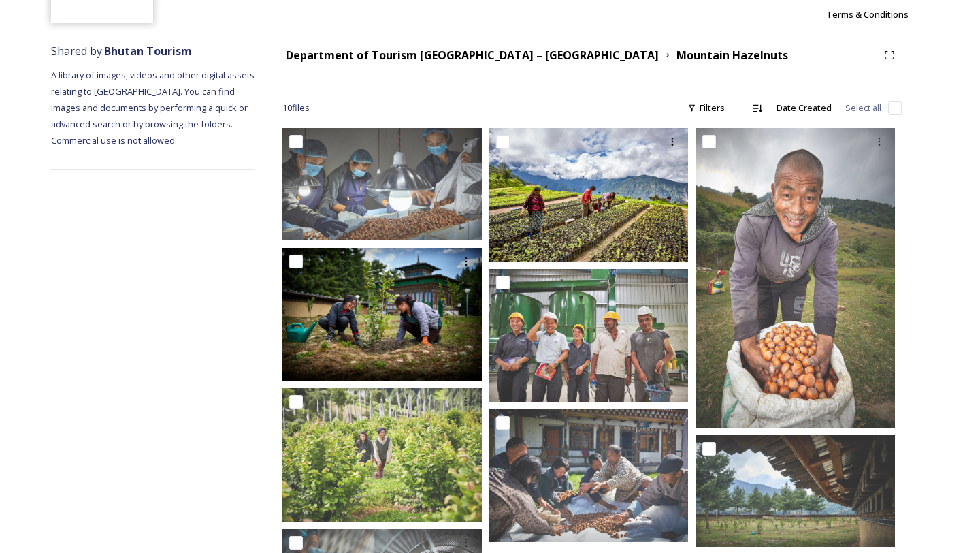
scroll to position [129, 0]
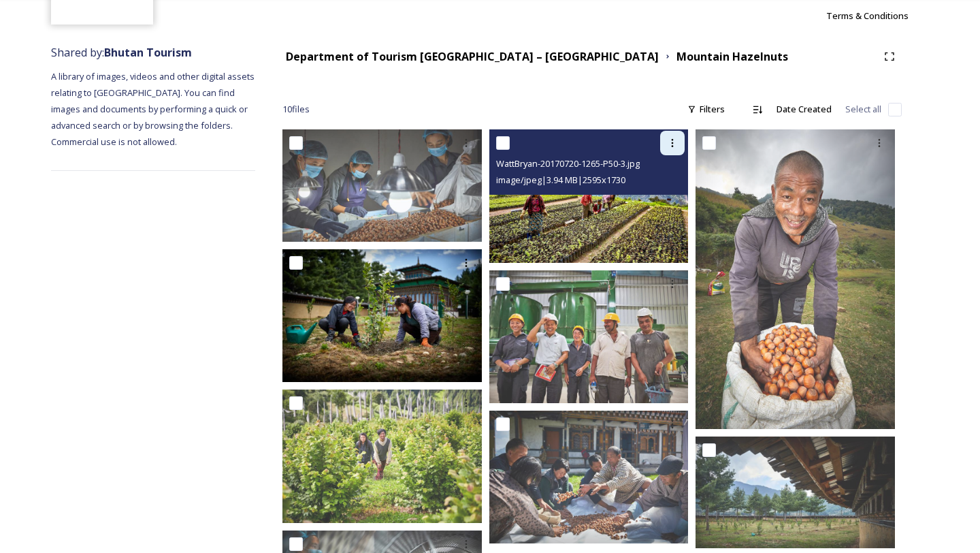
click at [674, 150] on div at bounding box center [672, 143] width 25 height 25
click at [664, 195] on span "Download" at bounding box center [657, 199] width 42 height 13
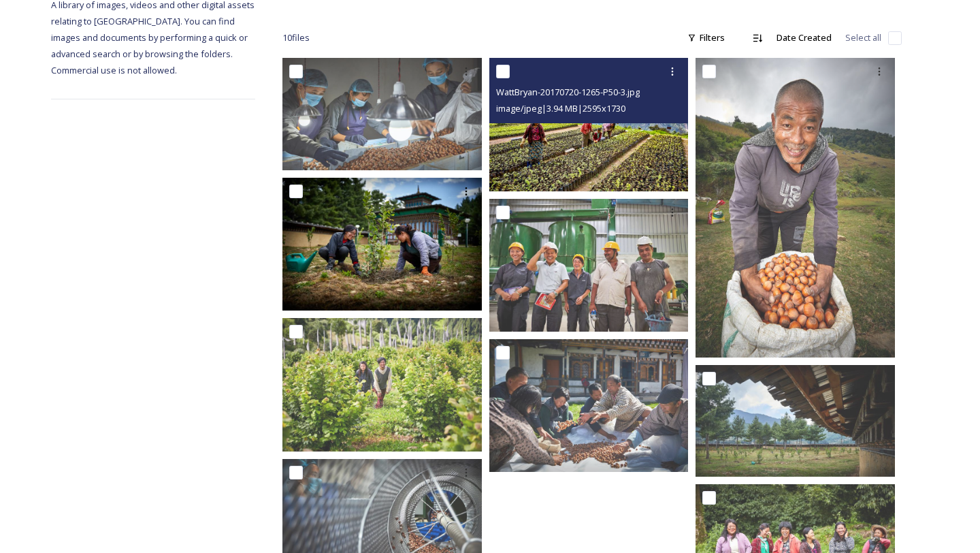
scroll to position [213, 0]
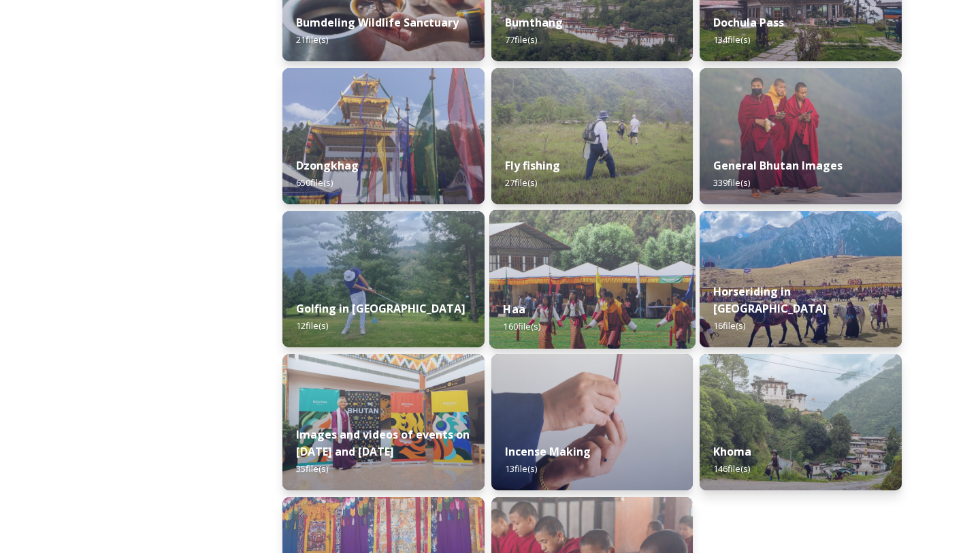
scroll to position [591, 0]
